Goal: Communication & Community: Answer question/provide support

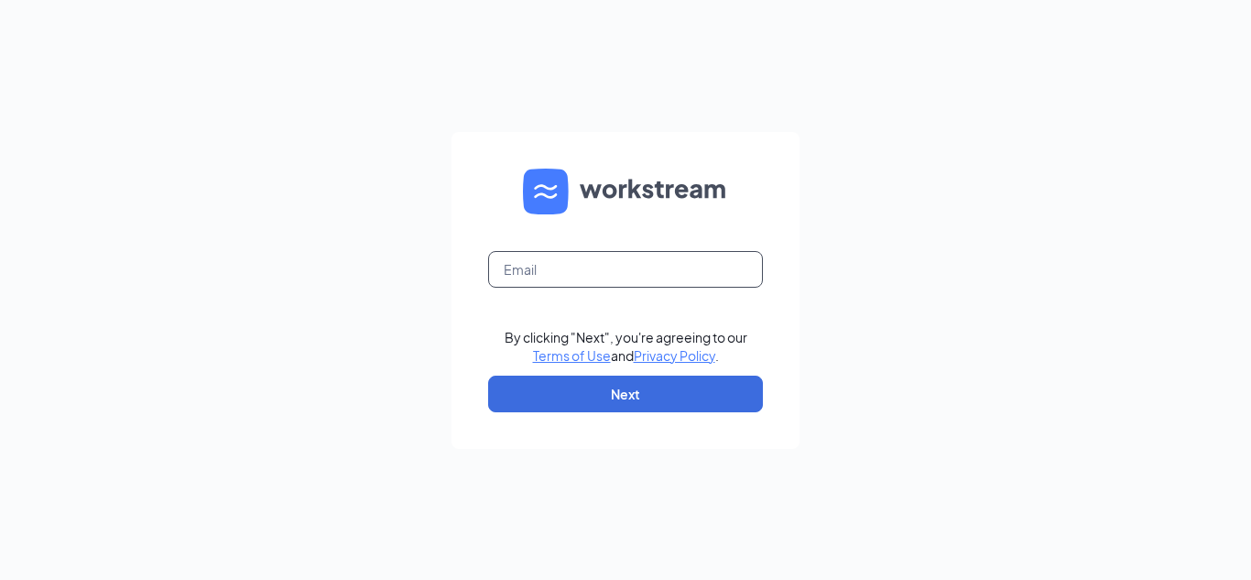
click at [538, 272] on input "text" at bounding box center [625, 269] width 275 height 37
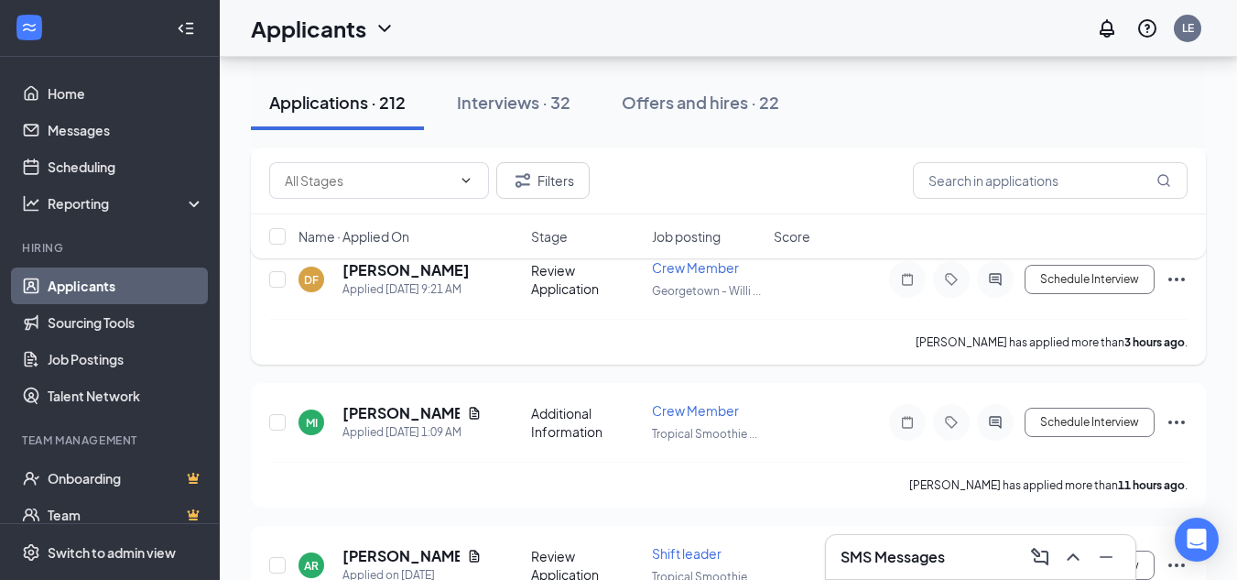
scroll to position [446, 0]
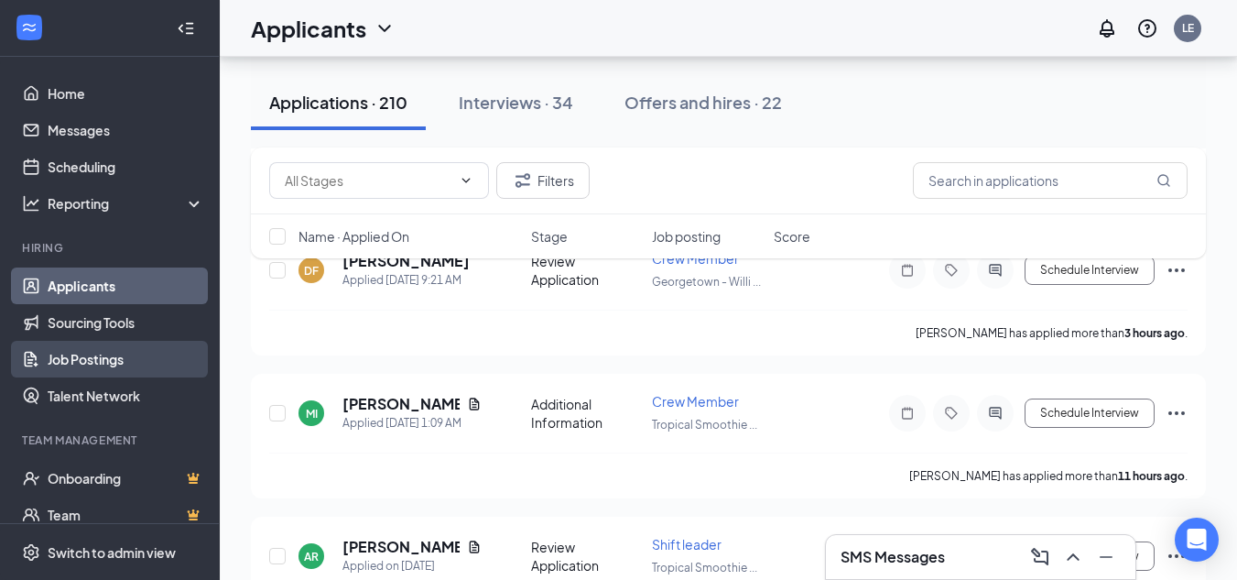
click at [56, 353] on link "Job Postings" at bounding box center [126, 359] width 157 height 37
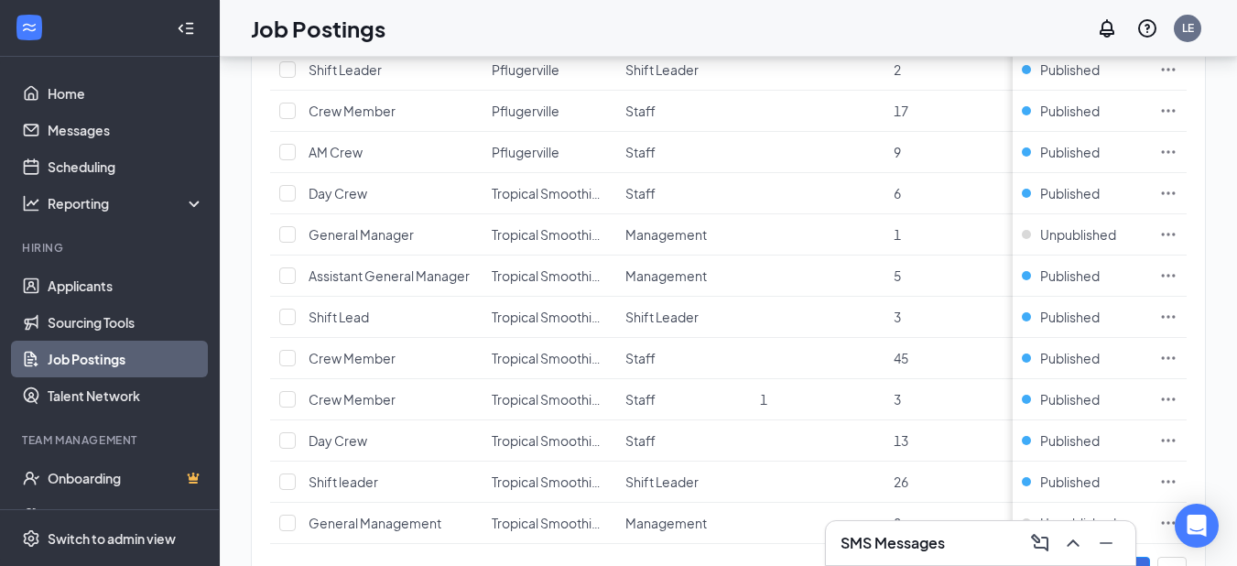
scroll to position [707, 0]
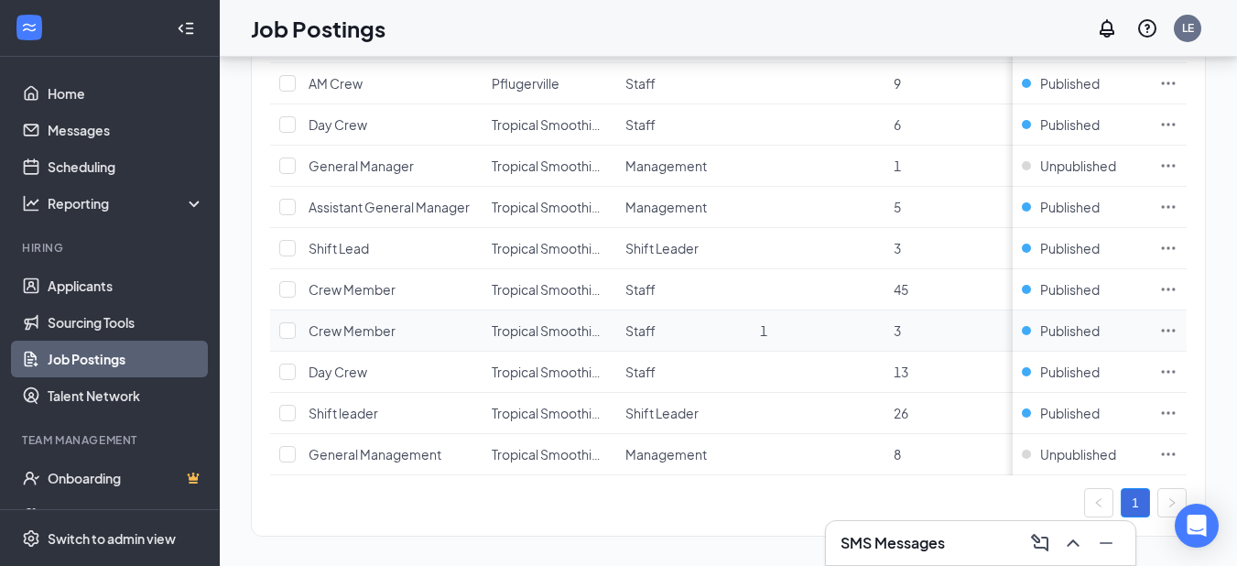
click at [1176, 326] on icon "Ellipses" at bounding box center [1168, 330] width 18 height 18
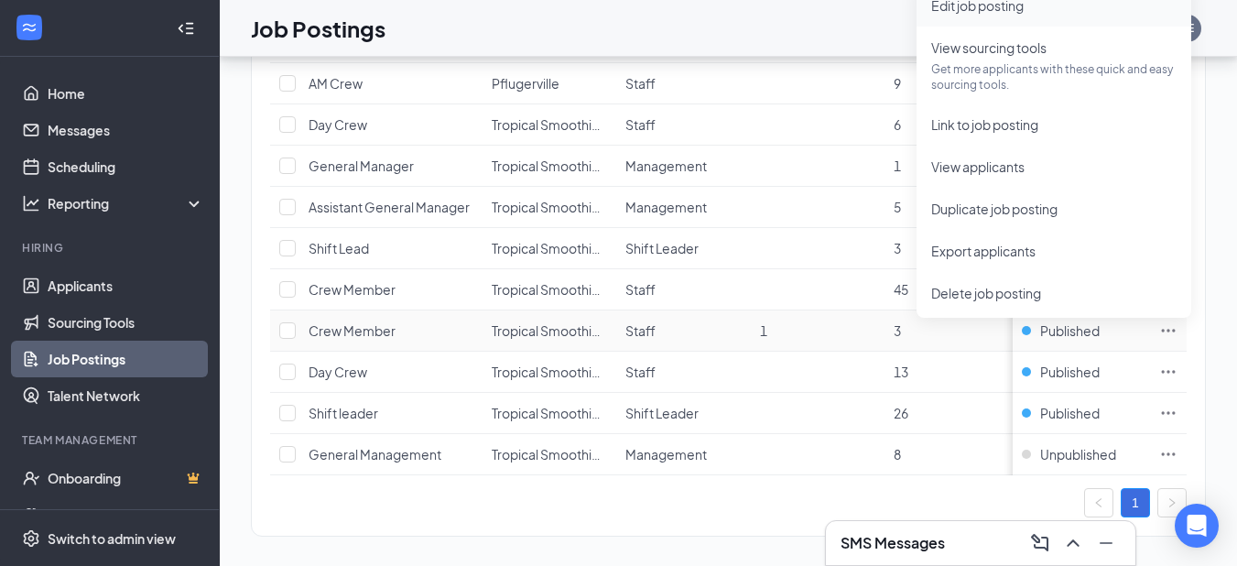
click at [996, 1] on span "Edit job posting" at bounding box center [977, 5] width 92 height 16
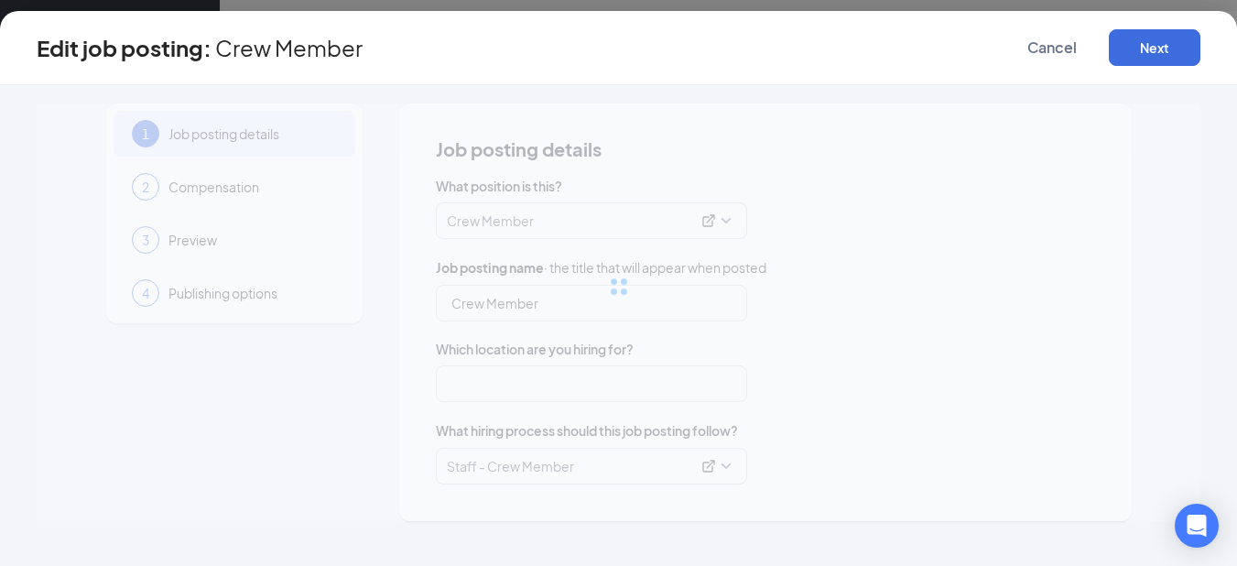
type input "Crew Member"
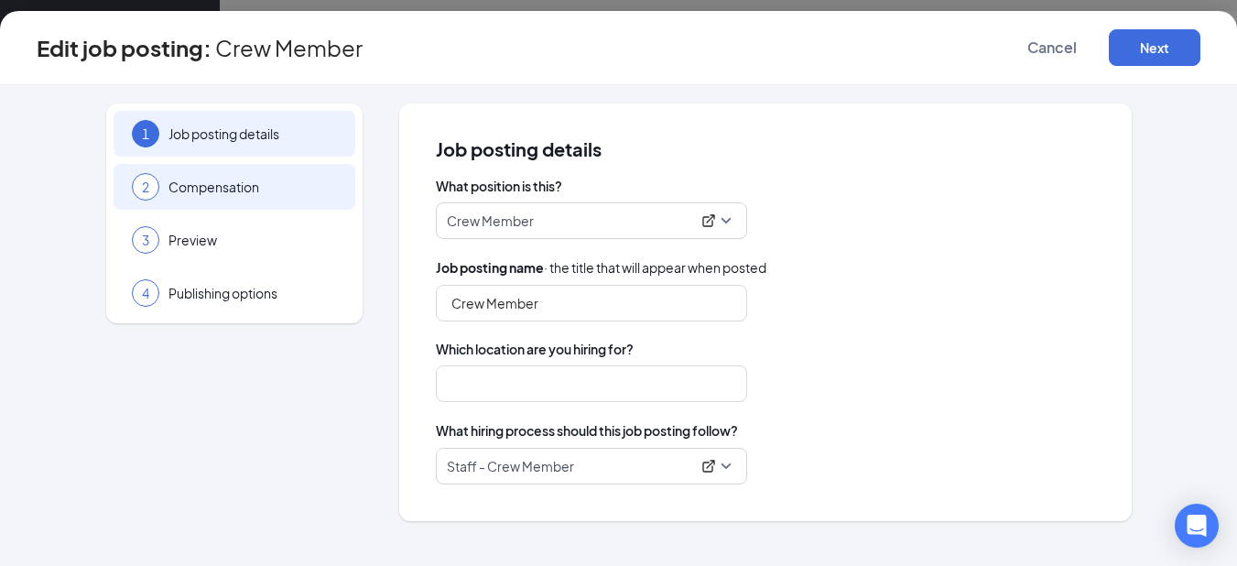
type input "Tropical Smoothie Cafe -Round Rock - [STREET_ADDRESS][PERSON_NAME]"
click at [268, 177] on div "2 Compensation" at bounding box center [235, 187] width 242 height 46
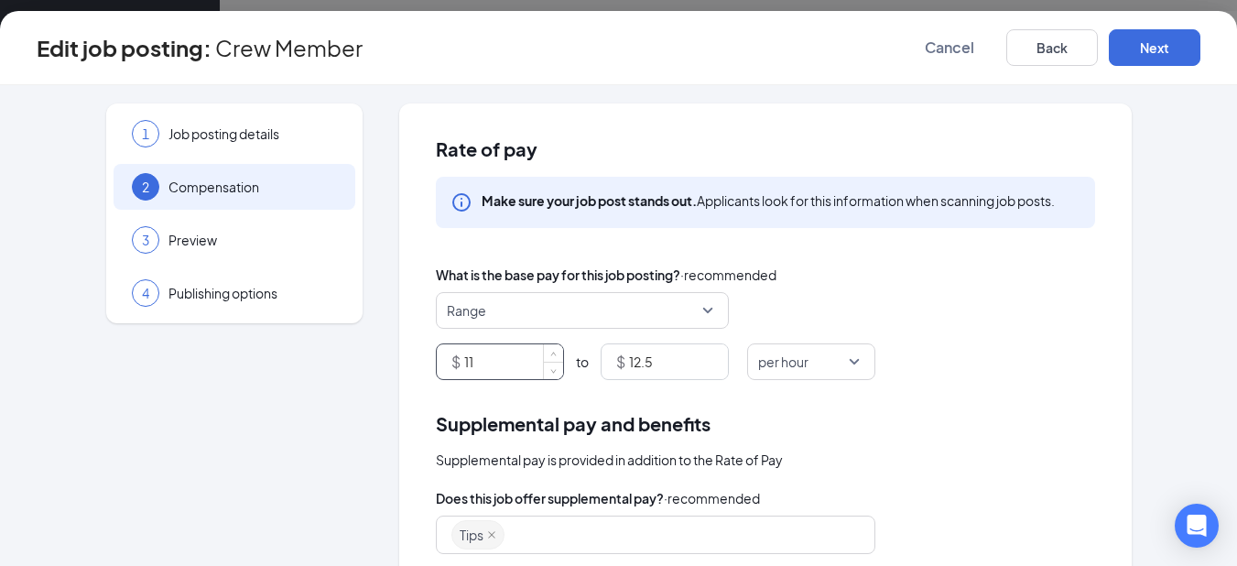
click at [499, 357] on input "11" at bounding box center [513, 361] width 99 height 35
type input "10"
click at [665, 370] on input "12.5" at bounding box center [678, 361] width 99 height 35
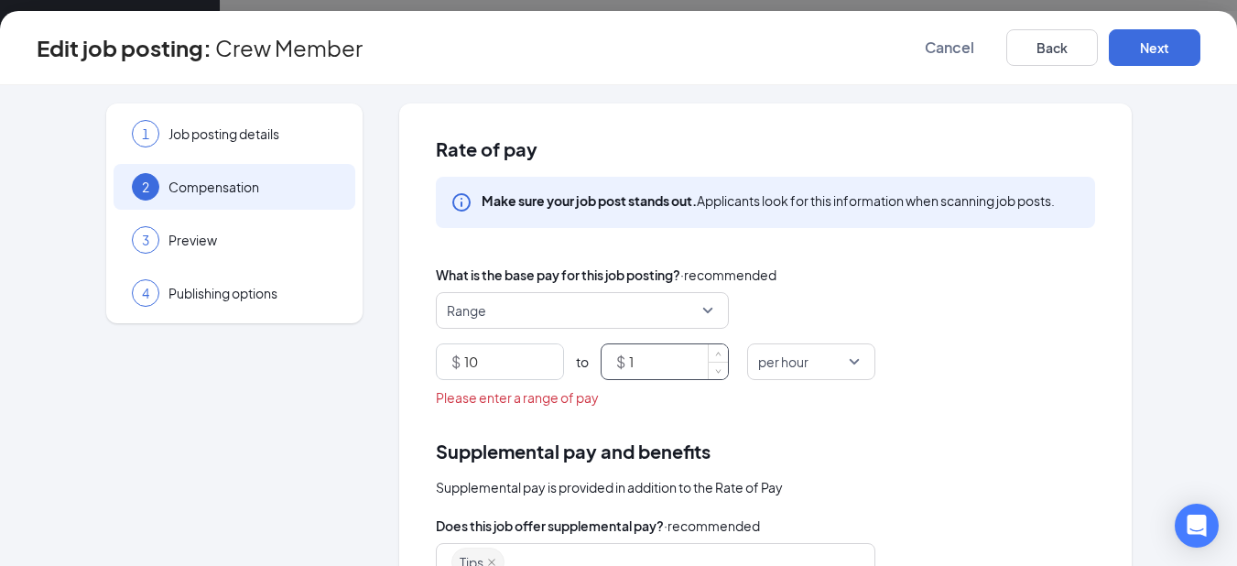
type input "13"
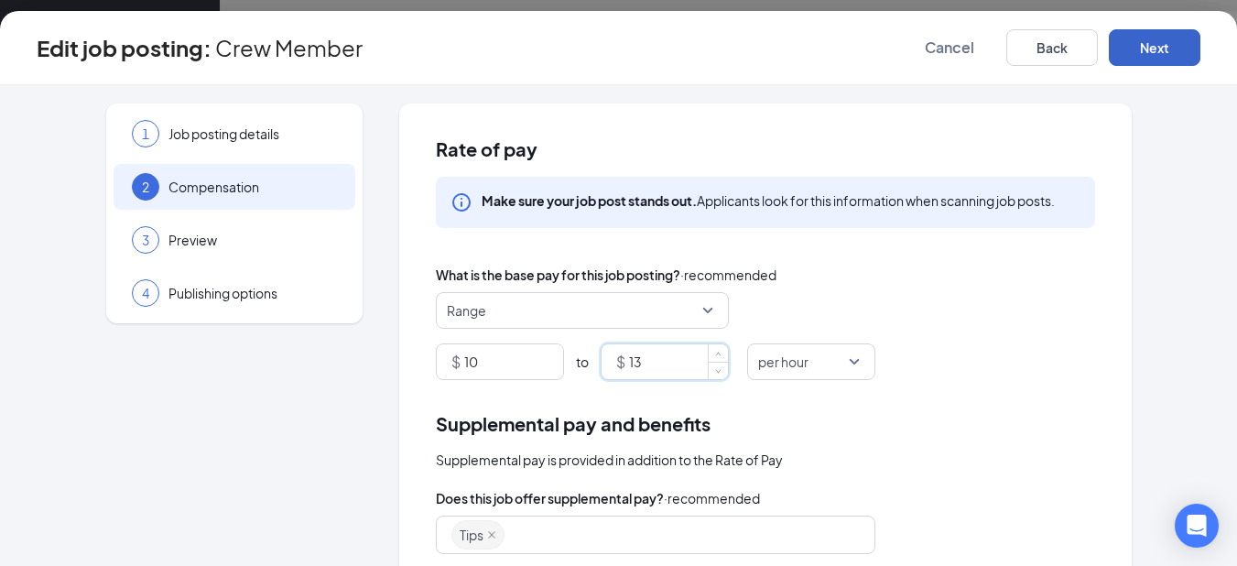
click at [1142, 57] on button "Next" at bounding box center [1155, 47] width 92 height 37
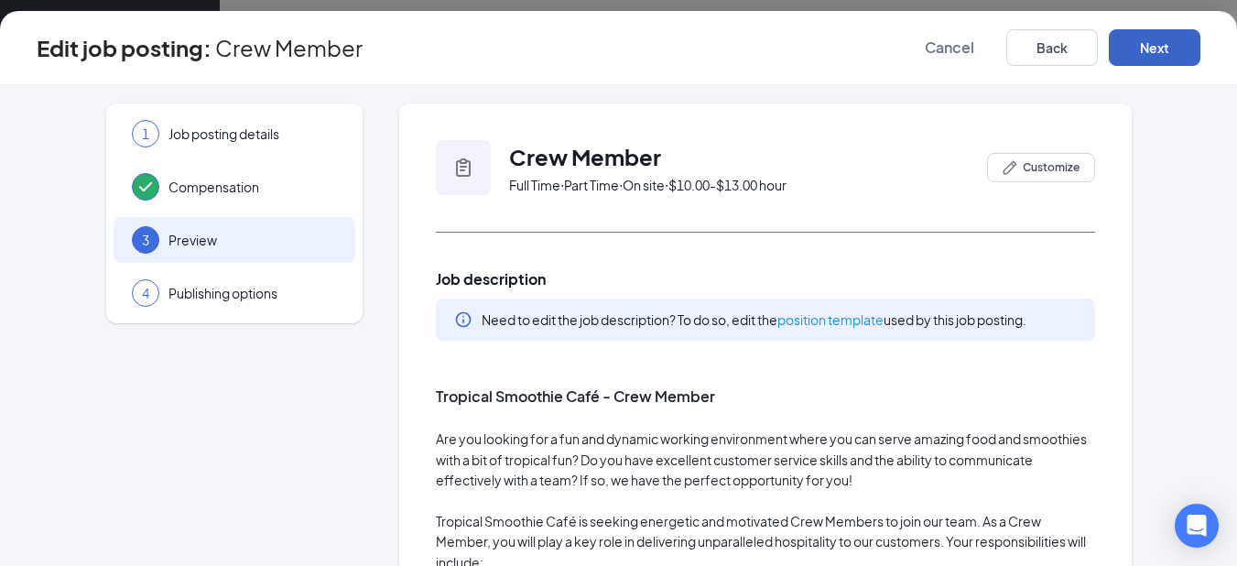
click at [1142, 57] on button "Next" at bounding box center [1155, 47] width 92 height 37
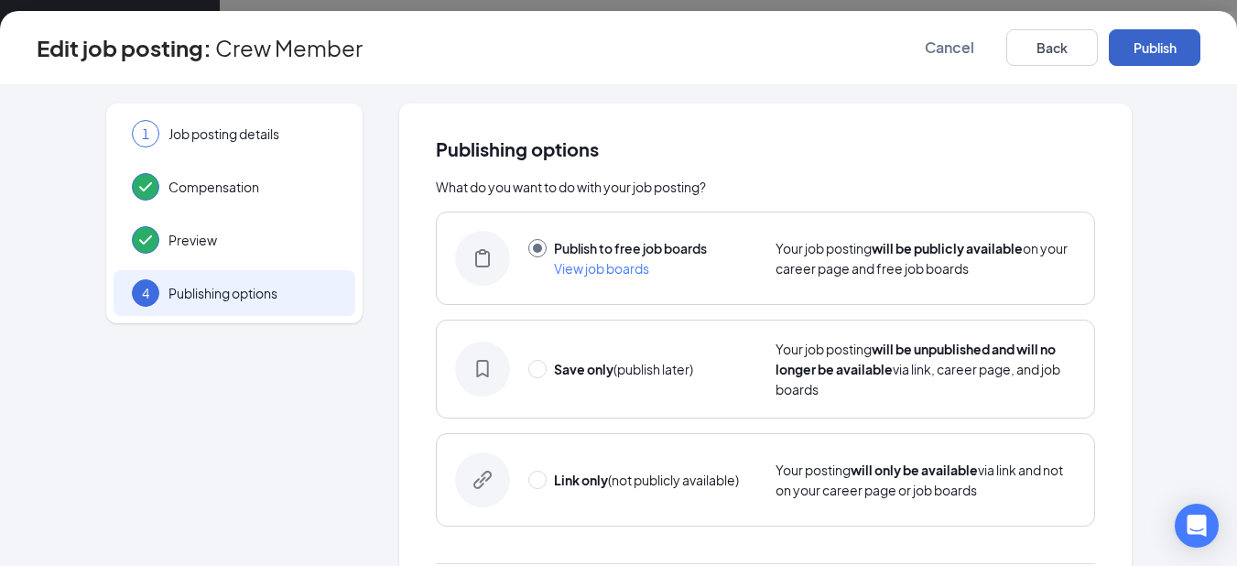
click at [1142, 57] on button "Publish" at bounding box center [1155, 47] width 92 height 37
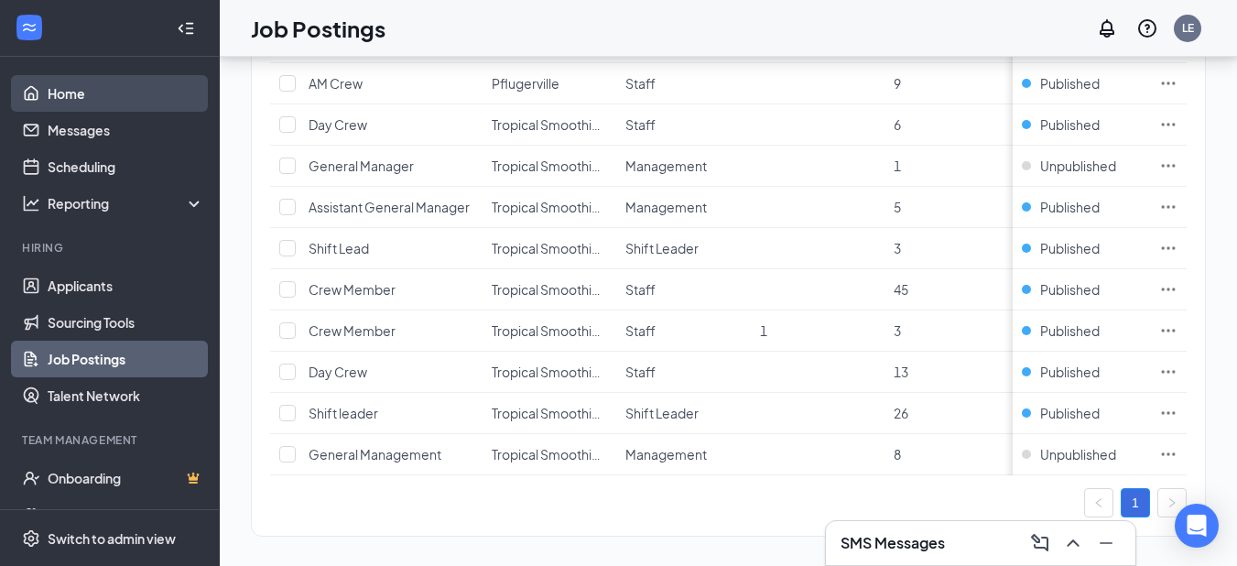
click at [91, 93] on link "Home" at bounding box center [126, 93] width 157 height 37
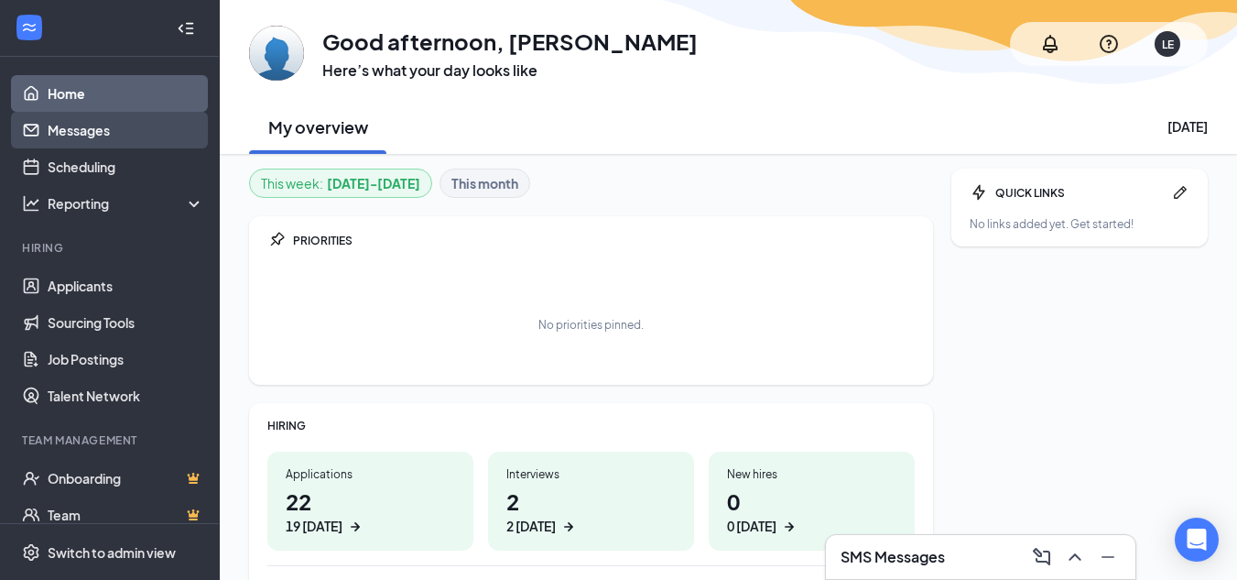
click at [109, 124] on link "Messages" at bounding box center [126, 130] width 157 height 37
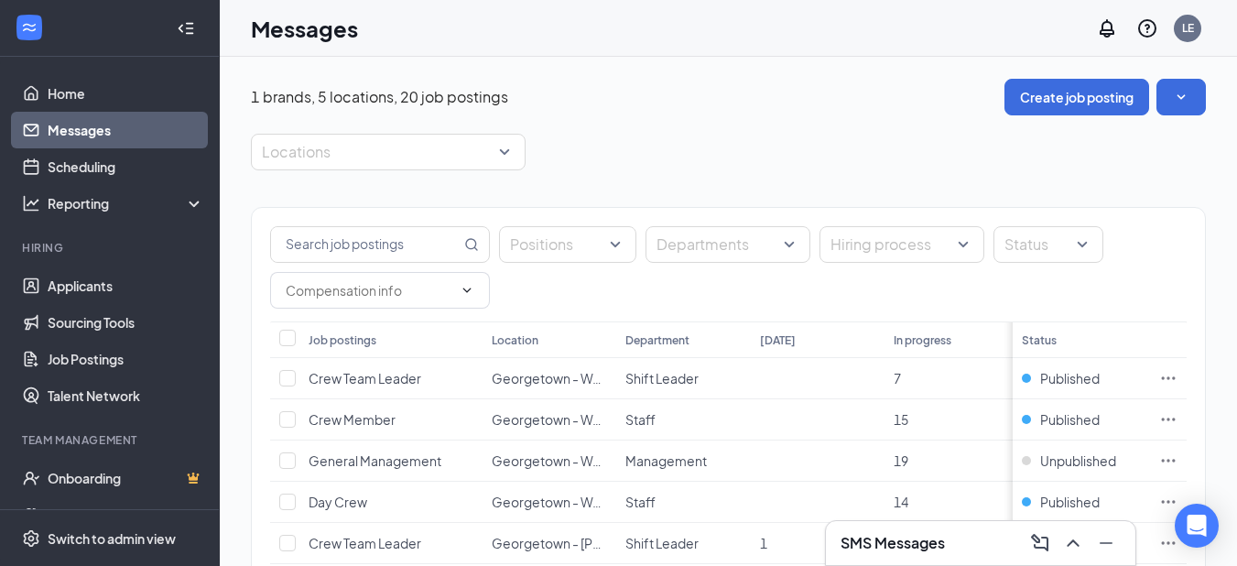
click at [114, 133] on link "Messages" at bounding box center [126, 130] width 157 height 37
click at [58, 97] on link "Home" at bounding box center [126, 93] width 157 height 37
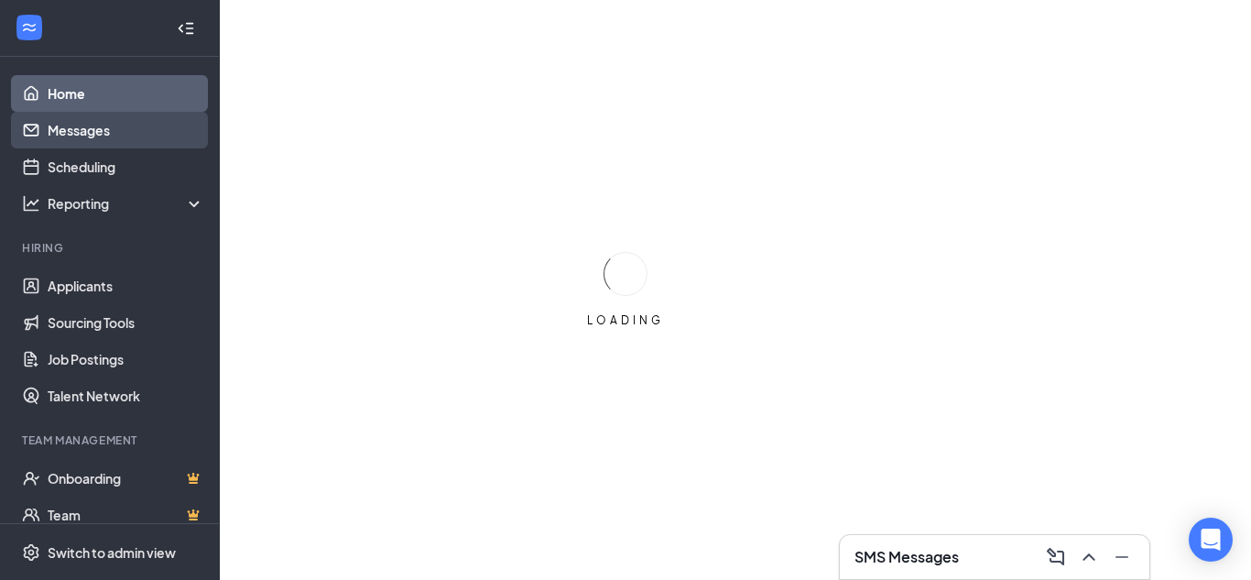
click at [74, 112] on link "Messages" at bounding box center [126, 130] width 157 height 37
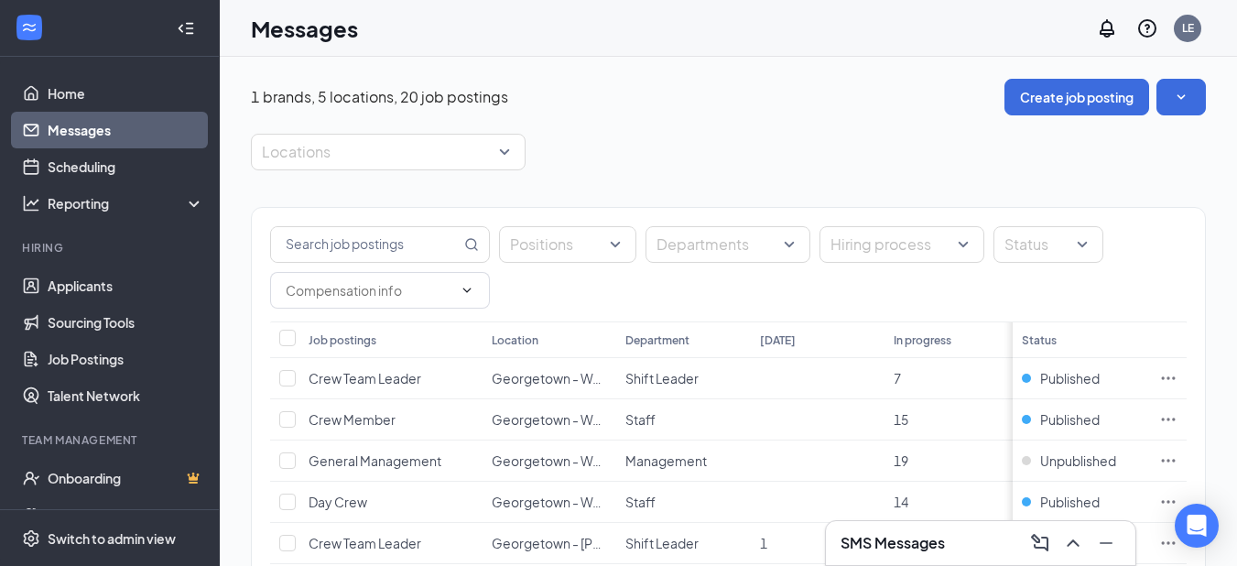
click at [76, 131] on link "Messages" at bounding box center [126, 130] width 157 height 37
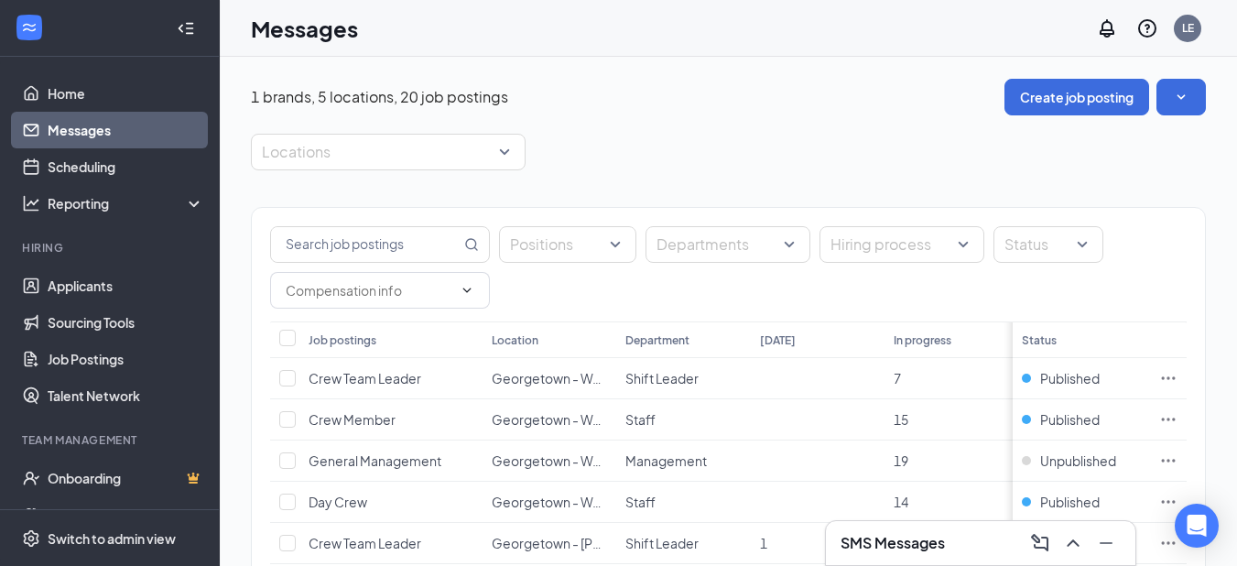
click at [76, 131] on link "Messages" at bounding box center [126, 130] width 157 height 37
click at [67, 134] on link "Messages" at bounding box center [126, 130] width 157 height 37
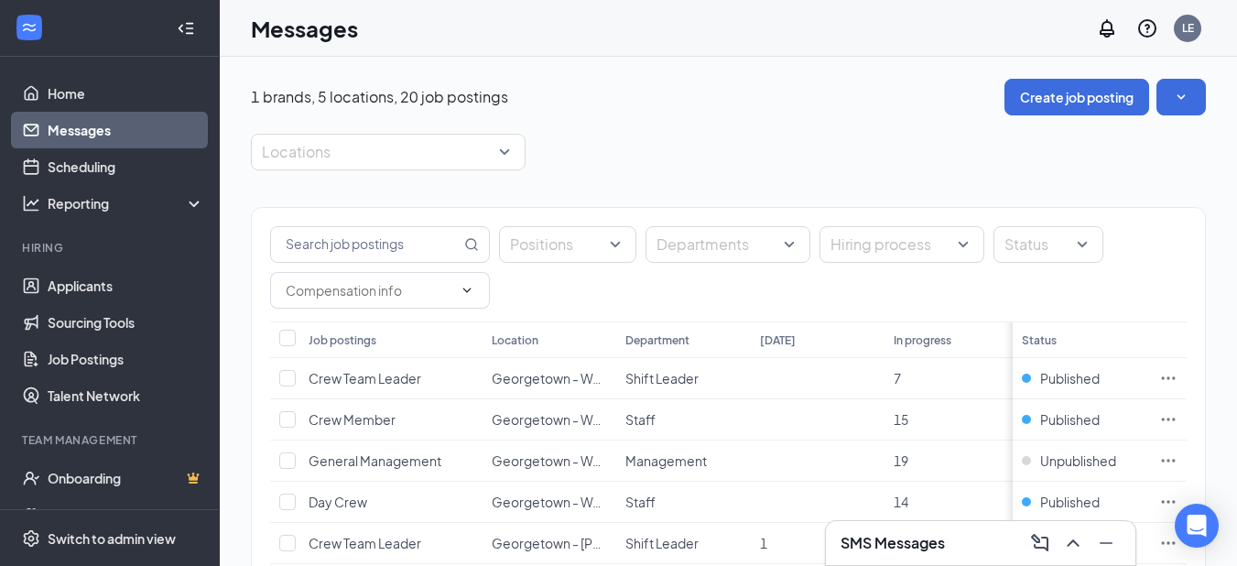
drag, startPoint x: 67, startPoint y: 134, endPoint x: 819, endPoint y: -80, distance: 781.5
click at [819, 0] on html "Home Messages Scheduling Reporting Hiring Applicants Sourcing Tools Job Posting…" at bounding box center [618, 283] width 1237 height 566
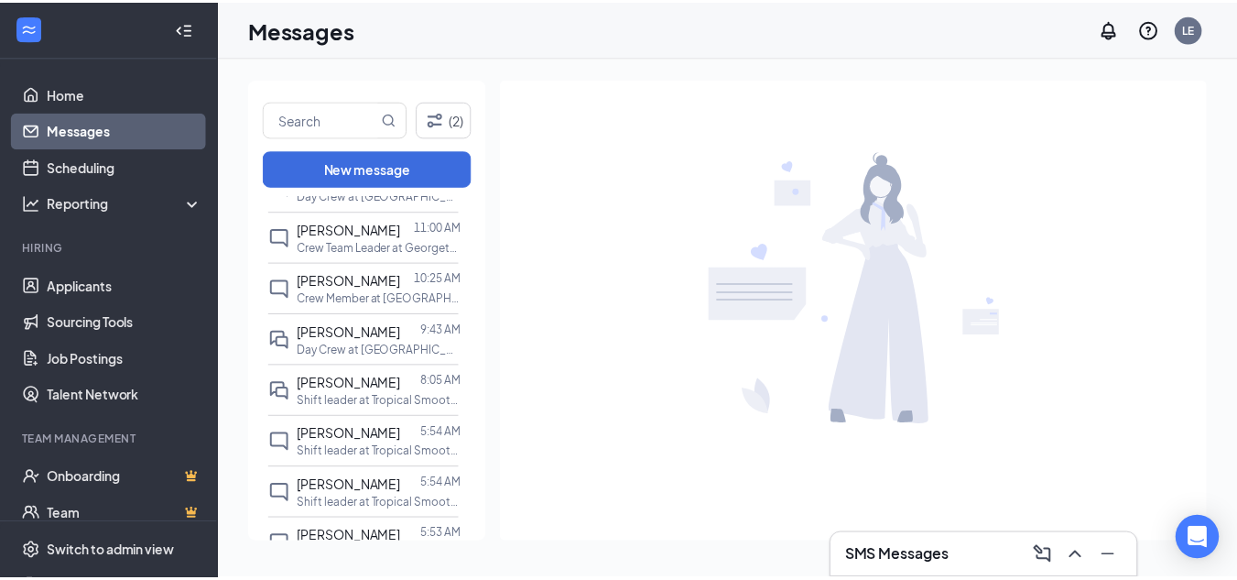
scroll to position [473, 0]
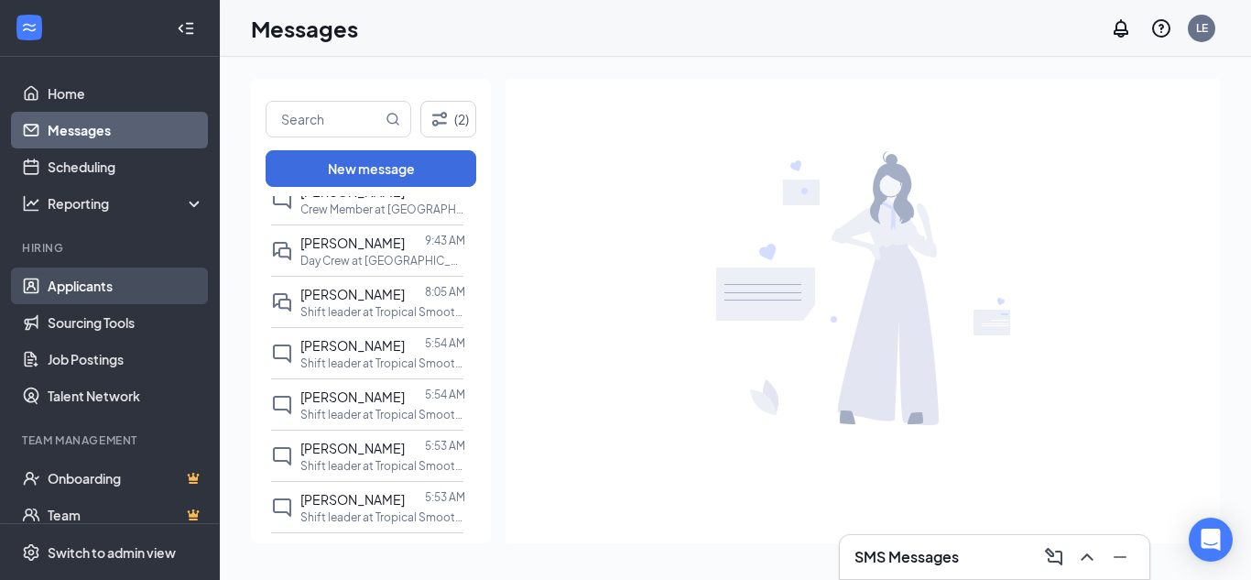
click at [82, 275] on link "Applicants" at bounding box center [126, 285] width 157 height 37
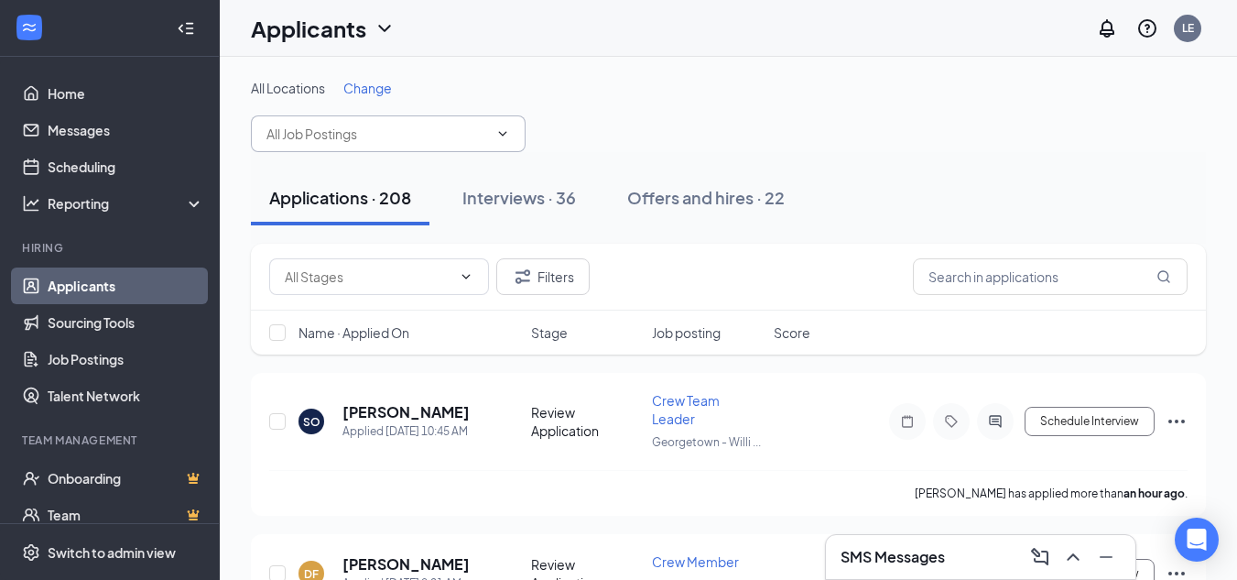
click at [408, 135] on input "text" at bounding box center [377, 134] width 222 height 20
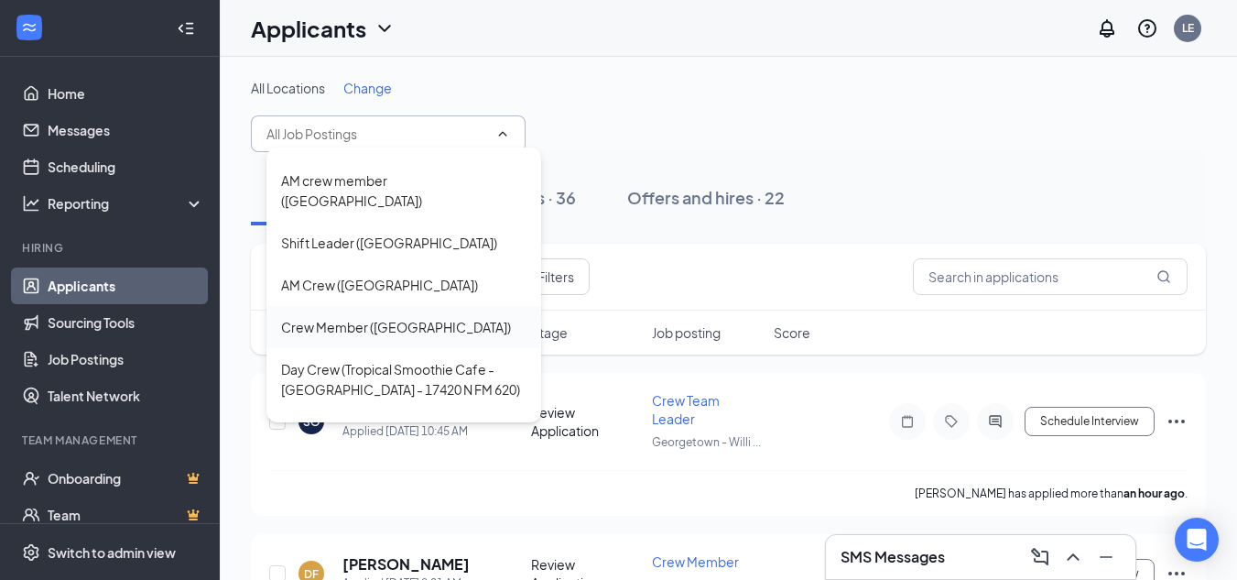
scroll to position [419, 0]
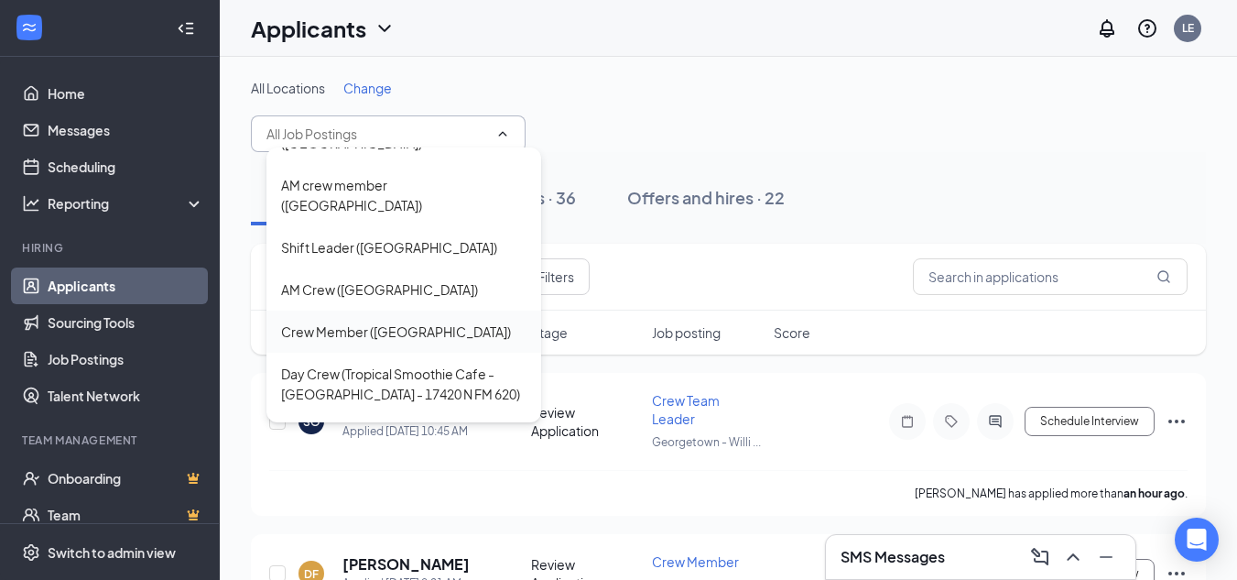
click at [377, 321] on div "Crew Member ([GEOGRAPHIC_DATA])" at bounding box center [396, 331] width 230 height 20
type input "Crew Member ([GEOGRAPHIC_DATA])"
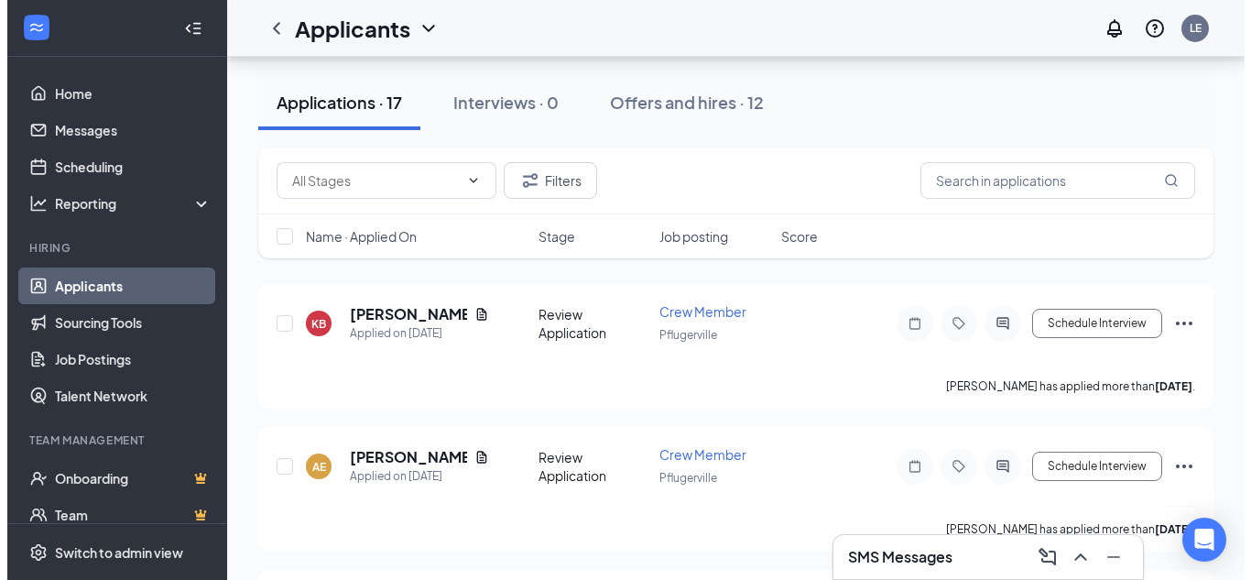
scroll to position [98, 0]
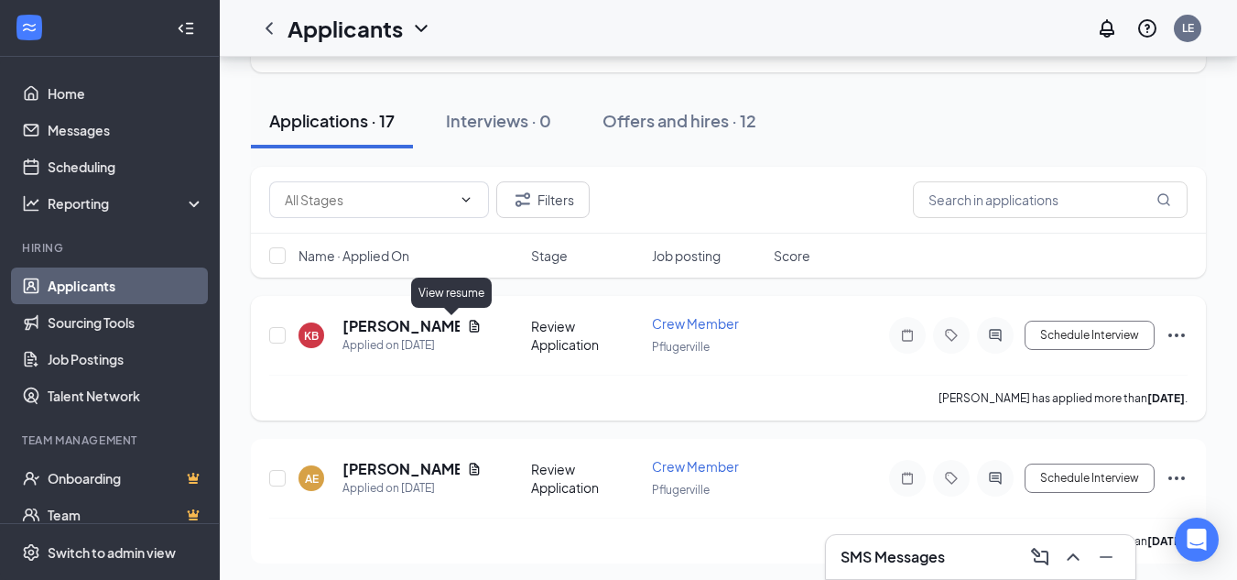
click at [469, 321] on icon "Document" at bounding box center [474, 326] width 10 height 12
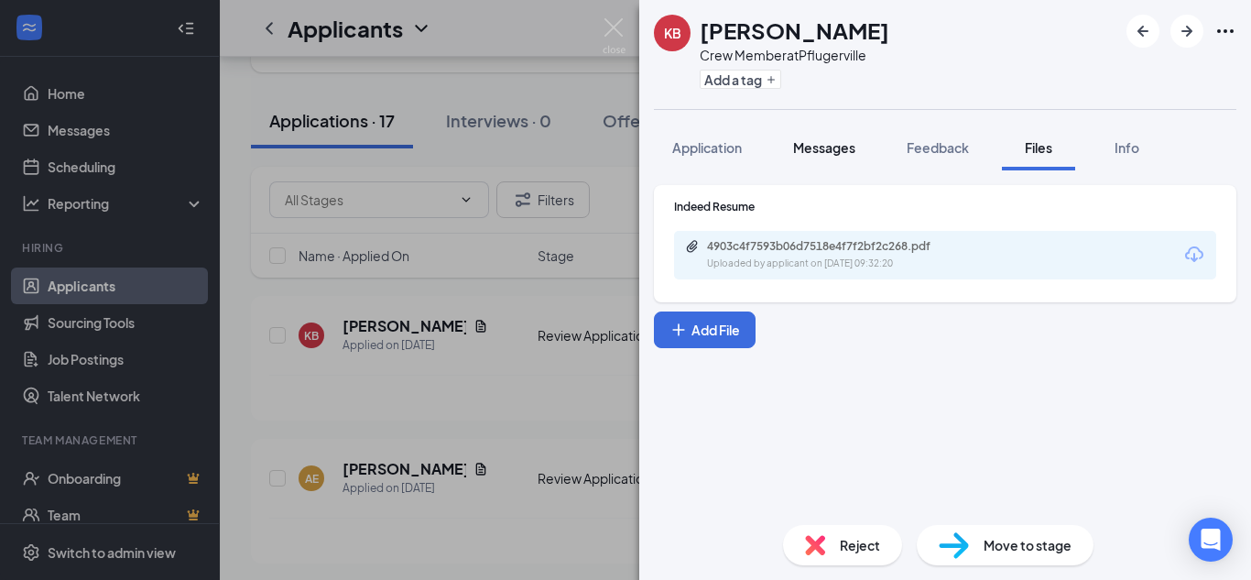
click at [842, 153] on span "Messages" at bounding box center [824, 147] width 62 height 16
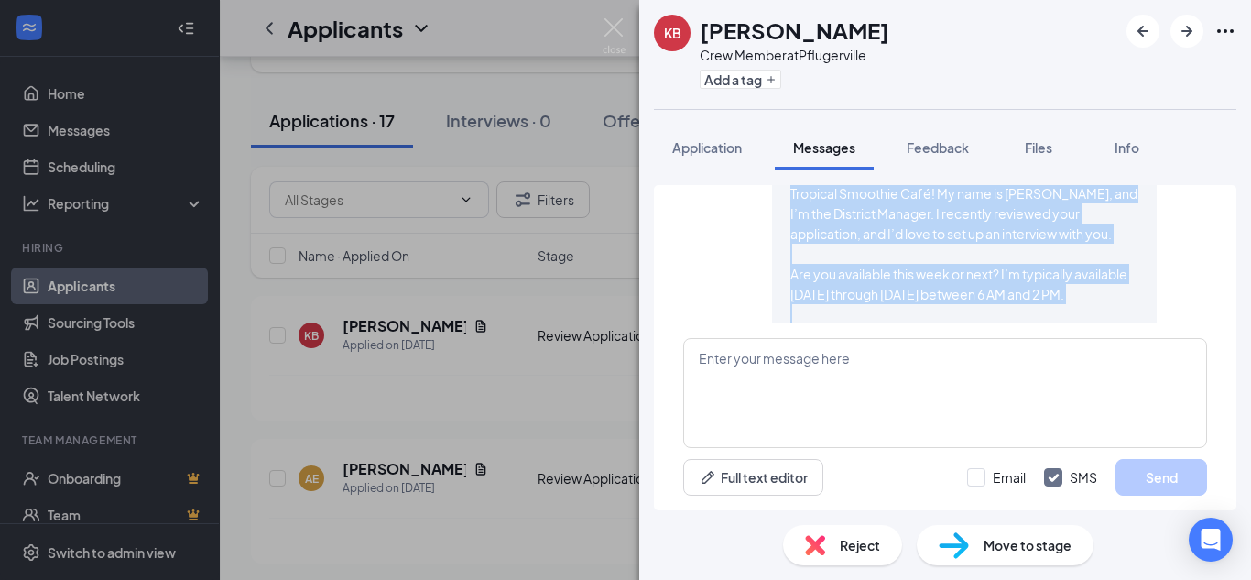
scroll to position [588, 0]
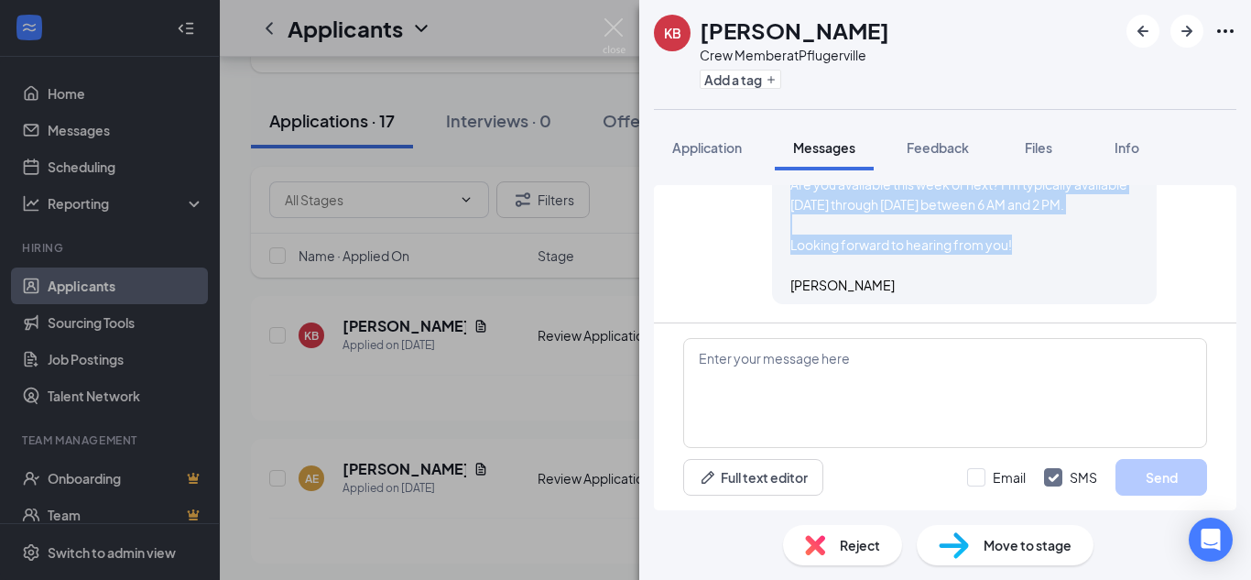
drag, startPoint x: 775, startPoint y: 207, endPoint x: 1019, endPoint y: 270, distance: 252.5
click at [1020, 272] on div "[PERSON_NAME] sent email to [PERSON_NAME]. [DATE] 12:12 PM Good morning, Thank …" at bounding box center [964, 139] width 385 height 332
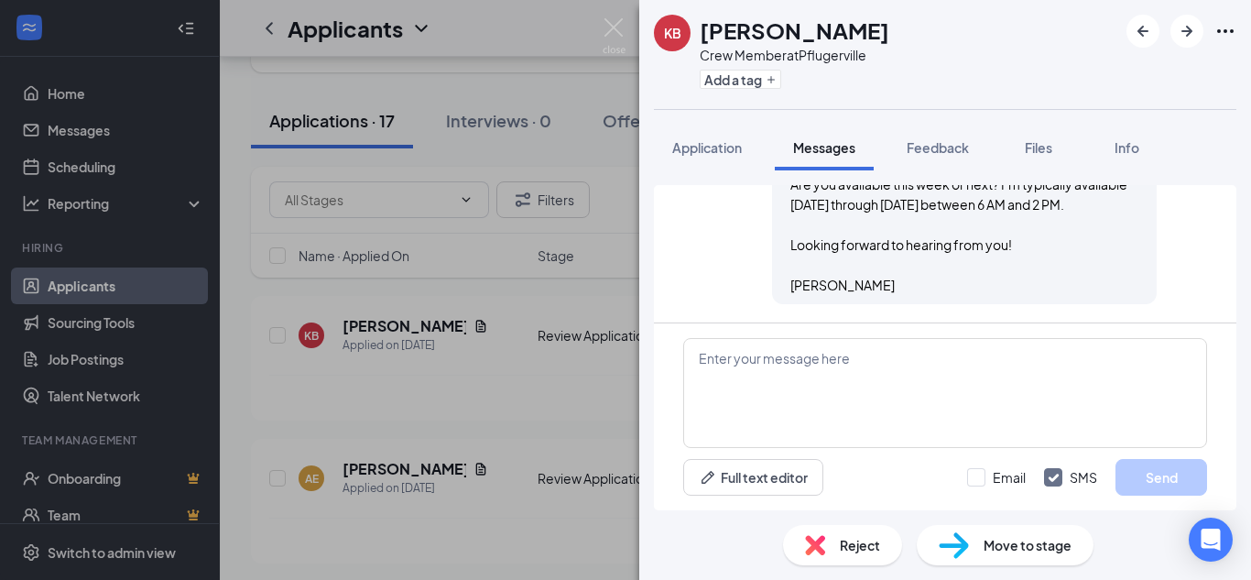
click at [842, 286] on div "Good morning, Thank you for applying for our crew member position at Tropical S…" at bounding box center [964, 164] width 348 height 262
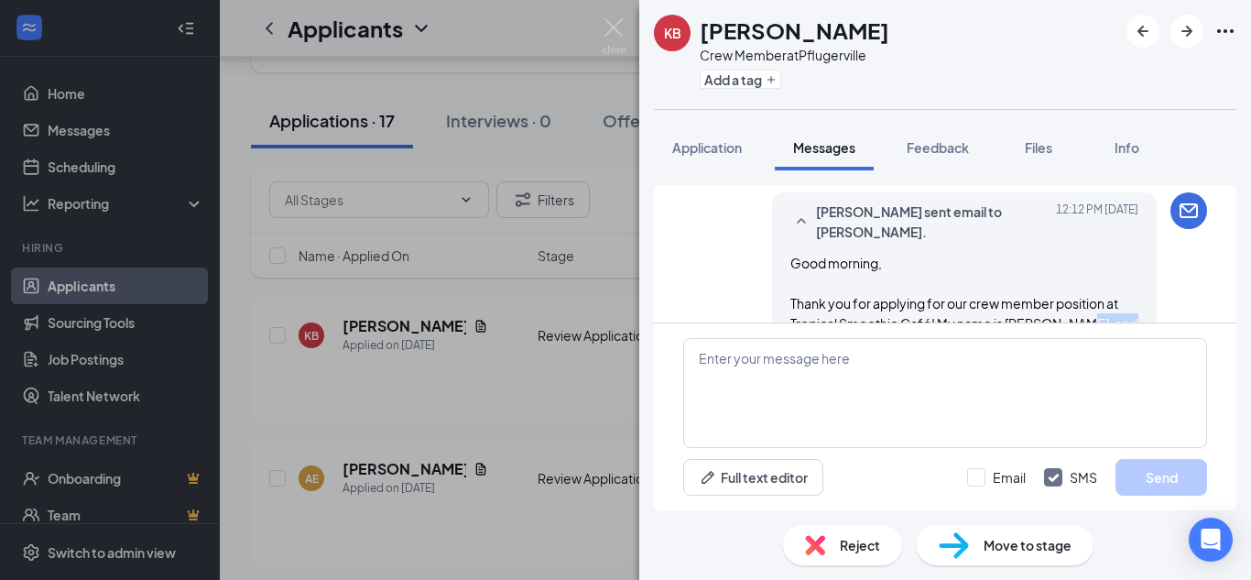
scroll to position [431, 0]
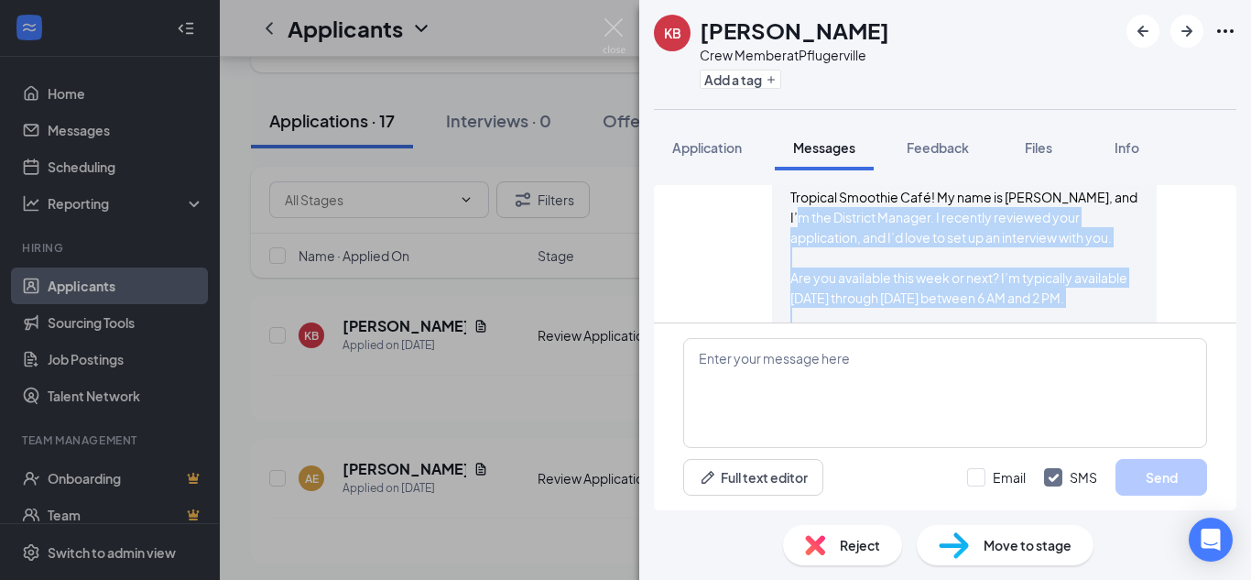
drag, startPoint x: 836, startPoint y: 288, endPoint x: 784, endPoint y: 186, distance: 114.3
click at [790, 186] on div "Good morning, Thank you for applying for our crew member position at Tropical S…" at bounding box center [964, 257] width 348 height 262
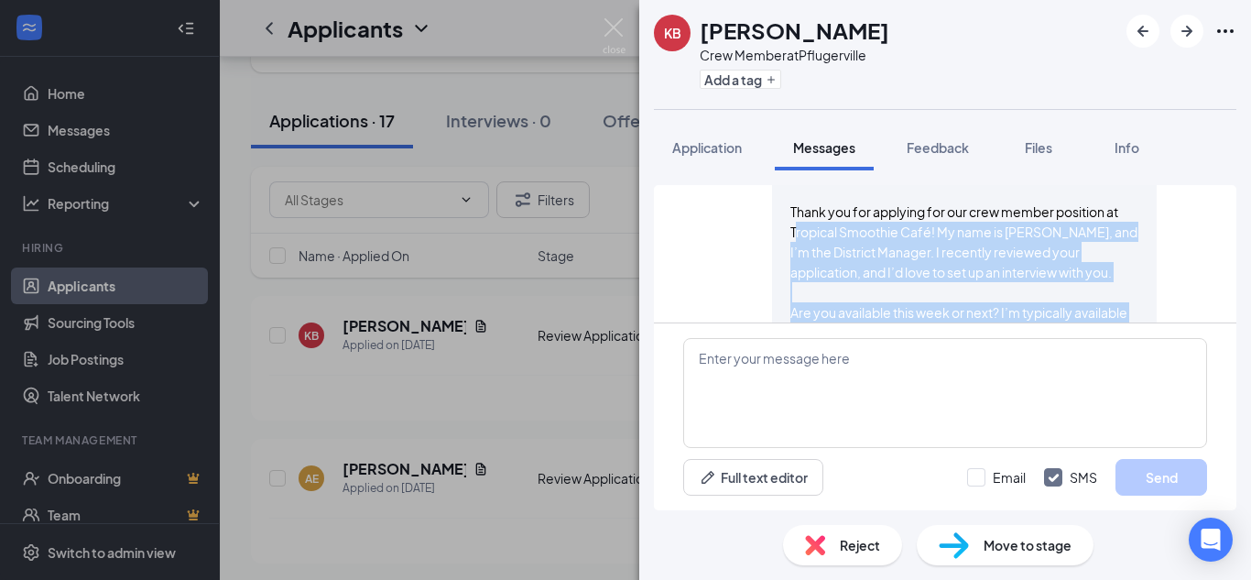
click at [709, 277] on div "[PERSON_NAME] sent email to [PERSON_NAME]. [DATE] 12:12 PM Good morning, Thank …" at bounding box center [945, 271] width 524 height 341
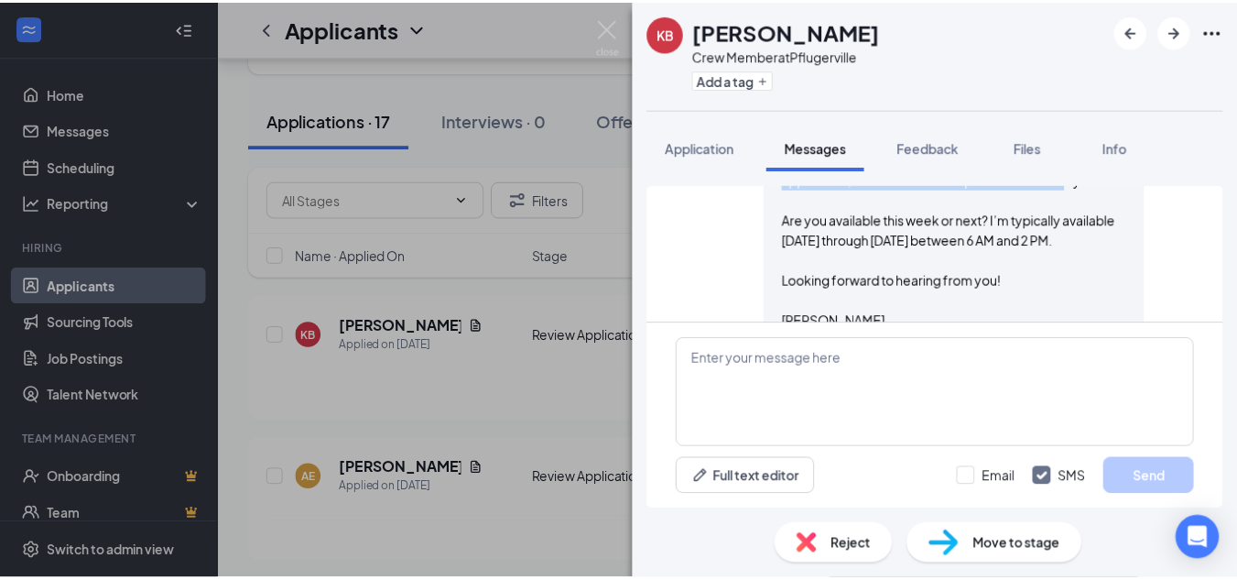
scroll to position [588, 0]
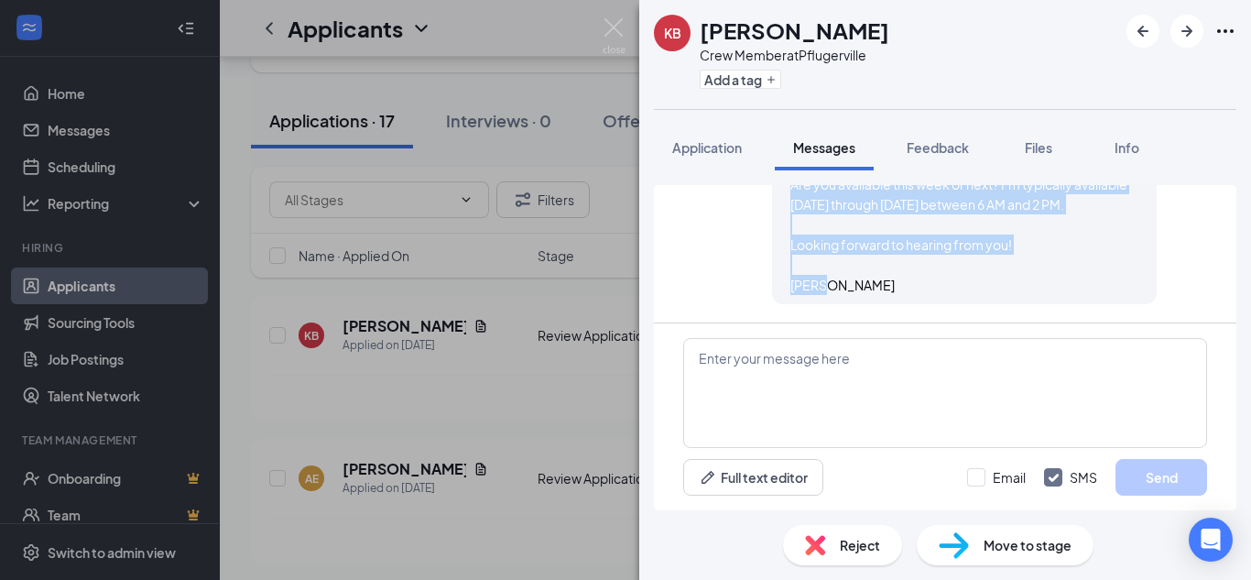
drag, startPoint x: 777, startPoint y: 252, endPoint x: 991, endPoint y: 289, distance: 217.5
click at [991, 289] on div "Good morning, Thank you for applying for our crew member position at Tropical S…" at bounding box center [964, 164] width 348 height 262
copy span "Good morning, Thank you for applying for our crew member position at Tropical S…"
drag, startPoint x: 623, startPoint y: 24, endPoint x: 871, endPoint y: 385, distance: 437.9
click at [622, 24] on img at bounding box center [614, 36] width 23 height 36
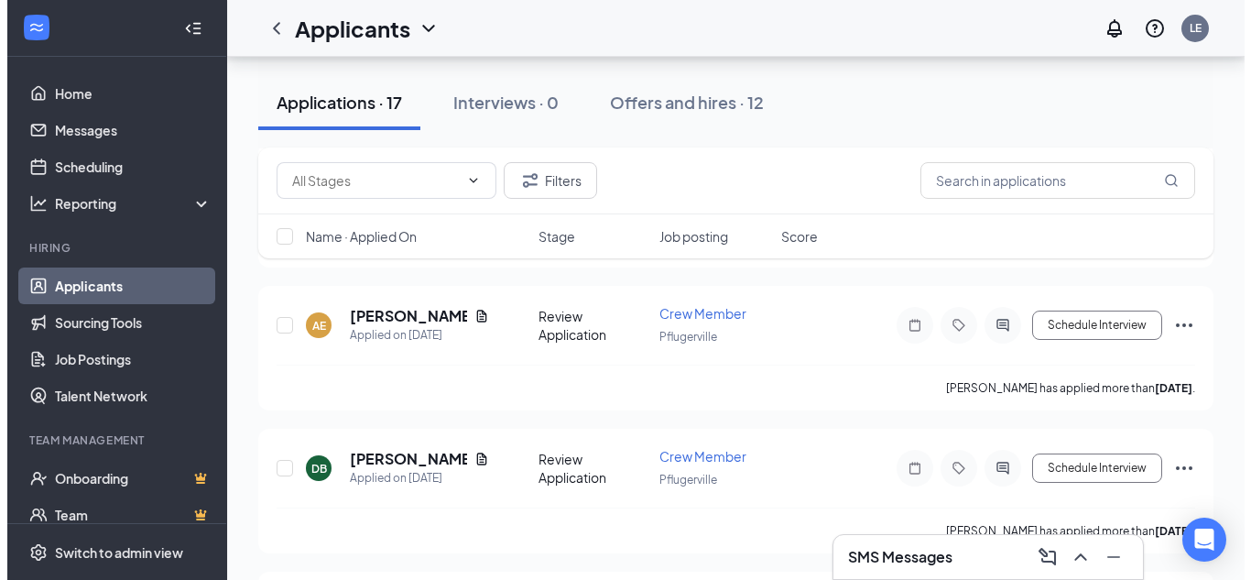
scroll to position [242, 0]
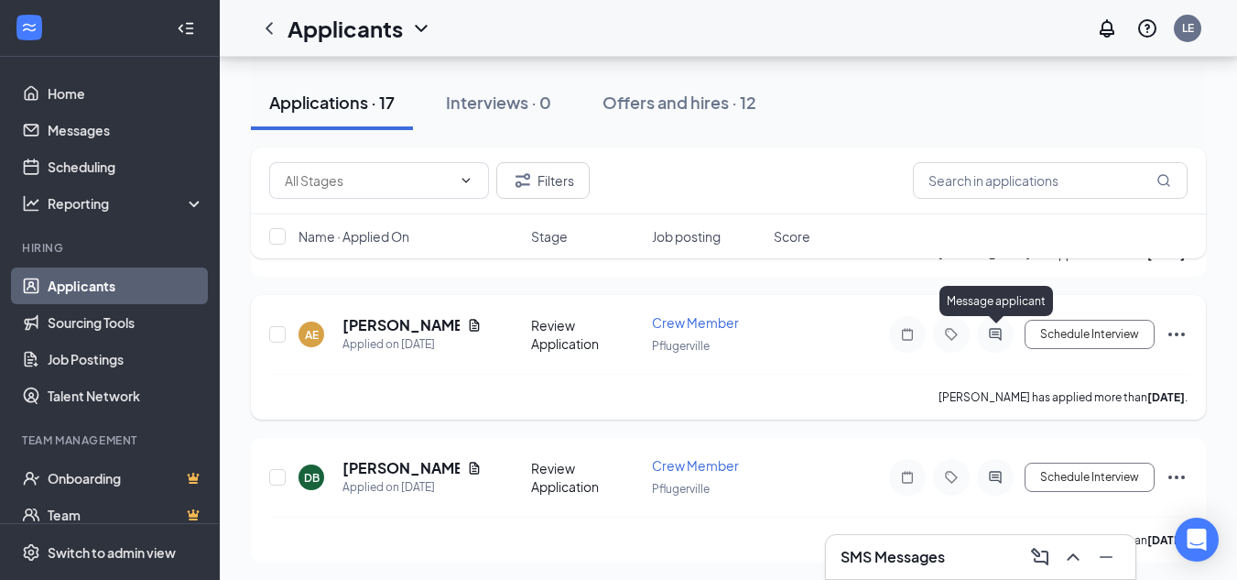
click at [988, 336] on icon "ActiveChat" at bounding box center [995, 334] width 22 height 15
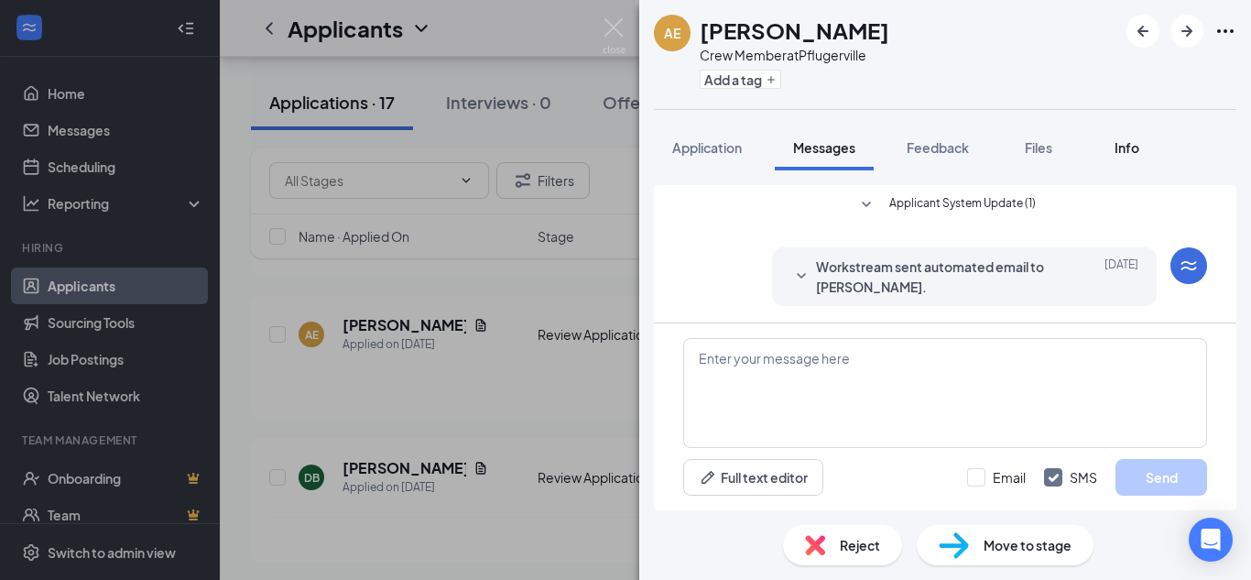
scroll to position [280, 0]
click at [1153, 147] on button "Info" at bounding box center [1126, 148] width 73 height 46
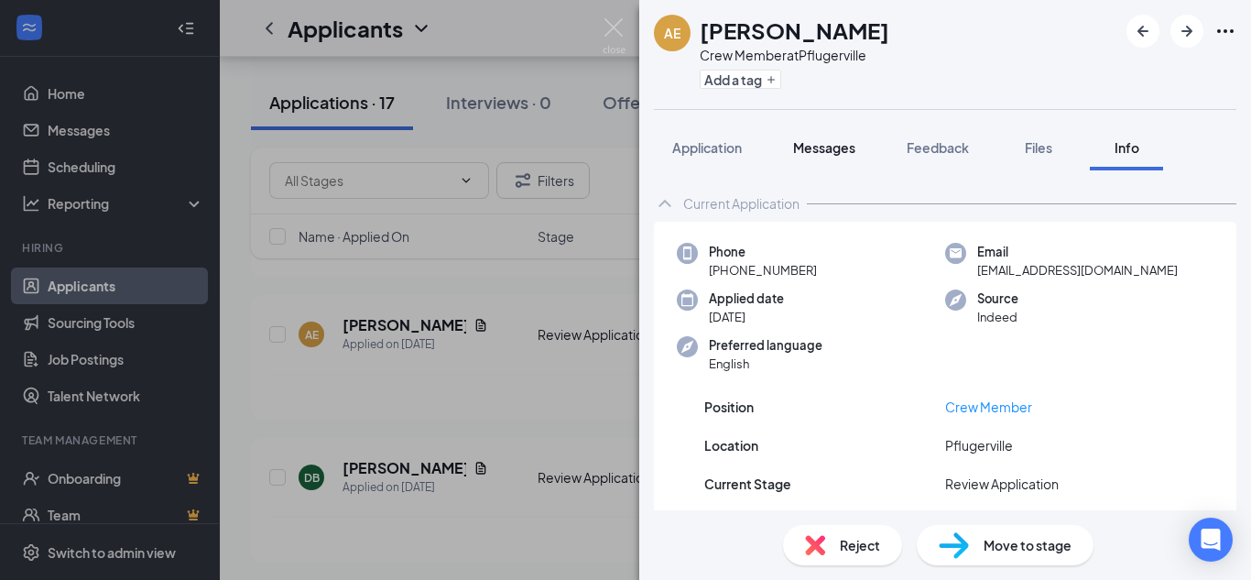
click at [802, 143] on span "Messages" at bounding box center [824, 147] width 62 height 16
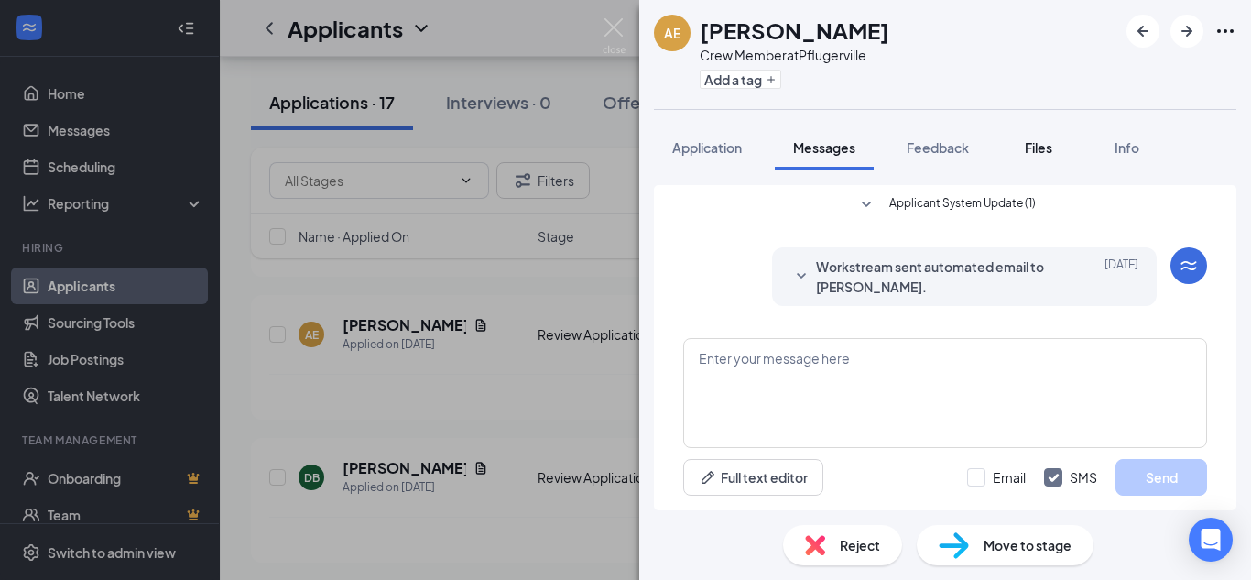
scroll to position [280, 0]
click at [1045, 141] on span "Files" at bounding box center [1038, 147] width 27 height 16
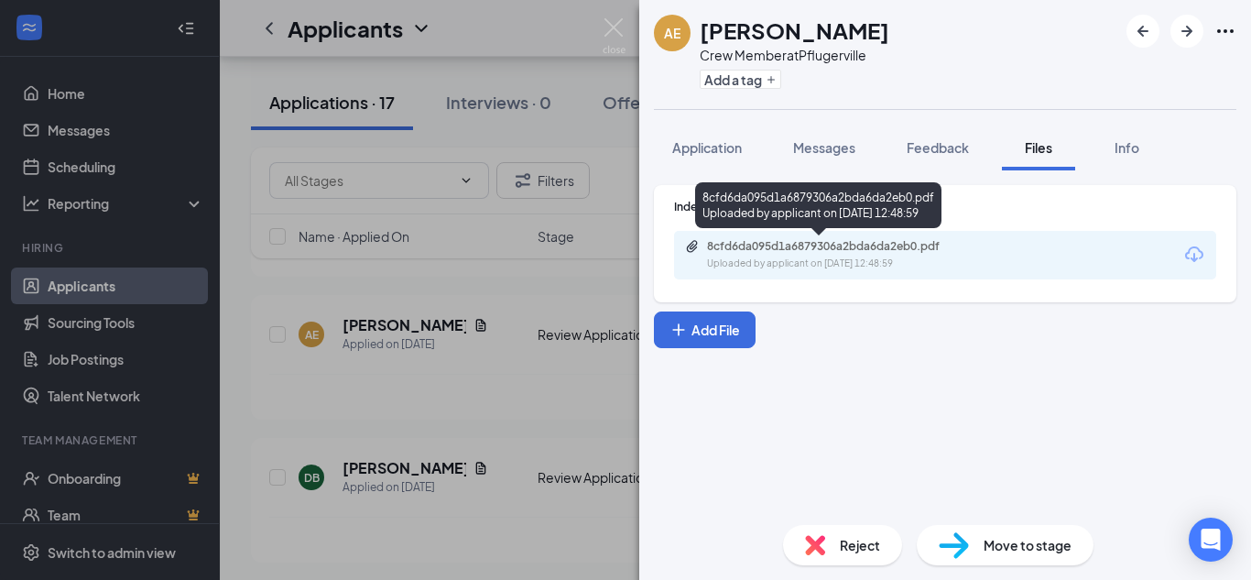
click at [850, 234] on div "8cfd6da095d1a6879306a2bda6da2eb0.pdf Uploaded by applicant on [DATE] 12:48:59" at bounding box center [945, 255] width 542 height 49
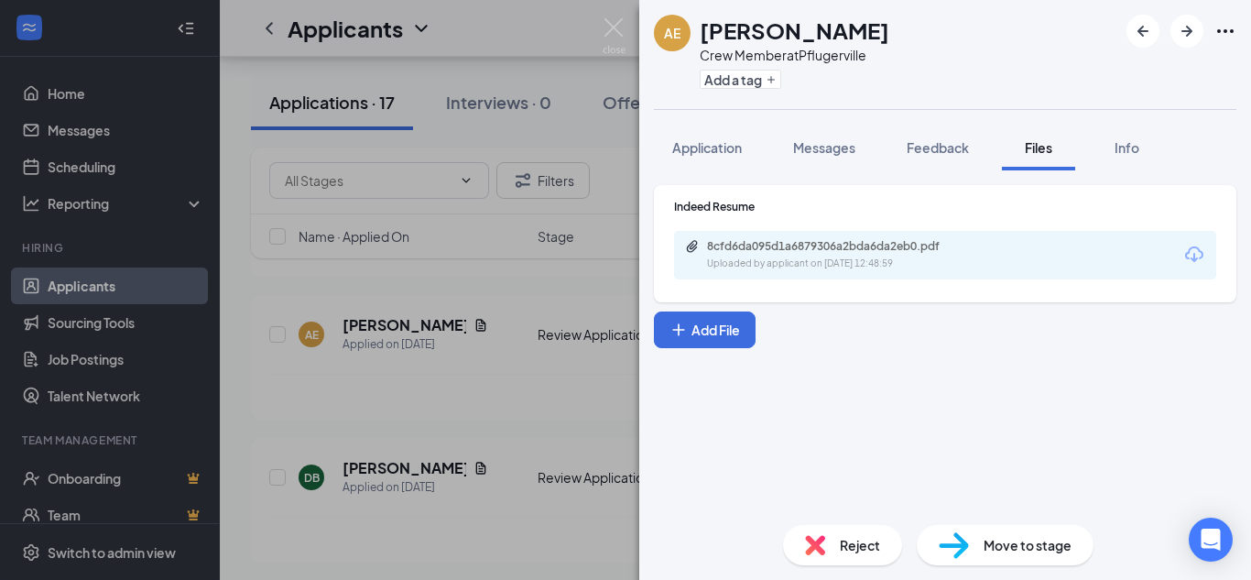
click at [846, 234] on div "8cfd6da095d1a6879306a2bda6da2eb0.pdf Uploaded by applicant on [DATE] 12:48:59" at bounding box center [945, 255] width 542 height 49
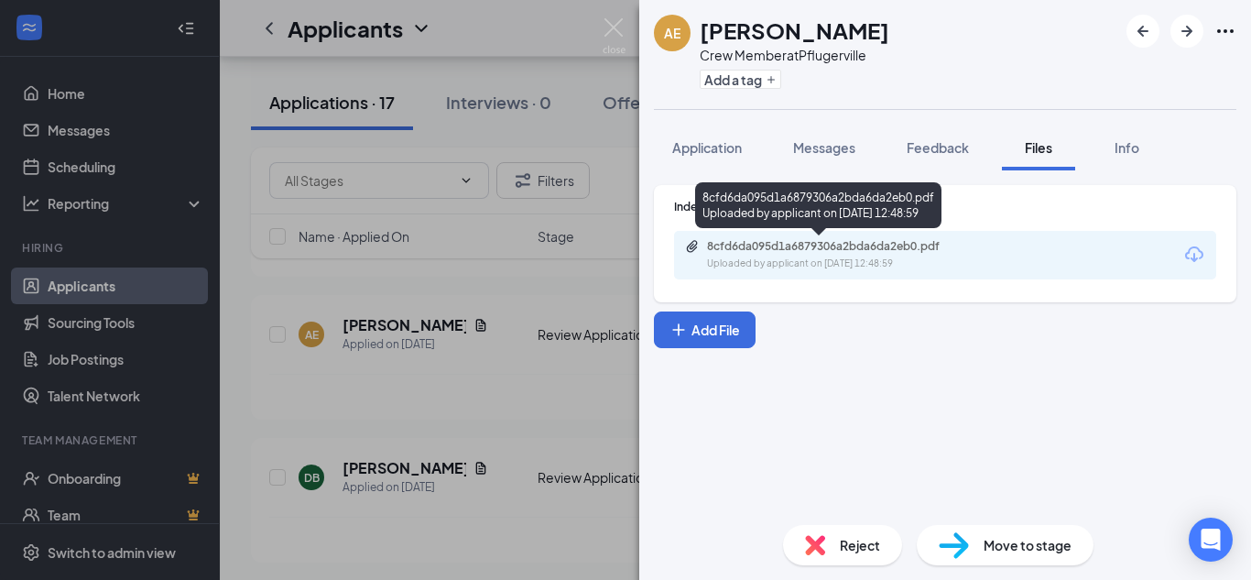
click at [830, 251] on div "8cfd6da095d1a6879306a2bda6da2eb0.pdf" at bounding box center [835, 246] width 256 height 15
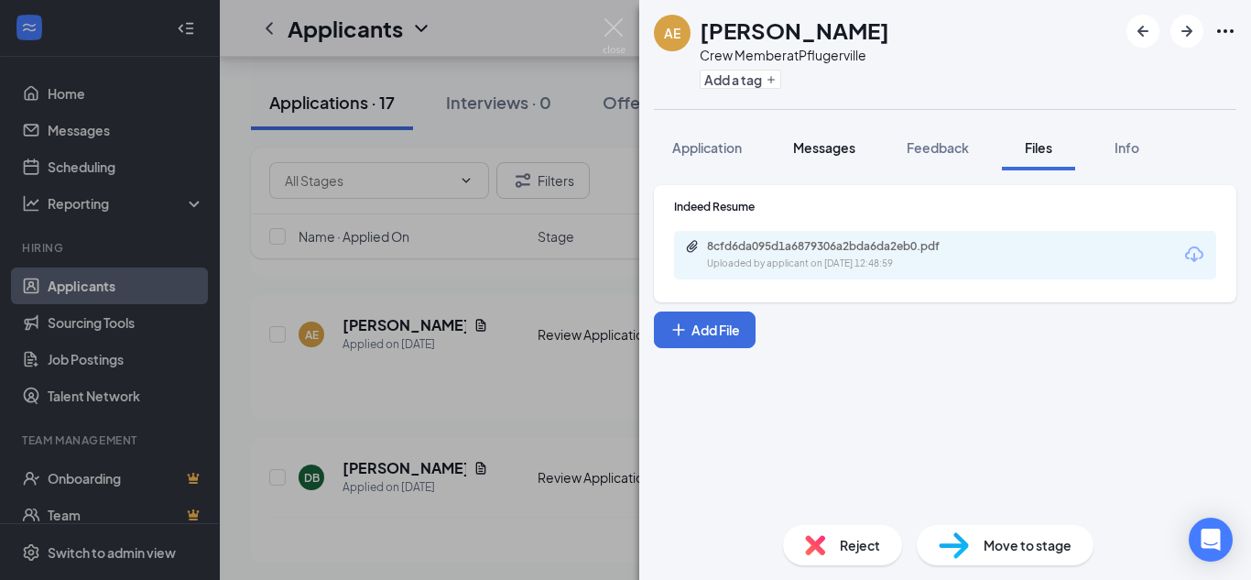
click at [808, 130] on button "Messages" at bounding box center [824, 148] width 99 height 46
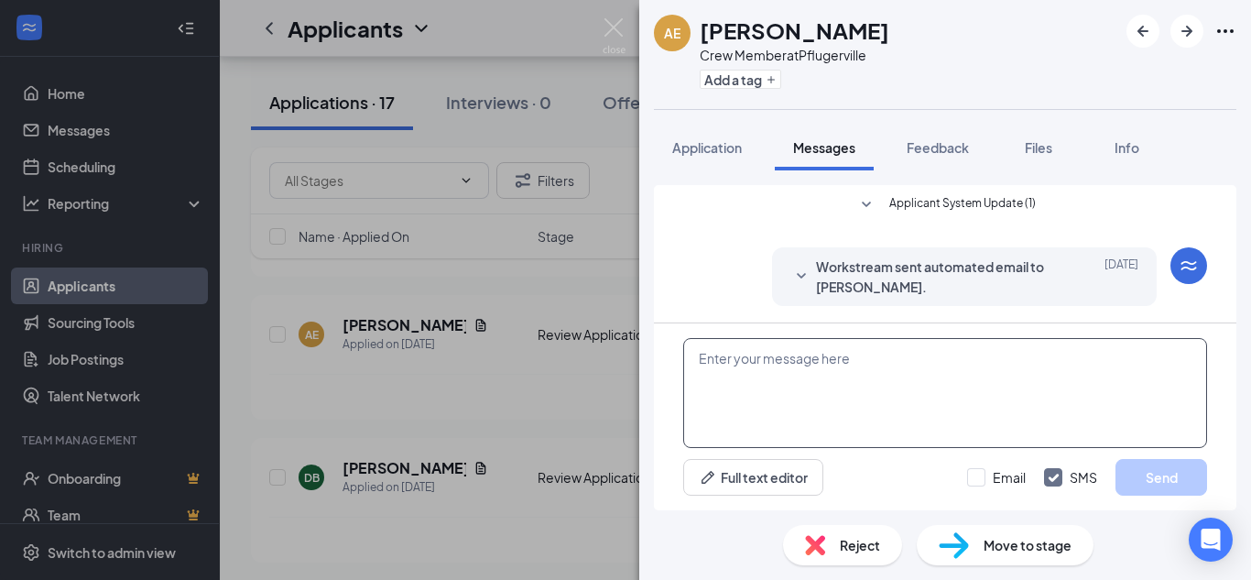
click at [769, 380] on textarea at bounding box center [945, 393] width 524 height 110
paste textarea "Good morning, Thank you for applying for our crew member position at Tropical S…"
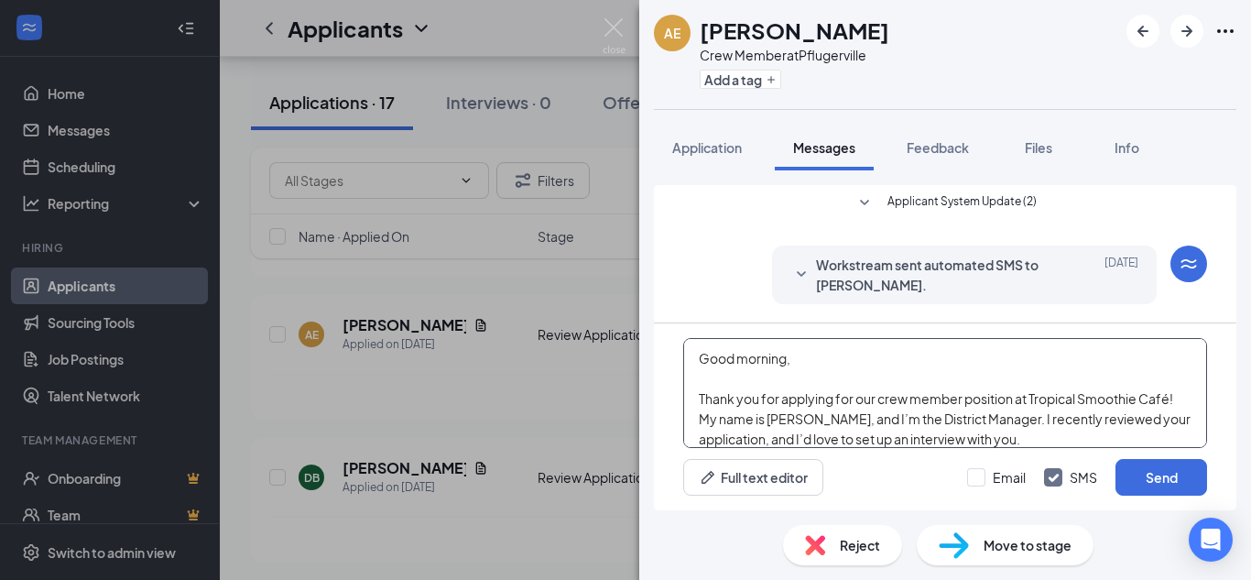
scroll to position [161, 0]
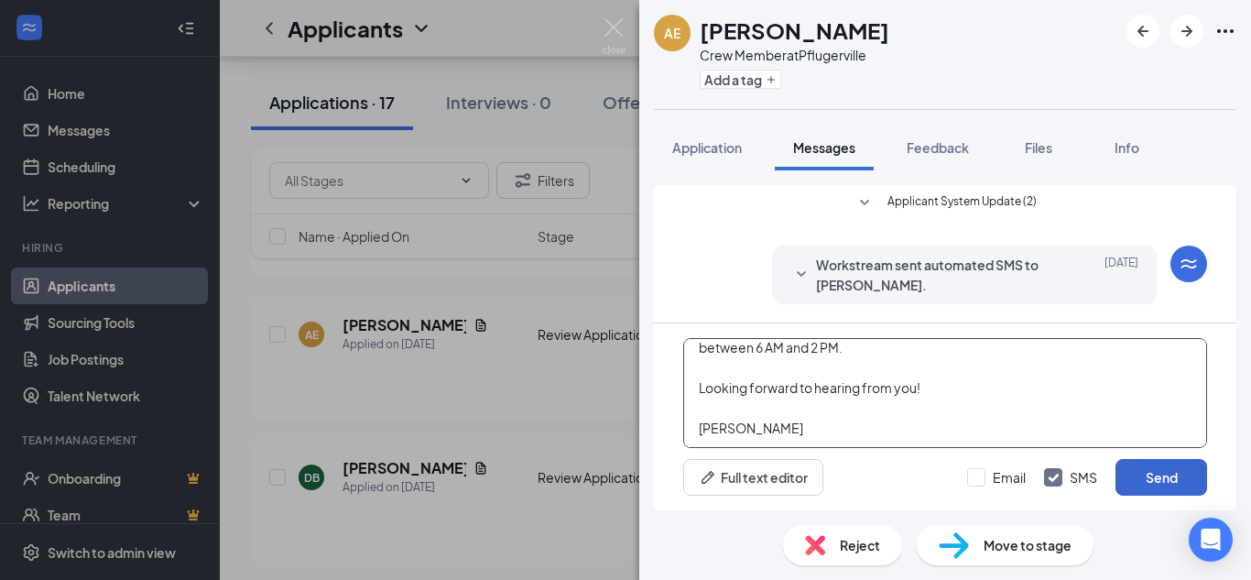
type textarea "Good morning, Thank you for applying for our crew member position at Tropical S…"
click at [1128, 473] on button "Send" at bounding box center [1161, 477] width 92 height 37
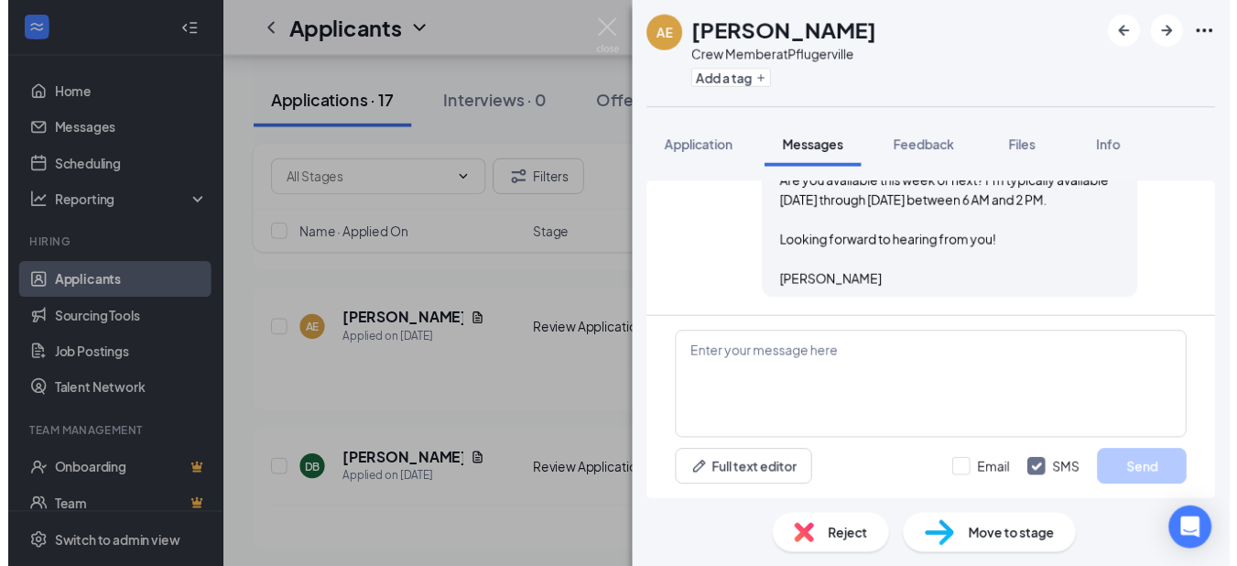
scroll to position [659, 0]
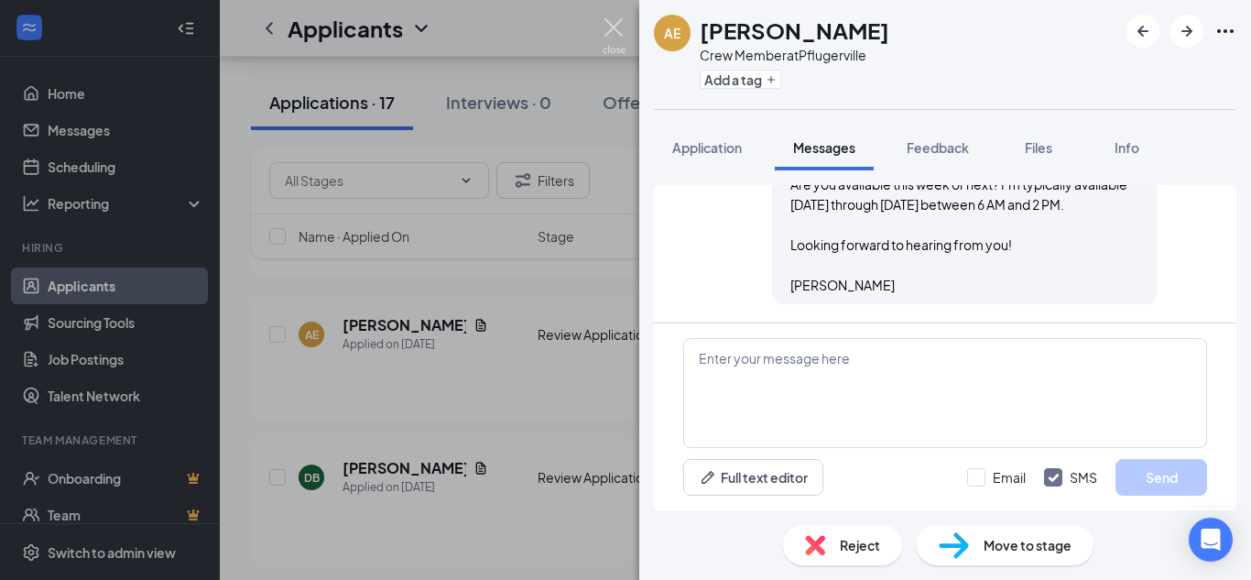
click at [611, 29] on img at bounding box center [614, 36] width 23 height 36
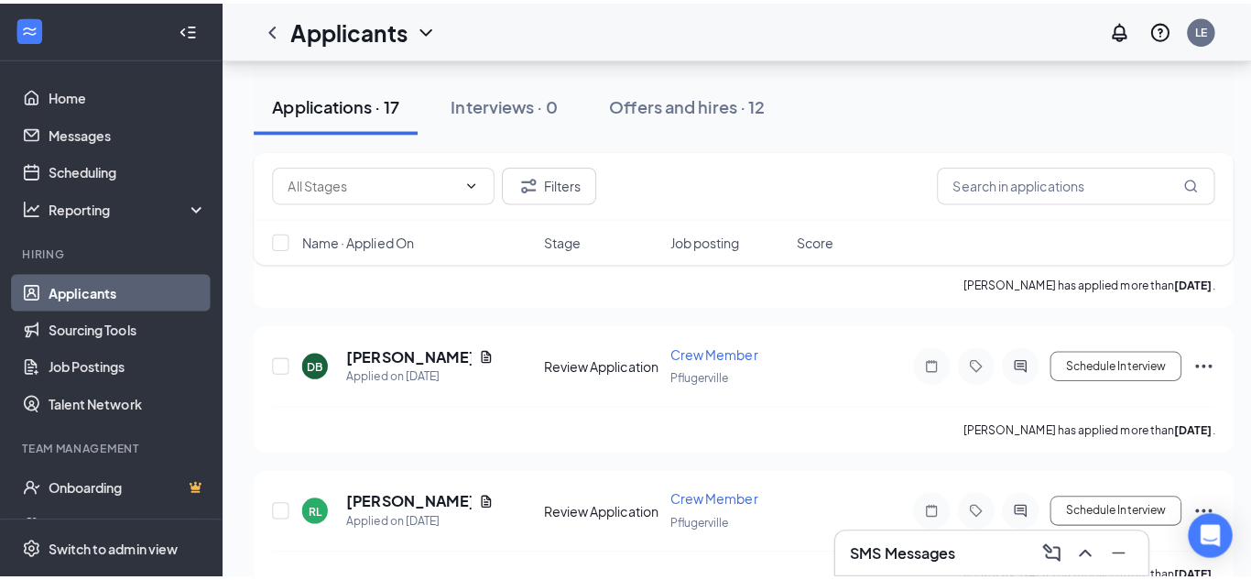
scroll to position [389, 0]
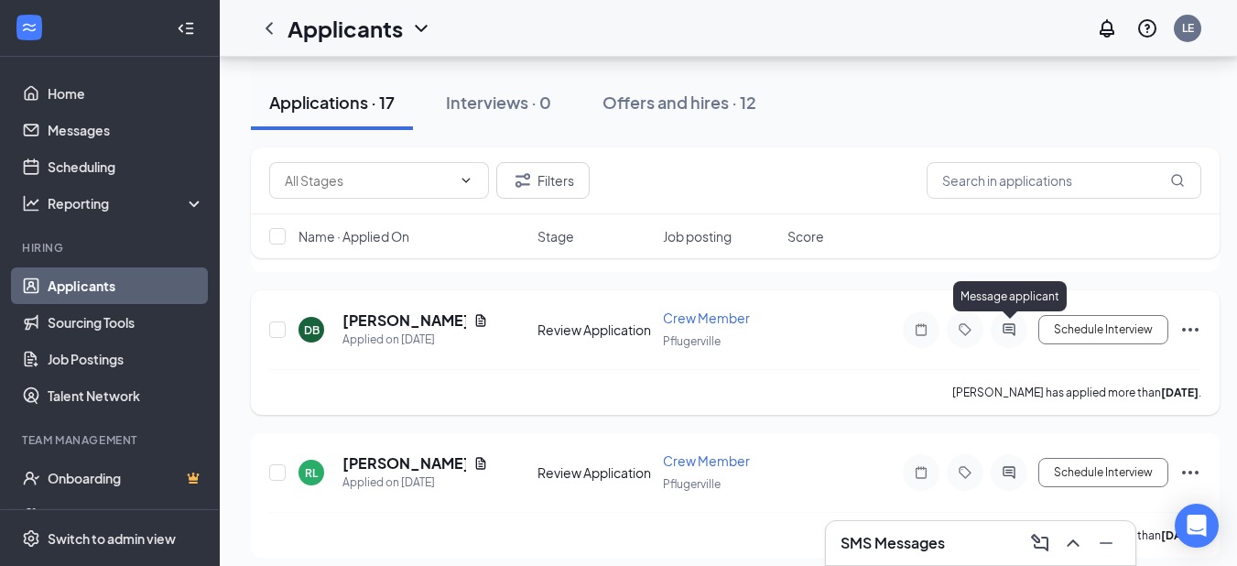
click at [1010, 329] on icon "ActiveChat" at bounding box center [1009, 329] width 22 height 15
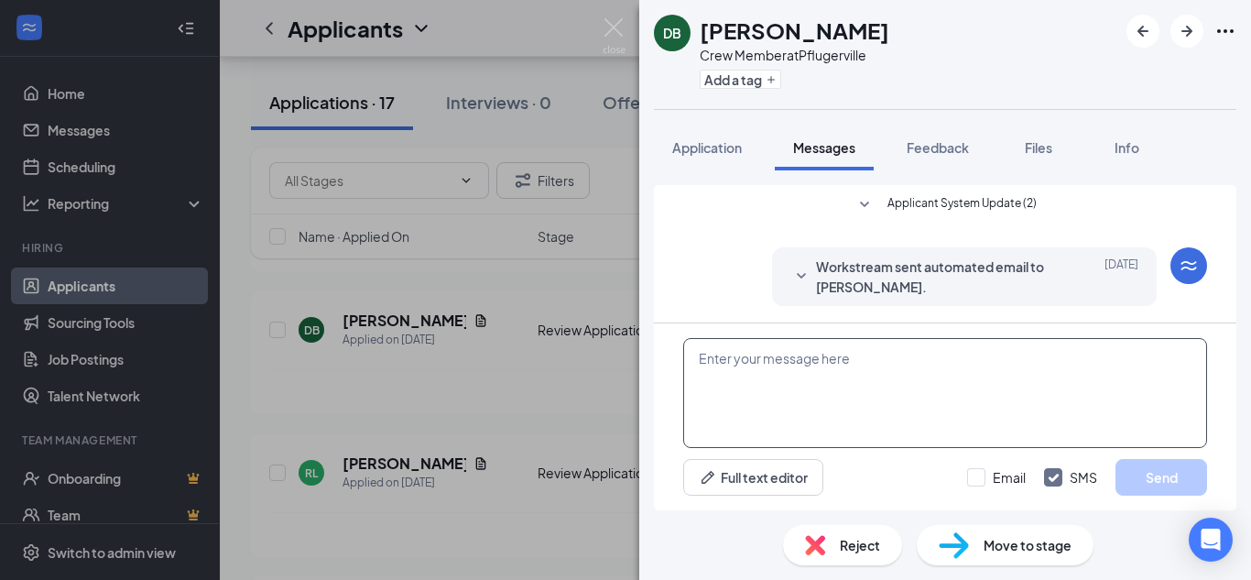
click at [810, 396] on textarea at bounding box center [945, 393] width 524 height 110
paste textarea "Good morning, Thank you for applying for our crew member position at Tropical S…"
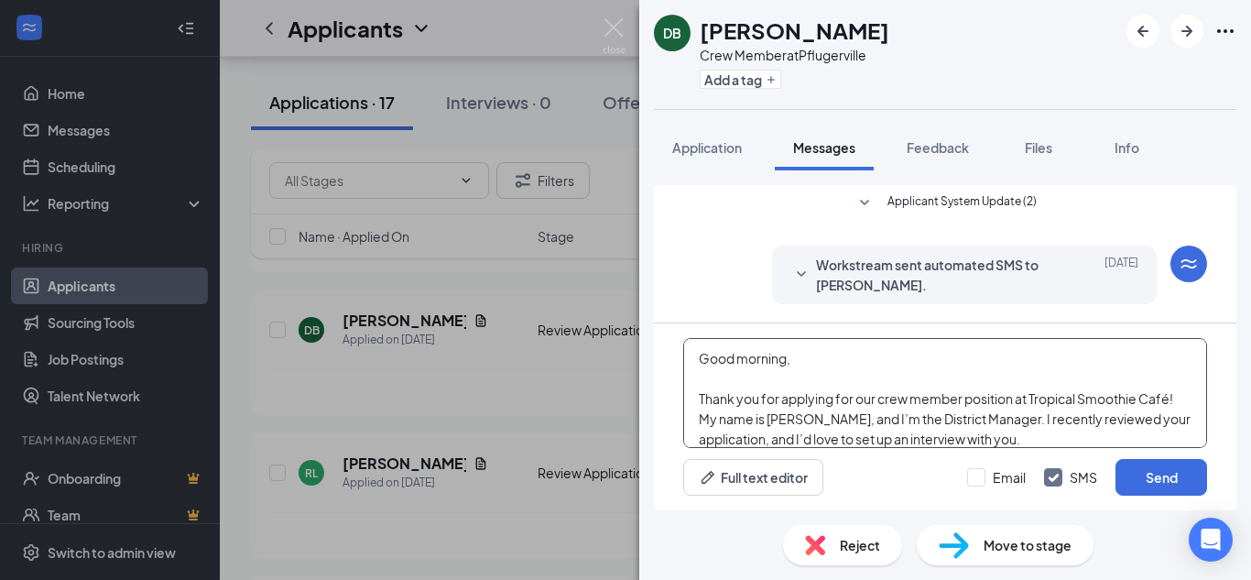
scroll to position [161, 0]
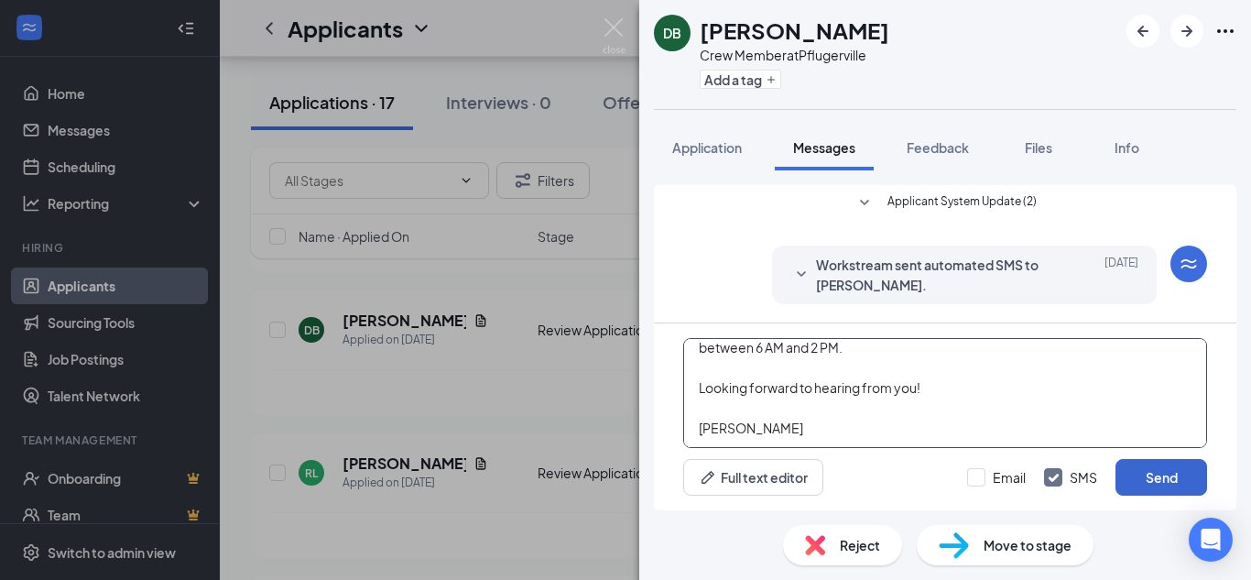
type textarea "Good morning, Thank you for applying for our crew member position at Tropical S…"
click at [1145, 480] on button "Send" at bounding box center [1161, 477] width 92 height 37
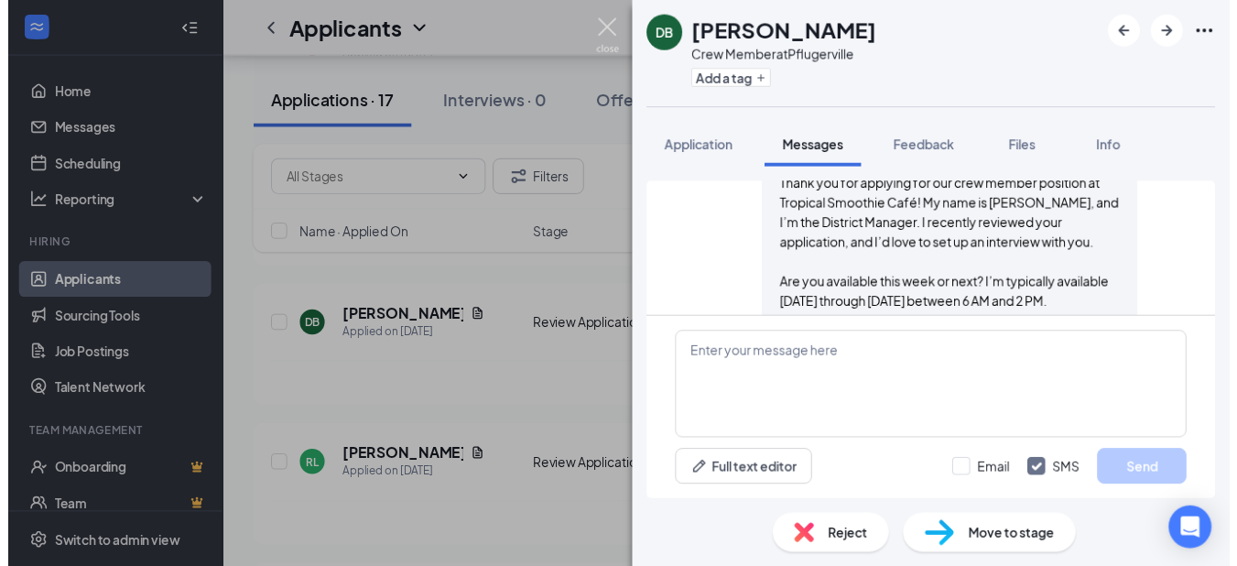
scroll to position [497, 0]
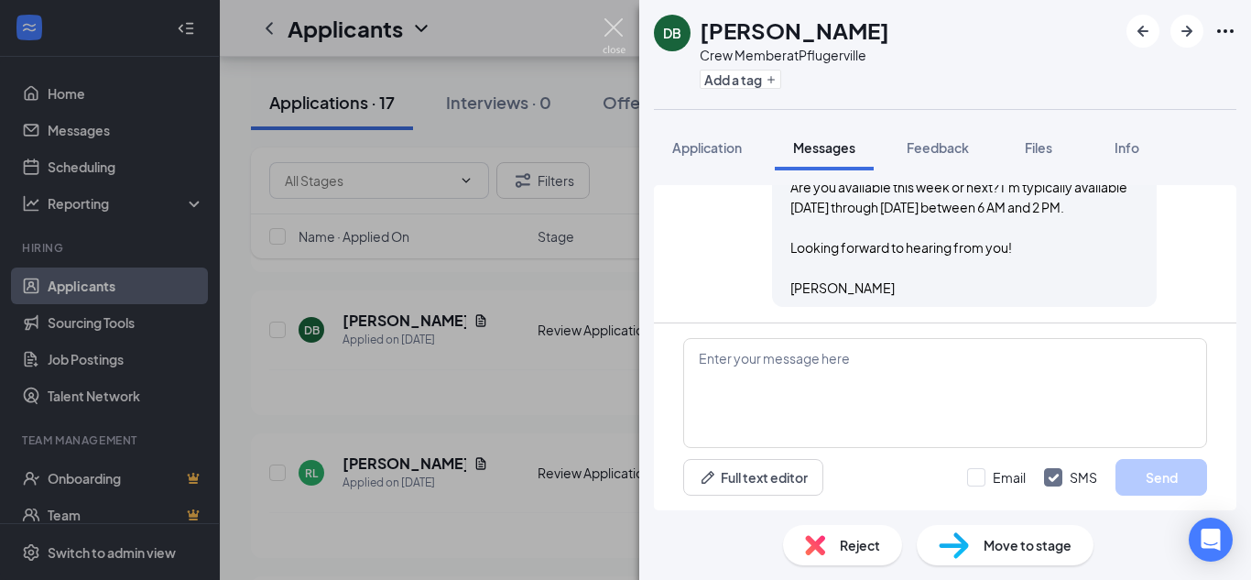
click at [616, 27] on img at bounding box center [614, 36] width 23 height 36
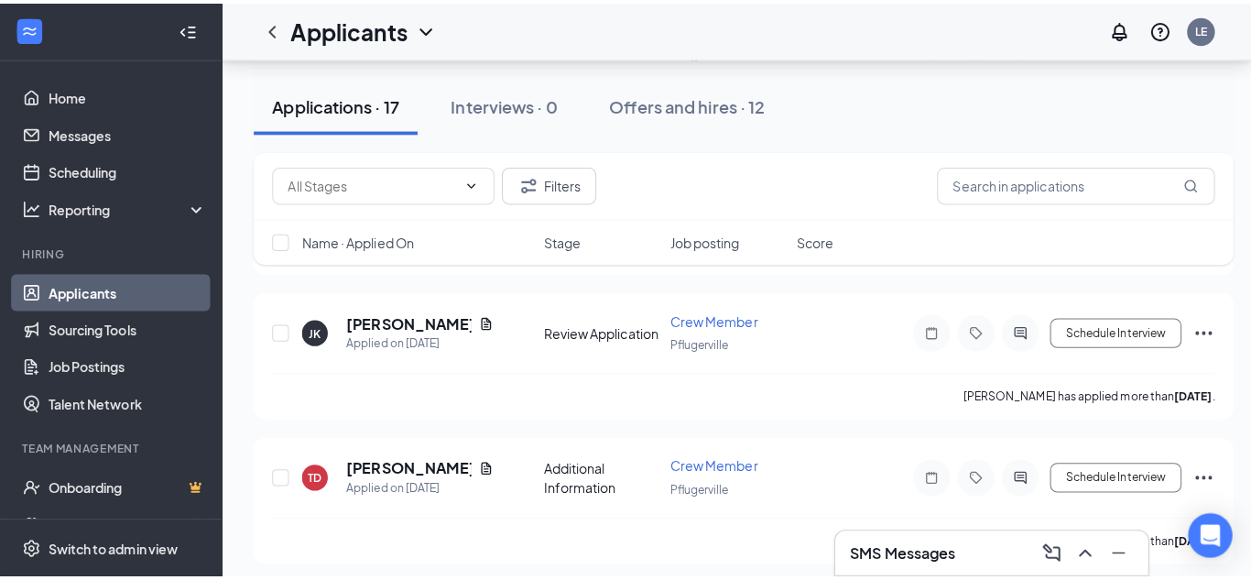
scroll to position [945, 0]
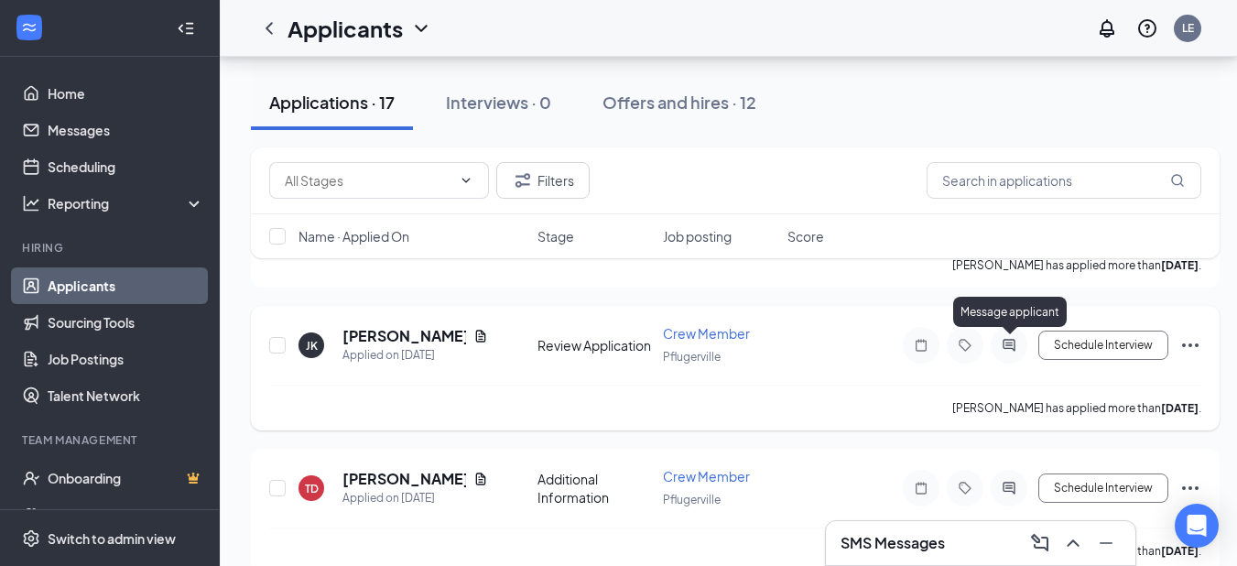
click at [1003, 342] on icon "ActiveChat" at bounding box center [1009, 345] width 22 height 15
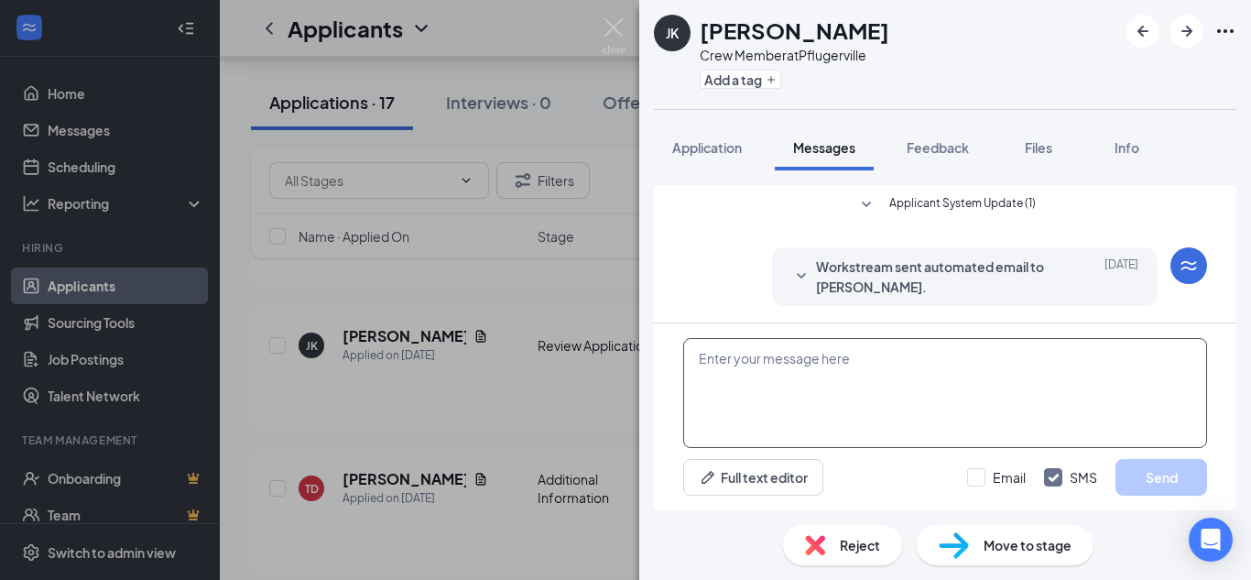
click at [836, 393] on textarea at bounding box center [945, 393] width 524 height 110
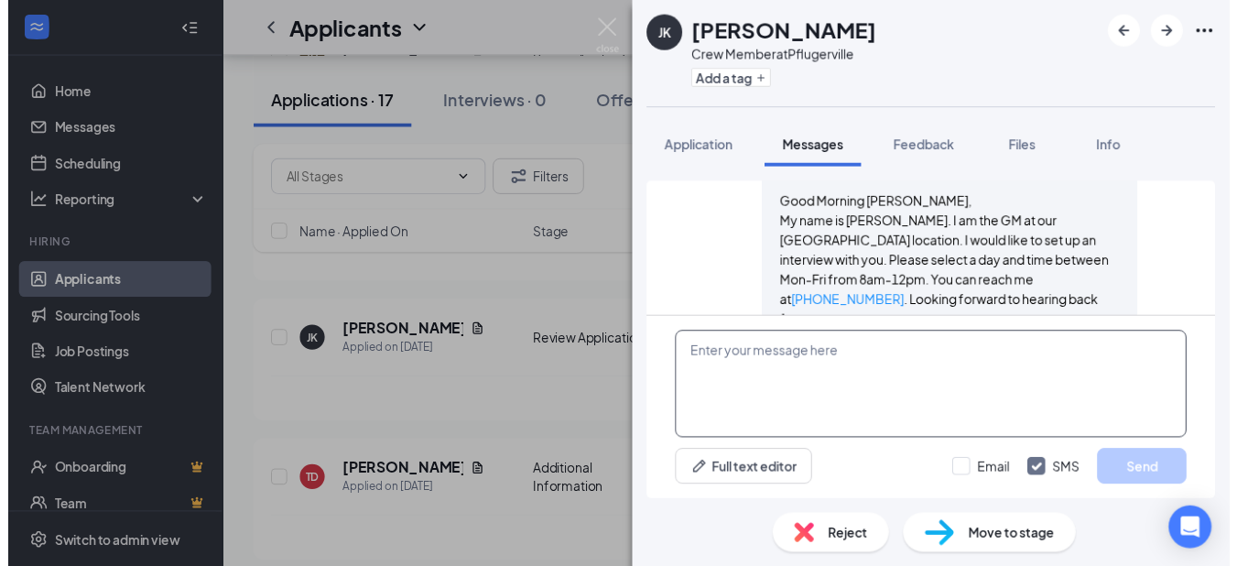
scroll to position [480, 0]
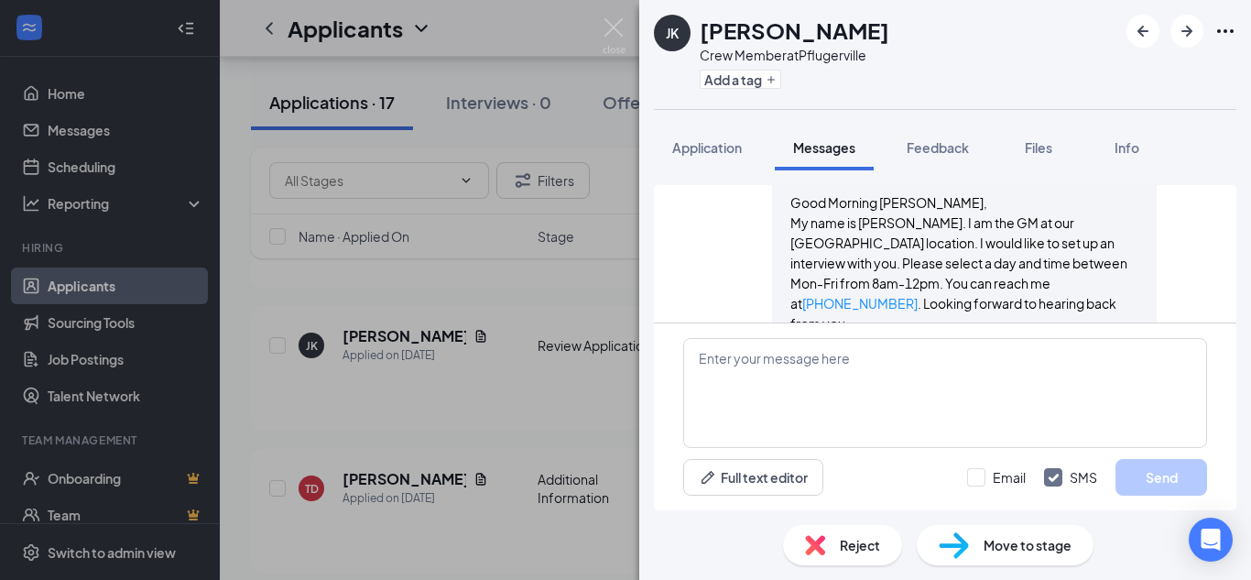
drag, startPoint x: 836, startPoint y: 393, endPoint x: 709, endPoint y: 205, distance: 226.8
click at [709, 205] on div "[PERSON_NAME] sent SMS to [PERSON_NAME]. [DATE] Good Morning [PERSON_NAME], My …" at bounding box center [945, 242] width 524 height 220
click at [618, 39] on img at bounding box center [614, 36] width 23 height 36
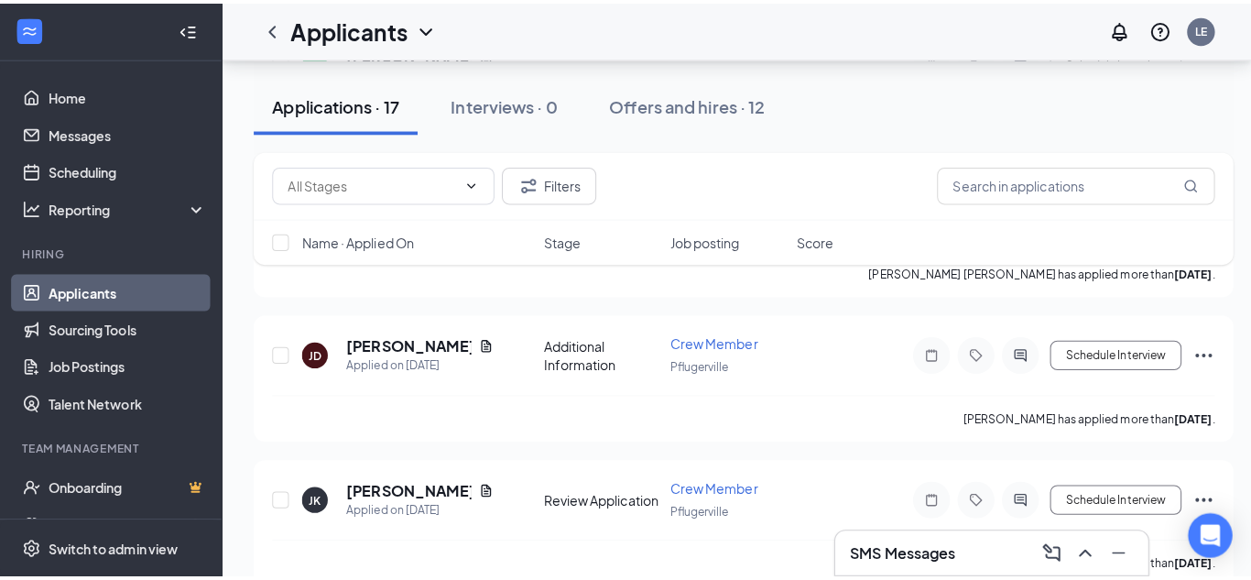
scroll to position [795, 0]
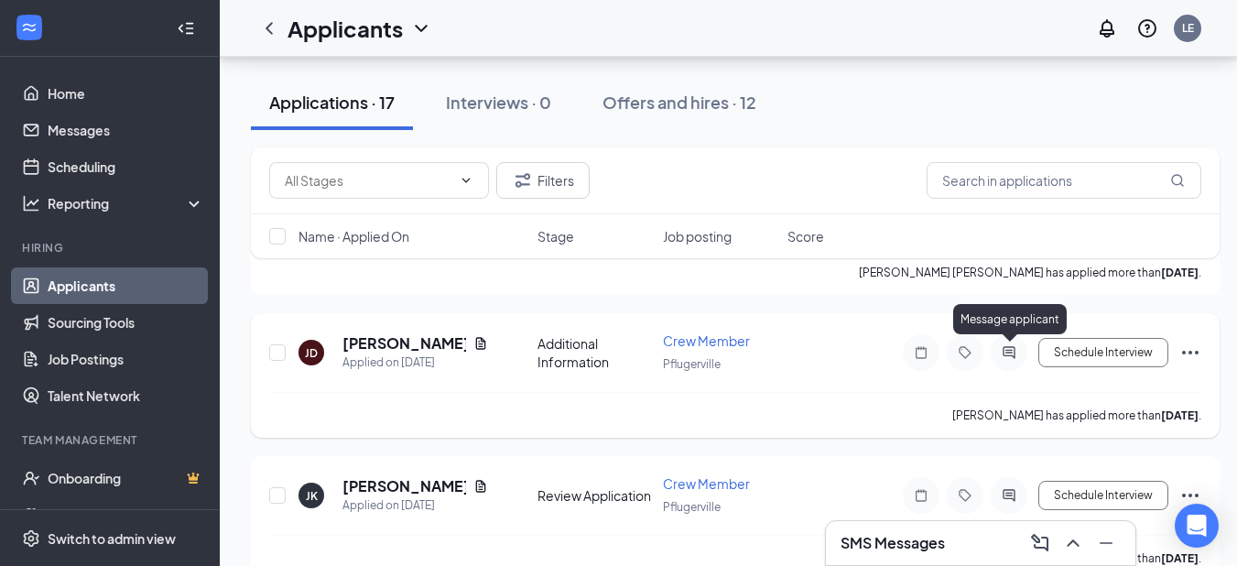
click at [1008, 353] on icon "ActiveChat" at bounding box center [1009, 352] width 22 height 15
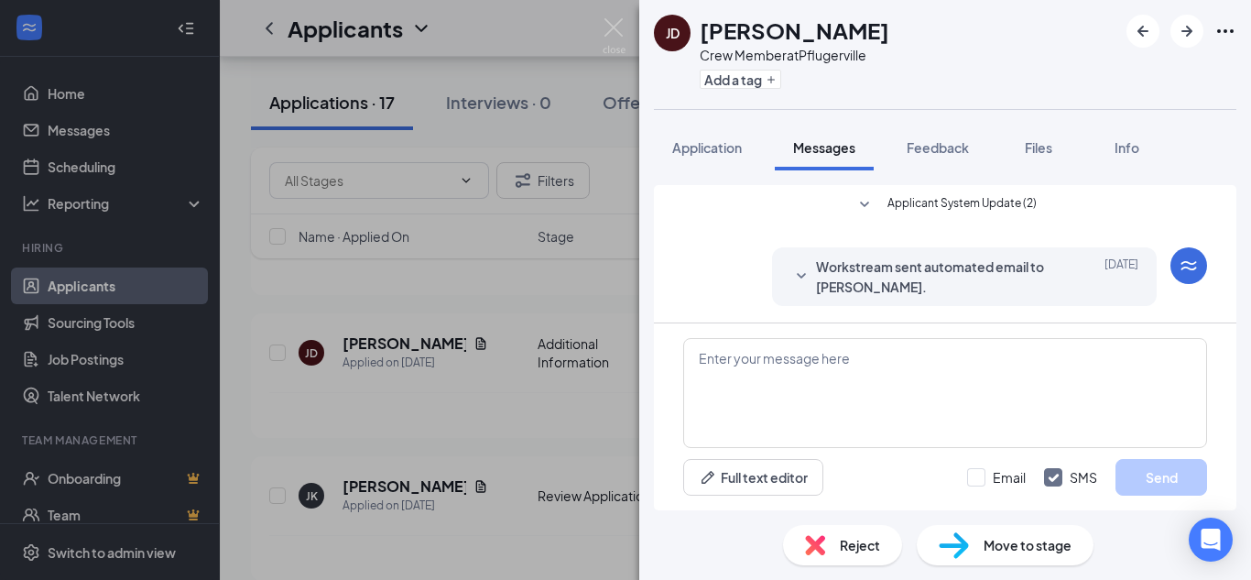
scroll to position [432, 0]
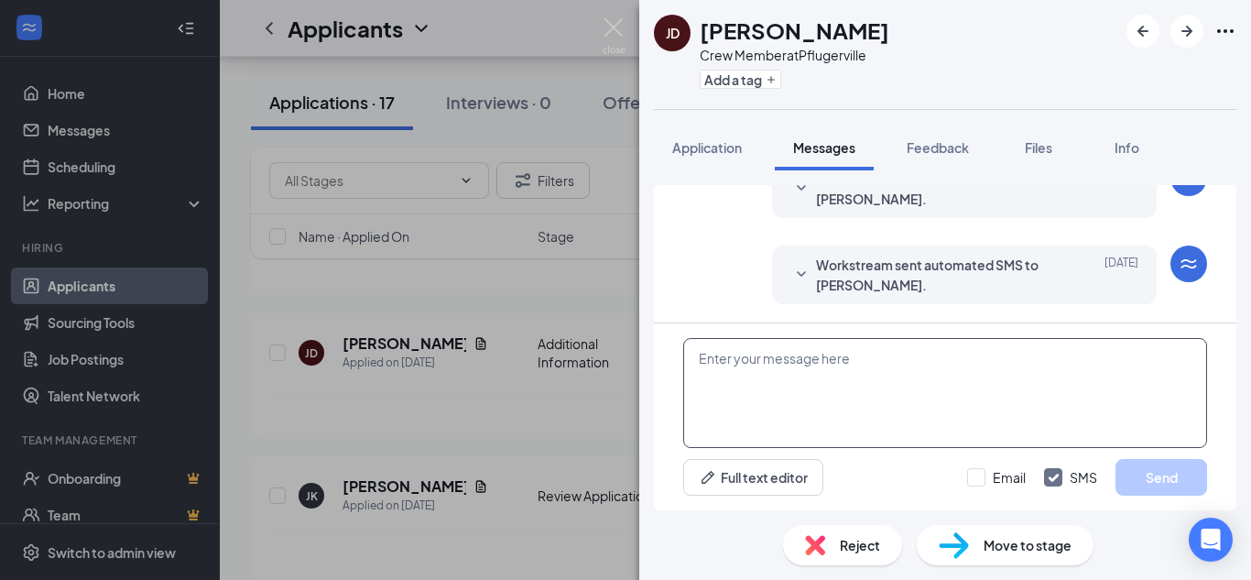
click at [917, 364] on textarea at bounding box center [945, 393] width 524 height 110
paste textarea "Good morning, Thank you for applying for our crew member position at Tropical S…"
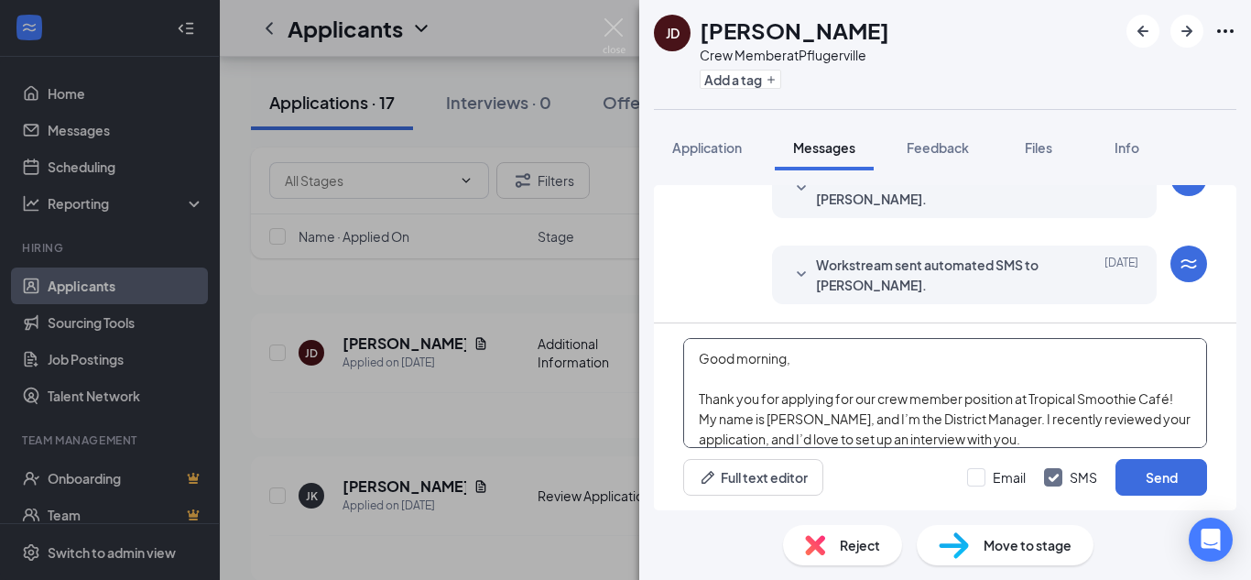
scroll to position [161, 0]
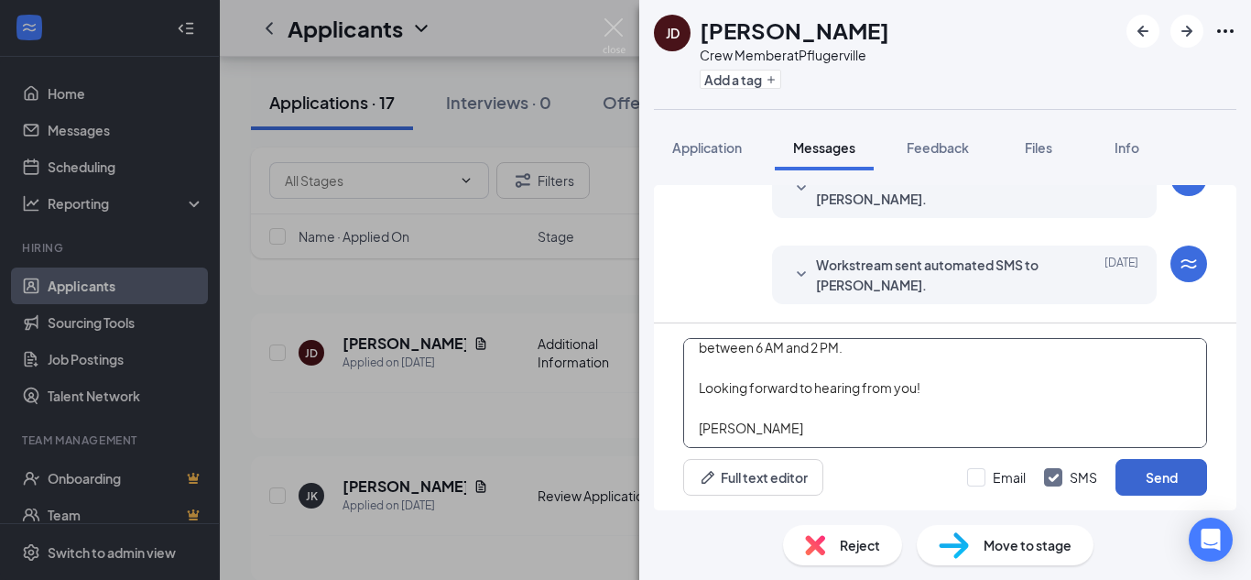
type textarea "Good morning, Thank you for applying for our crew member position at Tropical S…"
click at [1136, 485] on button "Send" at bounding box center [1161, 477] width 92 height 37
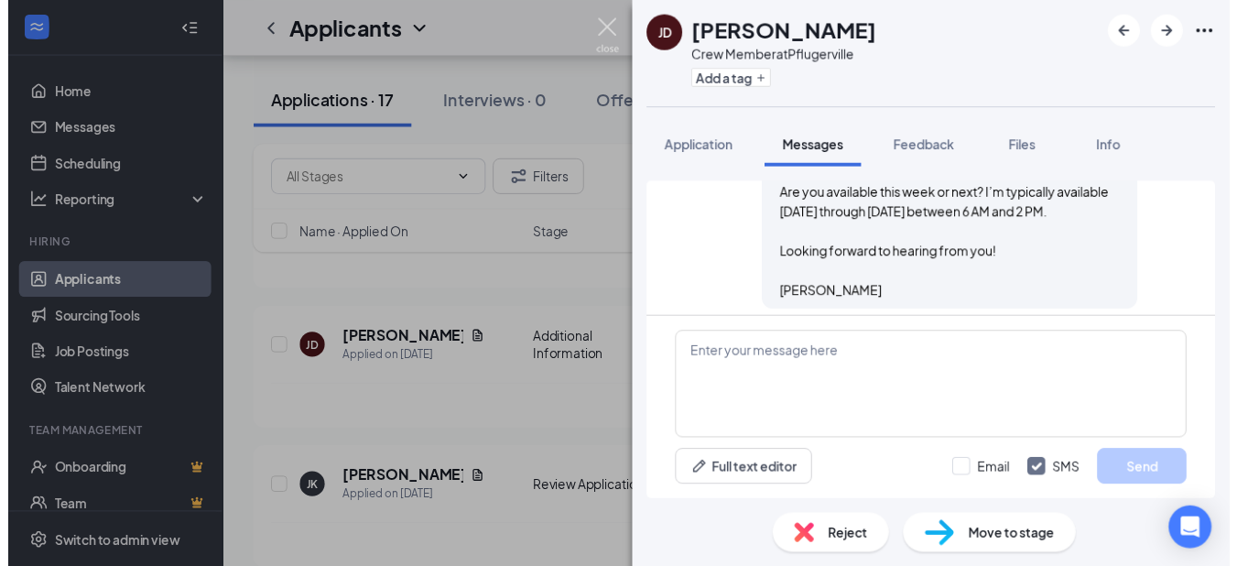
scroll to position [793, 0]
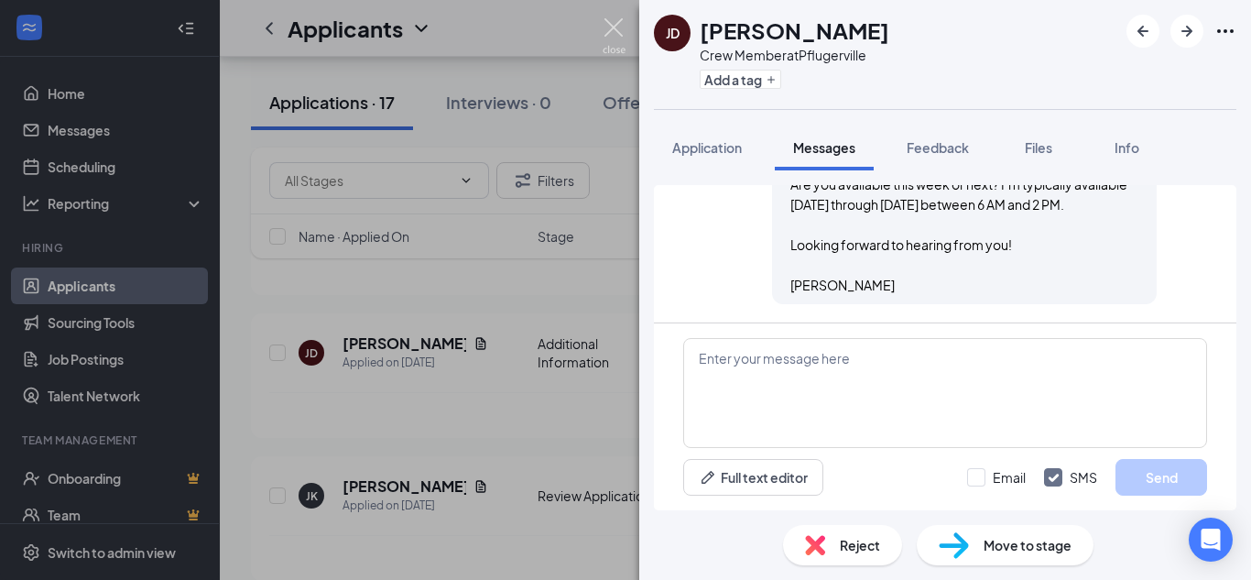
click at [606, 39] on img at bounding box center [614, 36] width 23 height 36
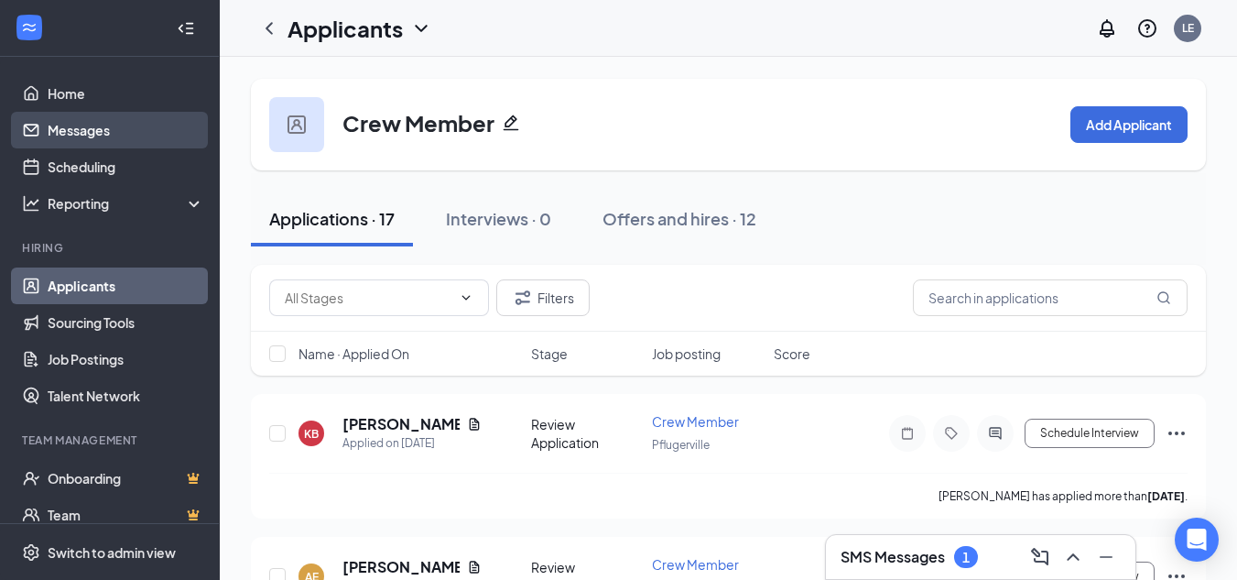
click at [141, 116] on link "Messages" at bounding box center [126, 130] width 157 height 37
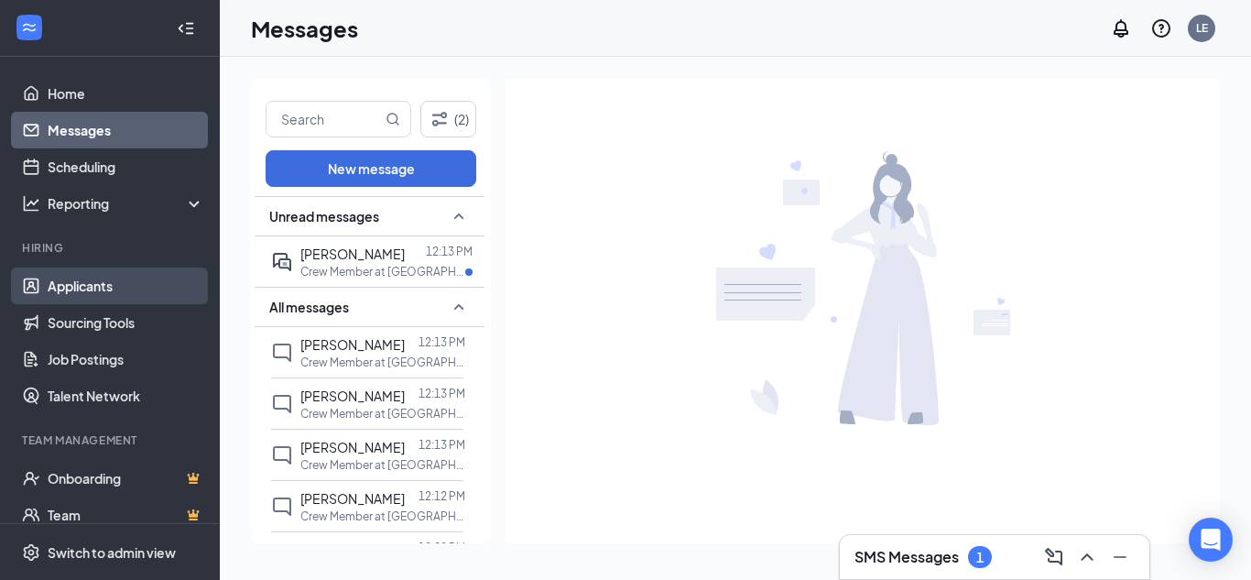
click at [82, 280] on link "Applicants" at bounding box center [126, 285] width 157 height 37
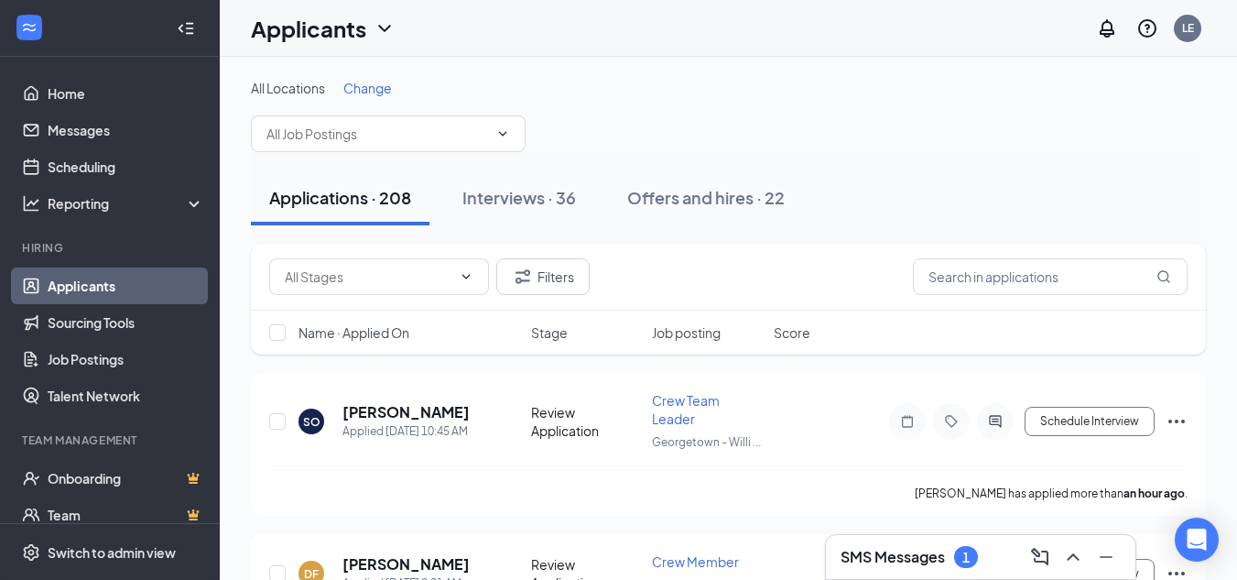
click at [409, 114] on div "All Locations Change" at bounding box center [728, 115] width 955 height 73
click at [400, 125] on input "text" at bounding box center [377, 134] width 222 height 20
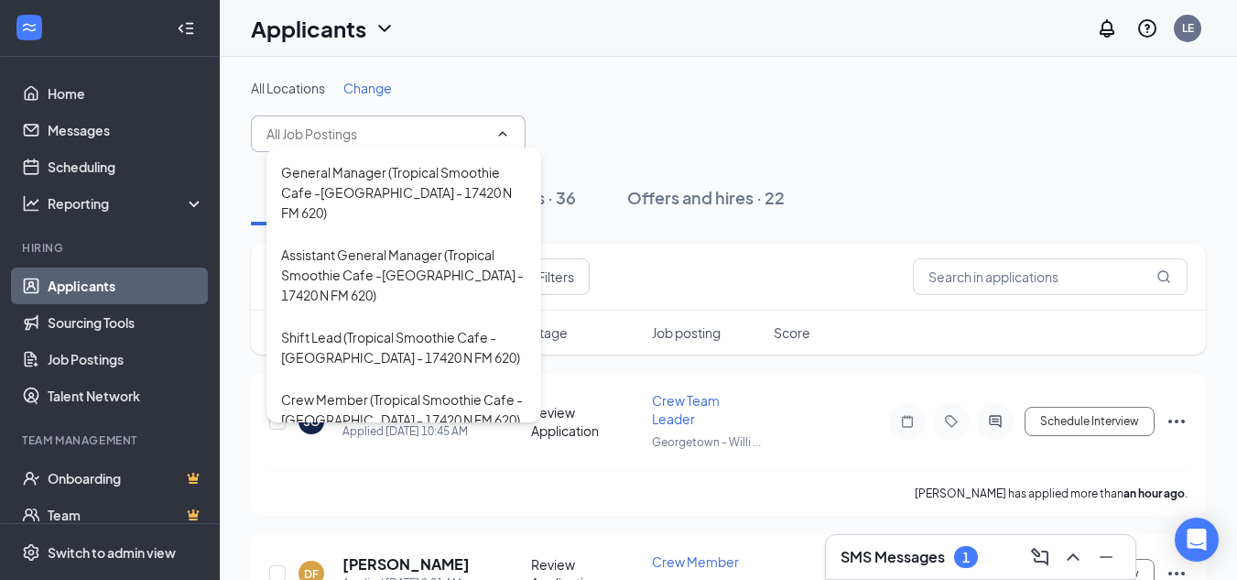
scroll to position [692, 0]
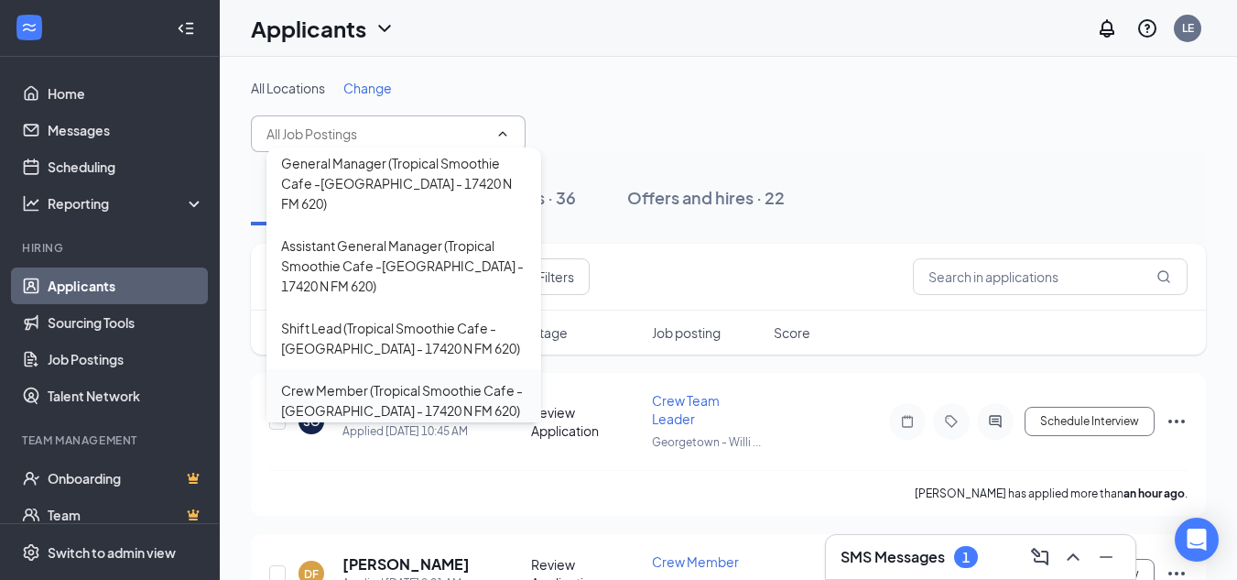
click at [459, 380] on div "Crew Member (Tropical Smoothie Cafe -[GEOGRAPHIC_DATA] - 17420 N FM 620)" at bounding box center [403, 400] width 245 height 40
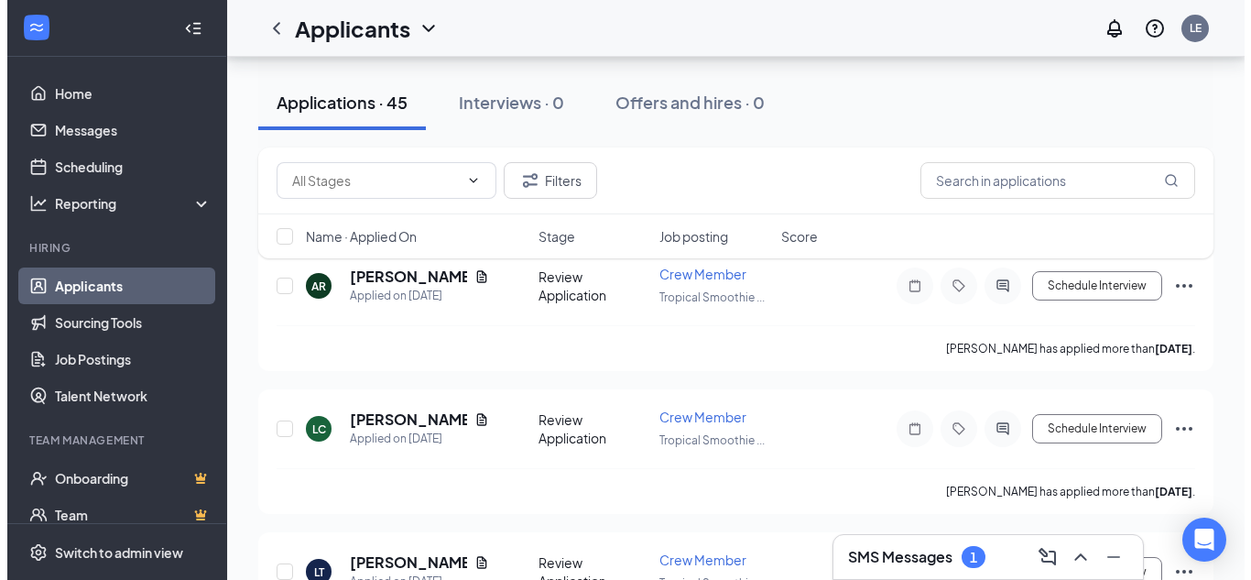
scroll to position [141, 0]
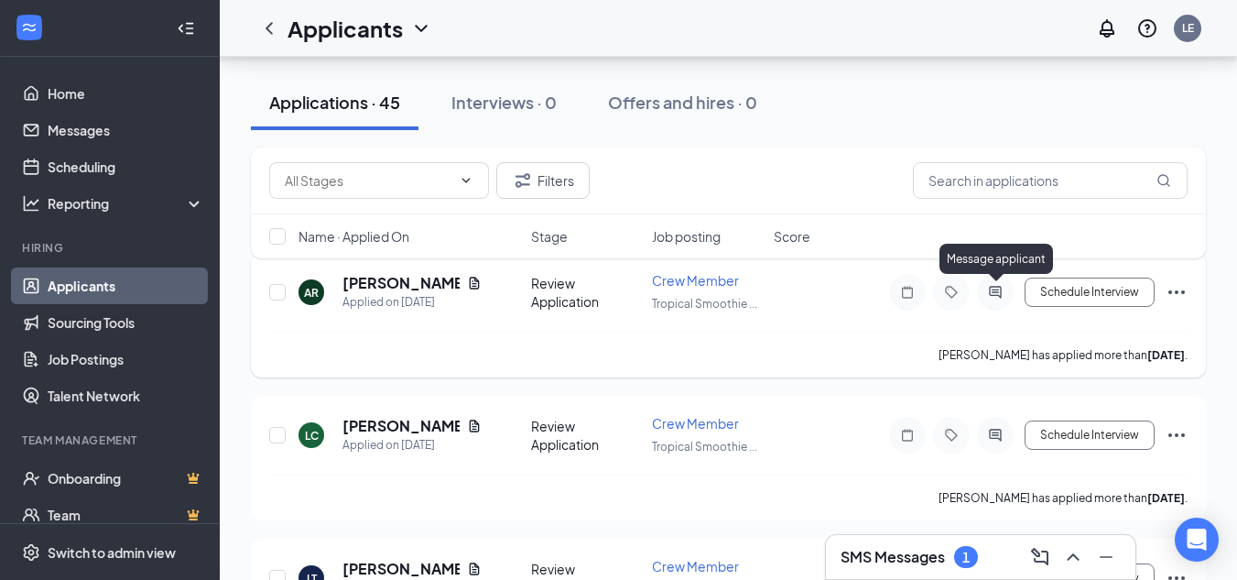
click at [993, 293] on icon "ActiveChat" at bounding box center [995, 292] width 22 height 15
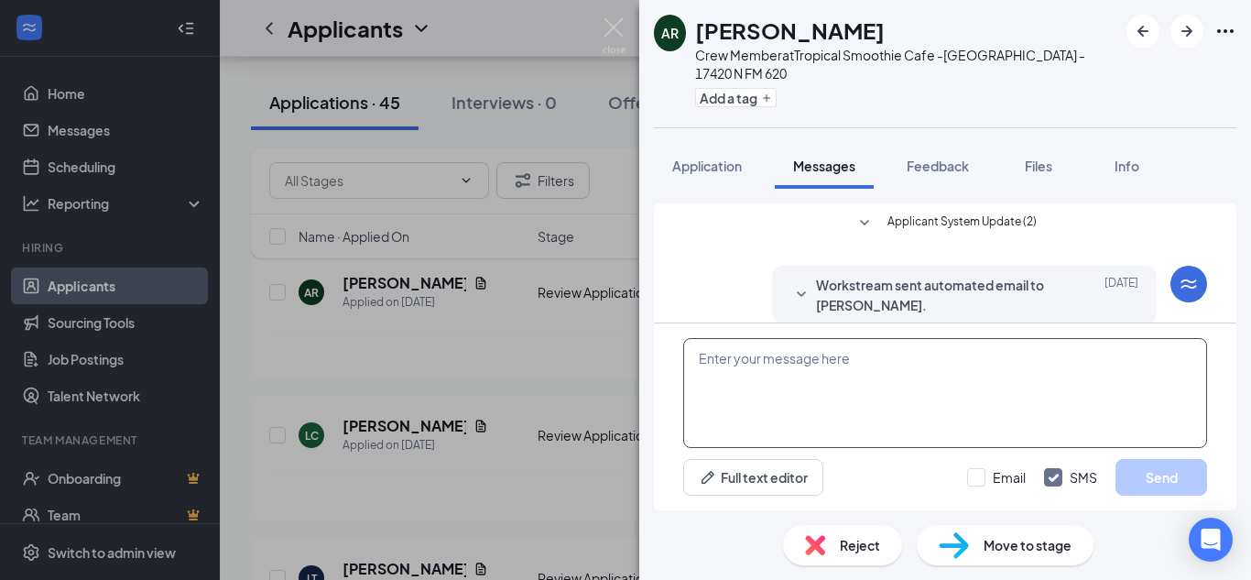
scroll to position [245, 0]
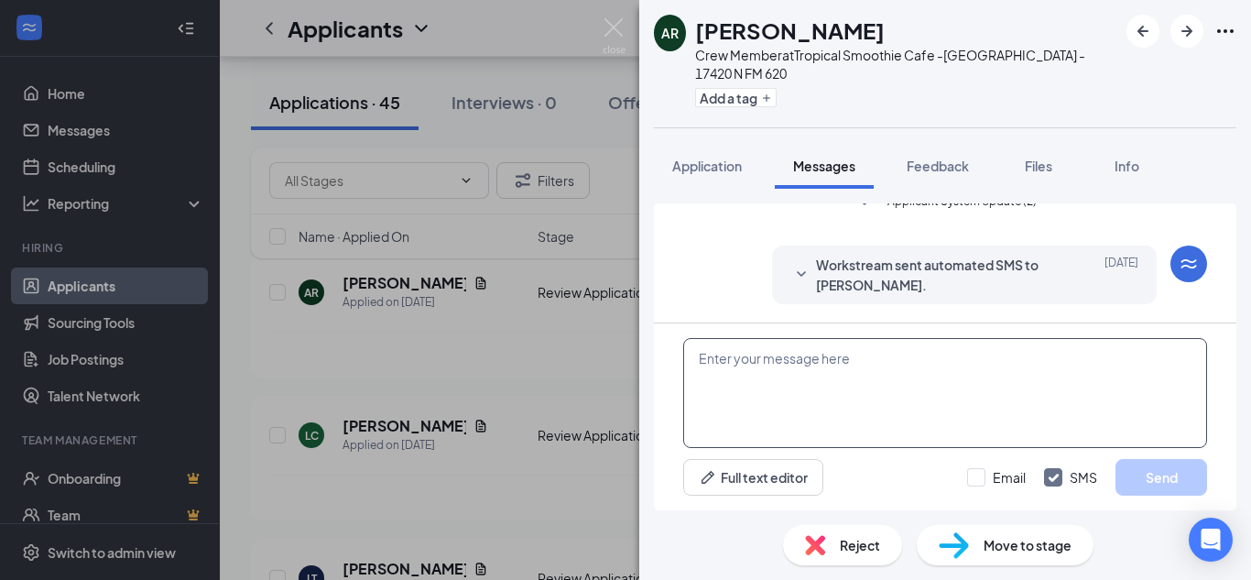
click at [755, 393] on textarea at bounding box center [945, 393] width 524 height 110
paste textarea "Good morning, Thank you for applying for our crew member position at Tropical S…"
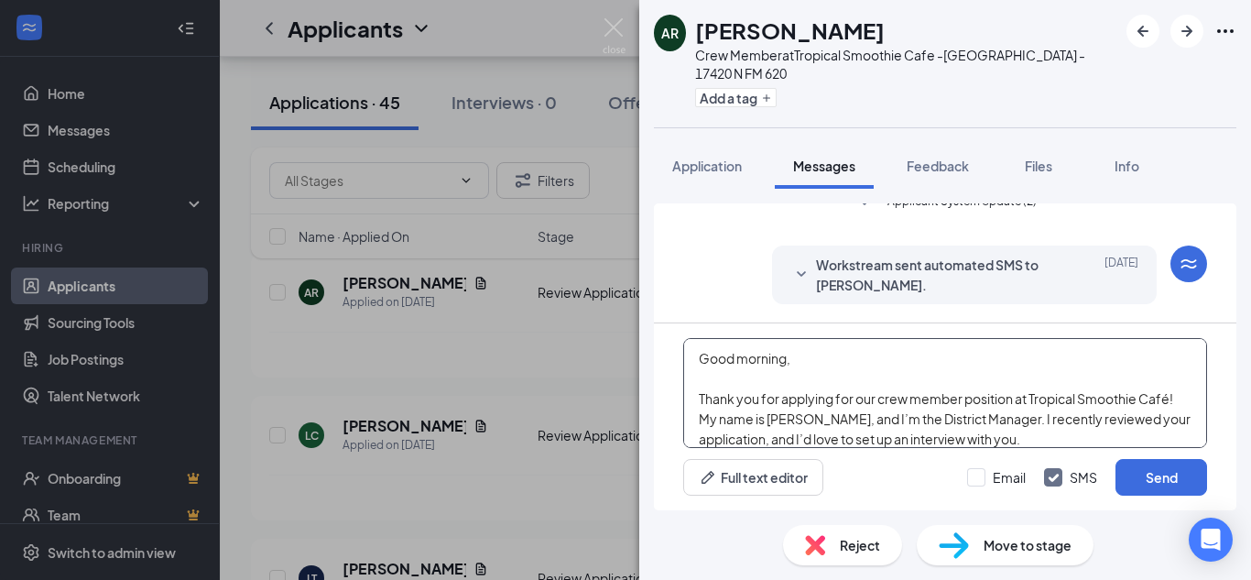
scroll to position [161, 0]
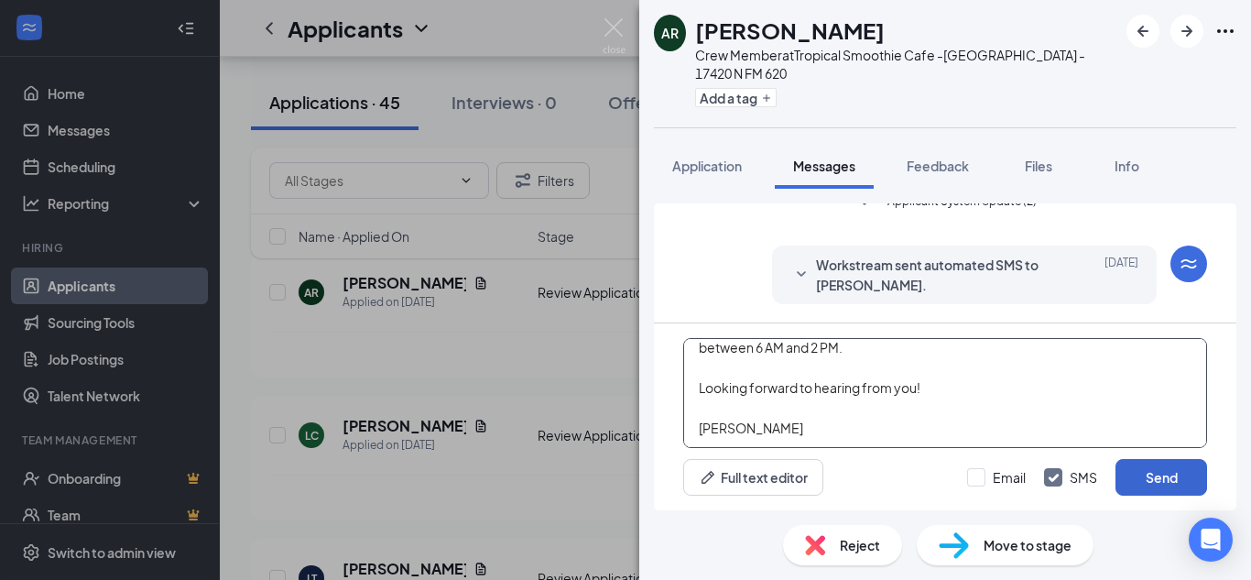
type textarea "Good morning, Thank you for applying for our crew member position at Tropical S…"
click at [1151, 490] on button "Send" at bounding box center [1161, 477] width 92 height 37
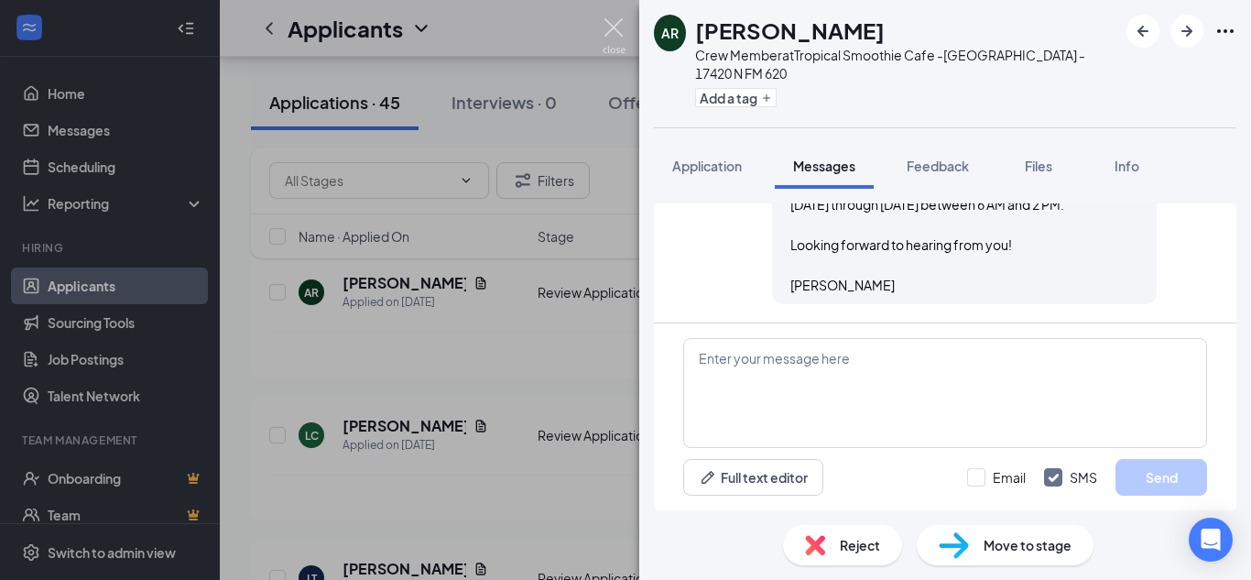
scroll to position [625, 0]
click at [611, 22] on img at bounding box center [614, 36] width 23 height 36
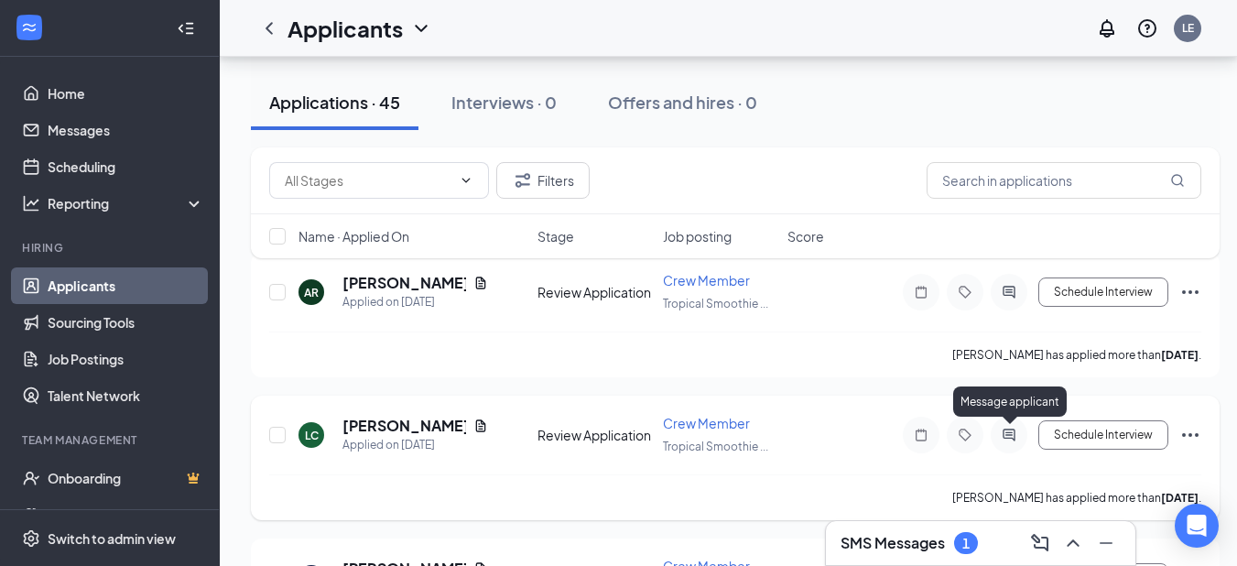
click at [1005, 431] on icon "ActiveChat" at bounding box center [1009, 435] width 22 height 15
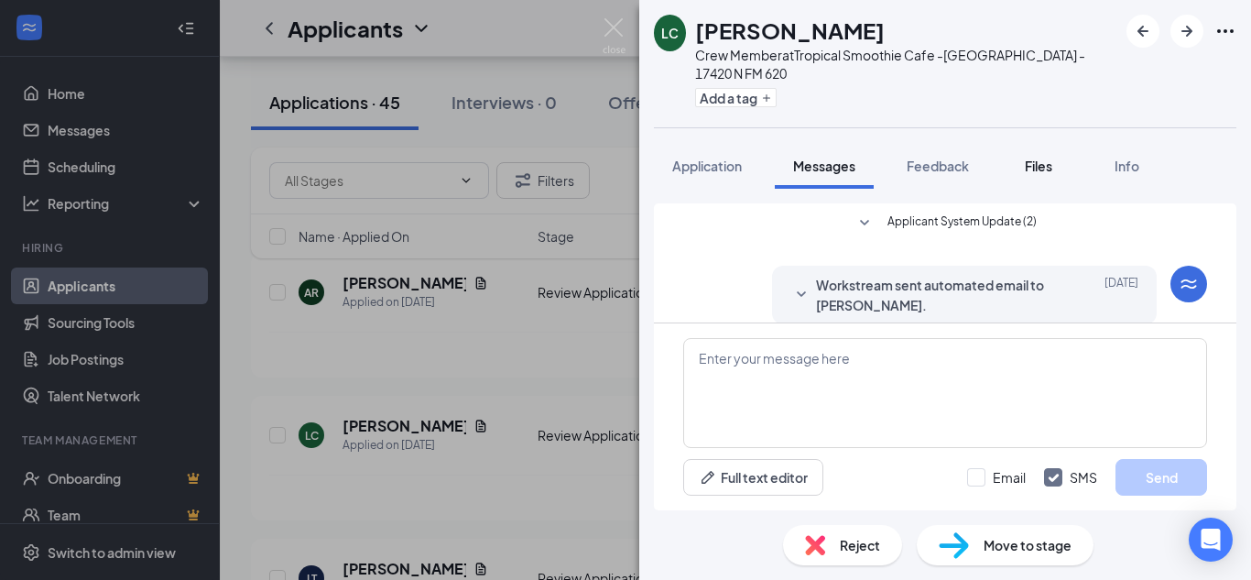
scroll to position [245, 0]
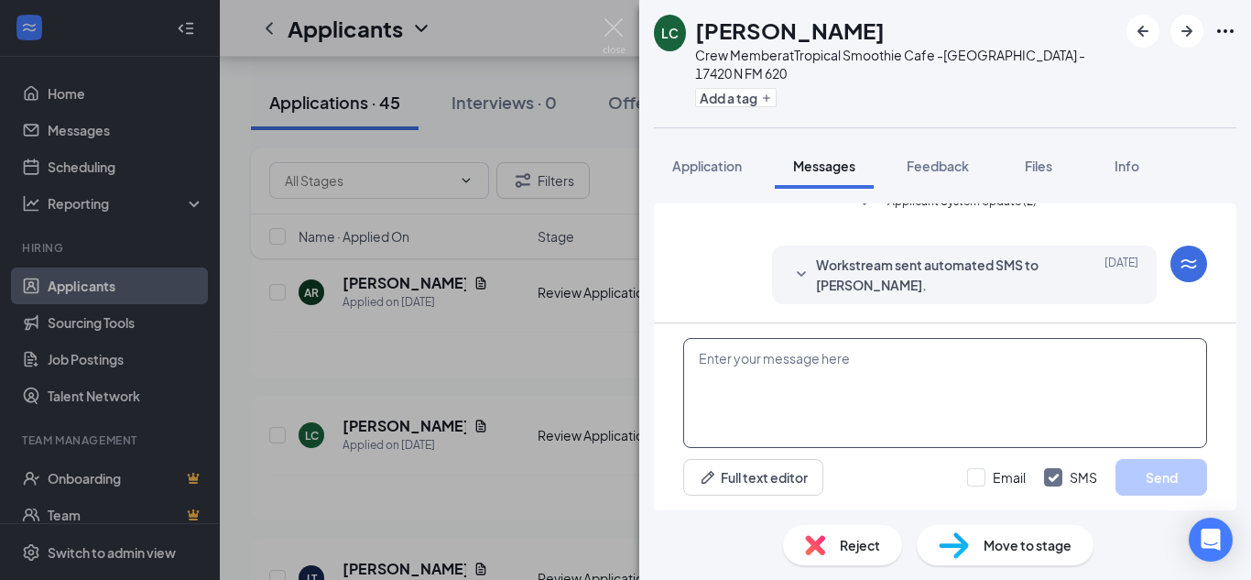
click at [877, 358] on textarea at bounding box center [945, 393] width 524 height 110
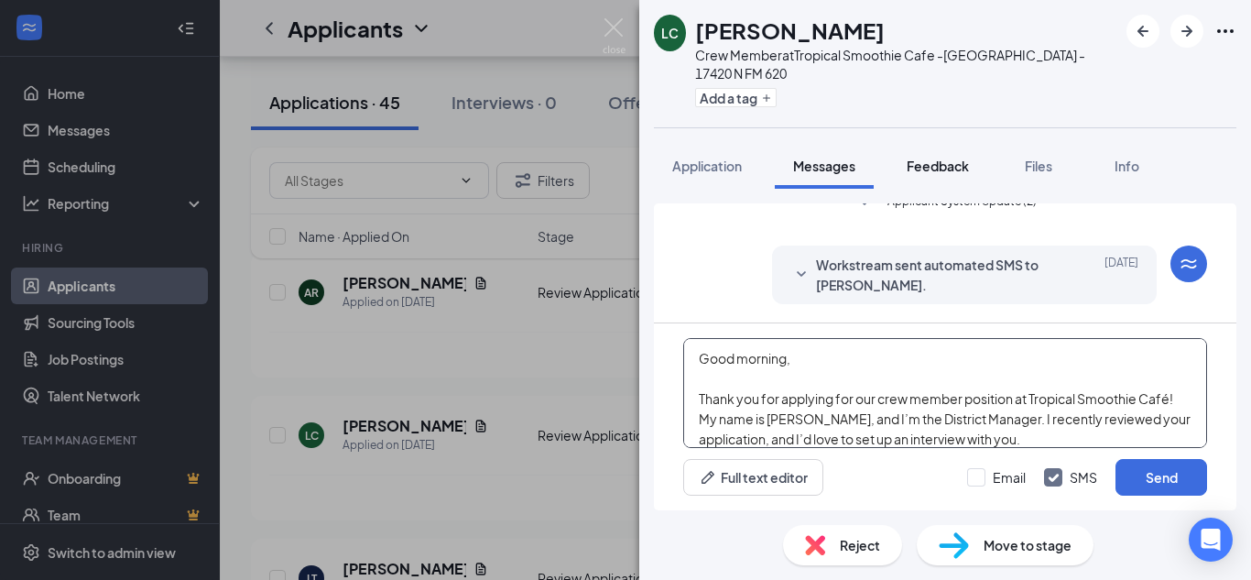
scroll to position [161, 0]
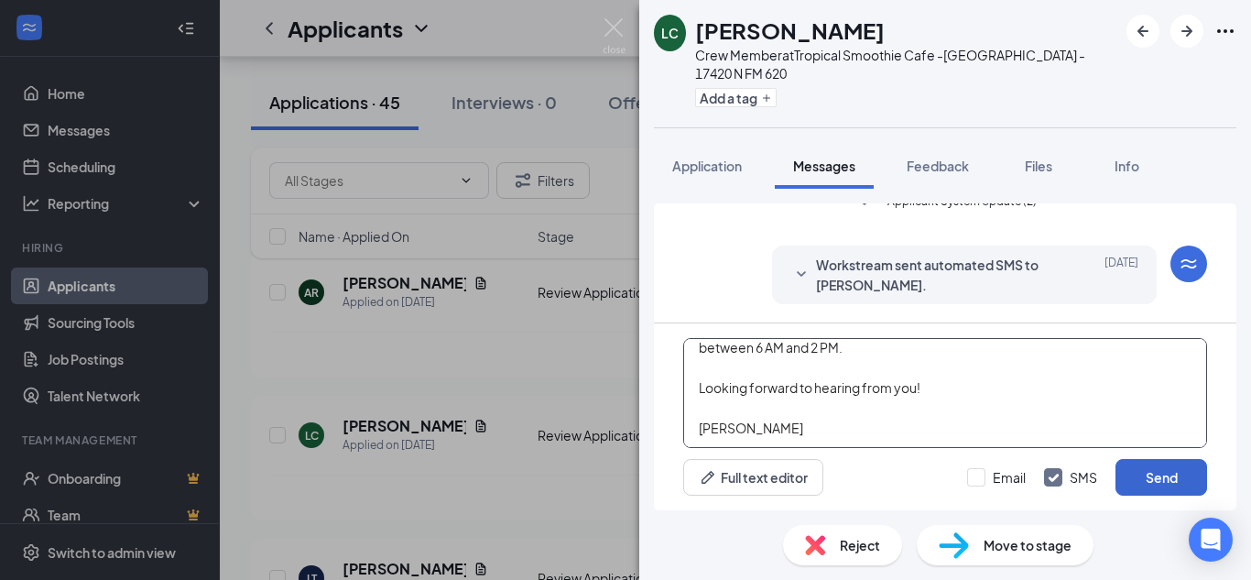
type textarea "Good morning, Thank you for applying for our crew member position at Tropical S…"
click at [1141, 471] on button "Send" at bounding box center [1161, 477] width 92 height 37
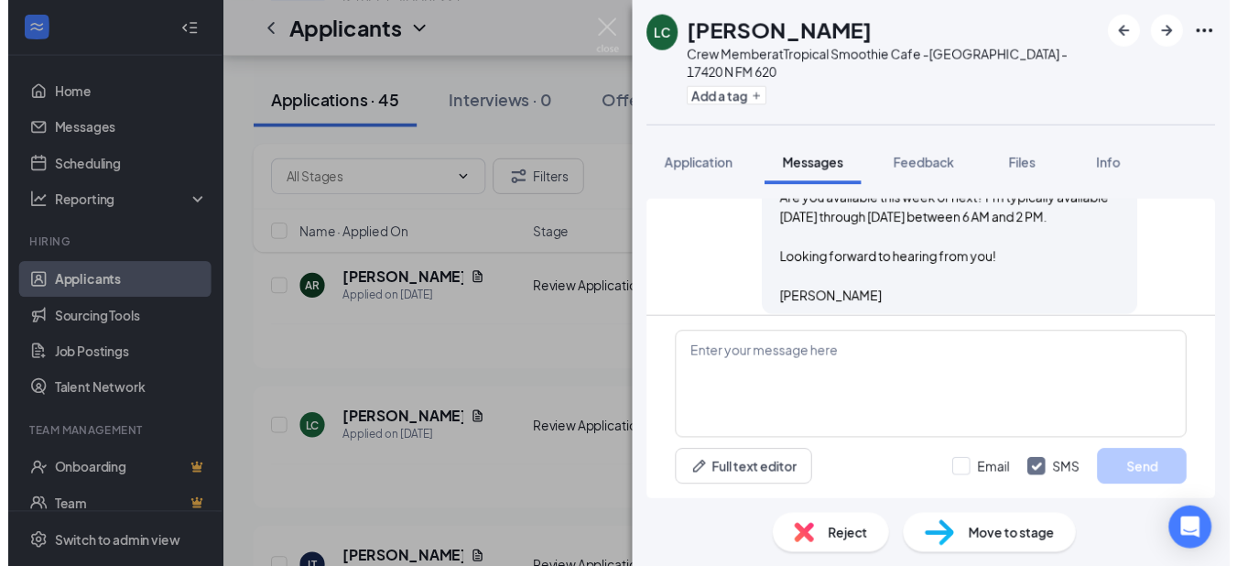
scroll to position [606, 0]
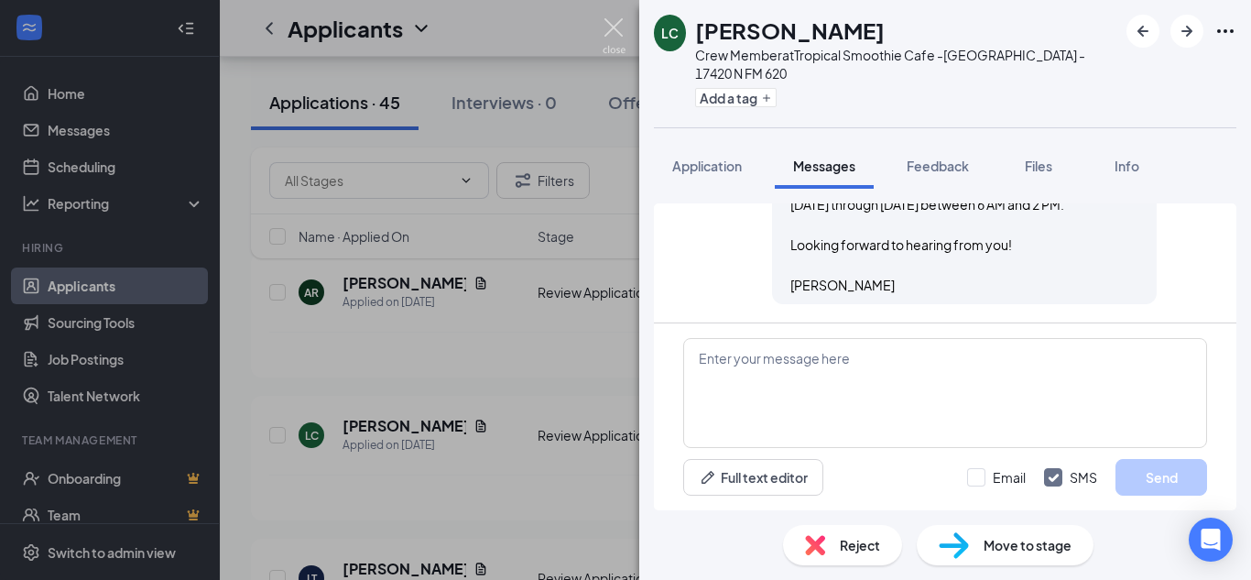
click at [621, 36] on img at bounding box center [614, 36] width 23 height 36
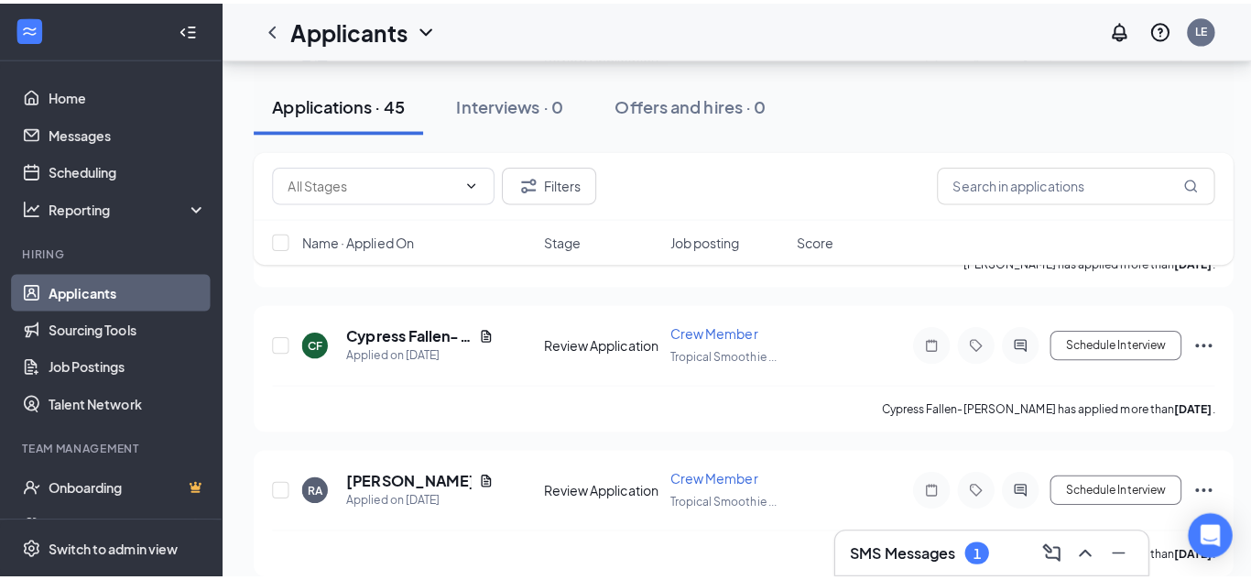
scroll to position [656, 0]
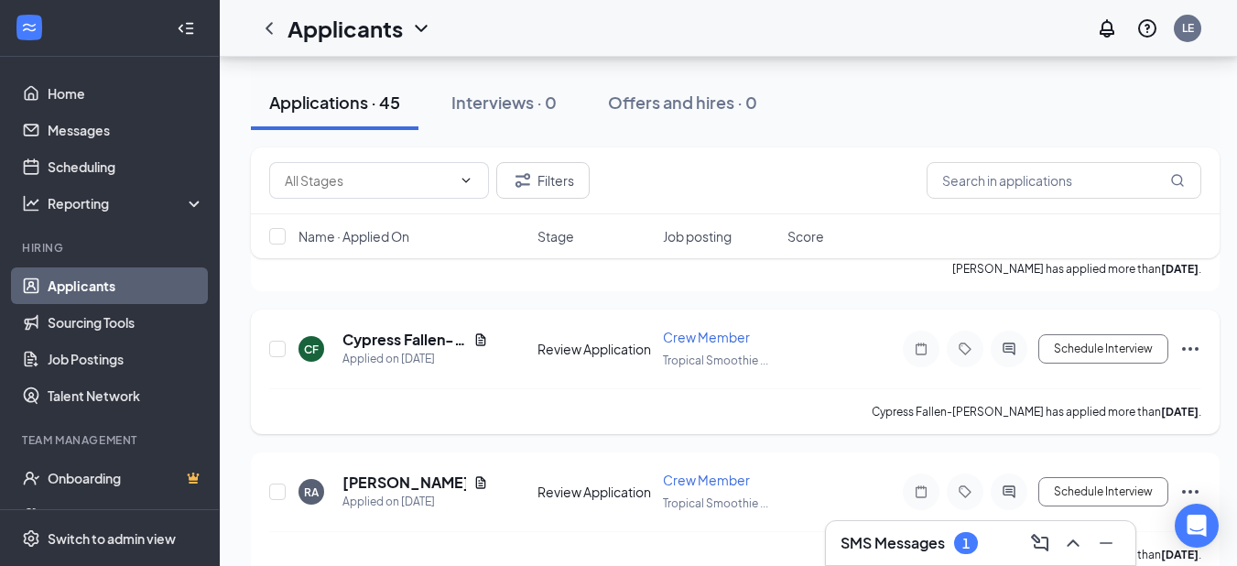
click at [1011, 353] on icon "ActiveChat" at bounding box center [1009, 349] width 22 height 15
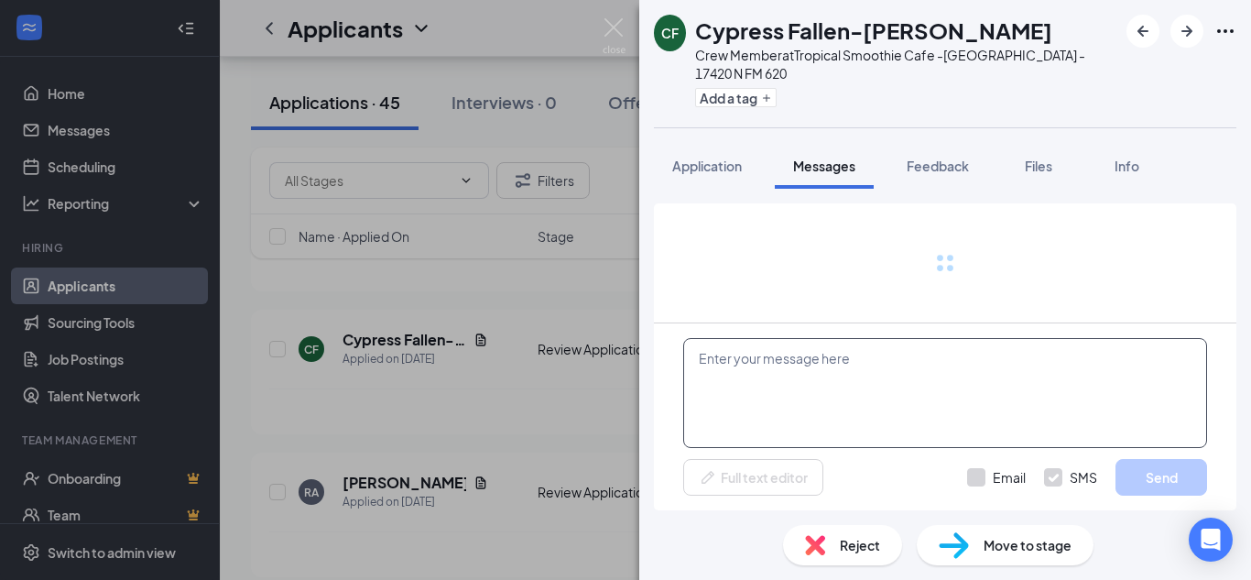
click at [767, 407] on textarea at bounding box center [945, 393] width 524 height 110
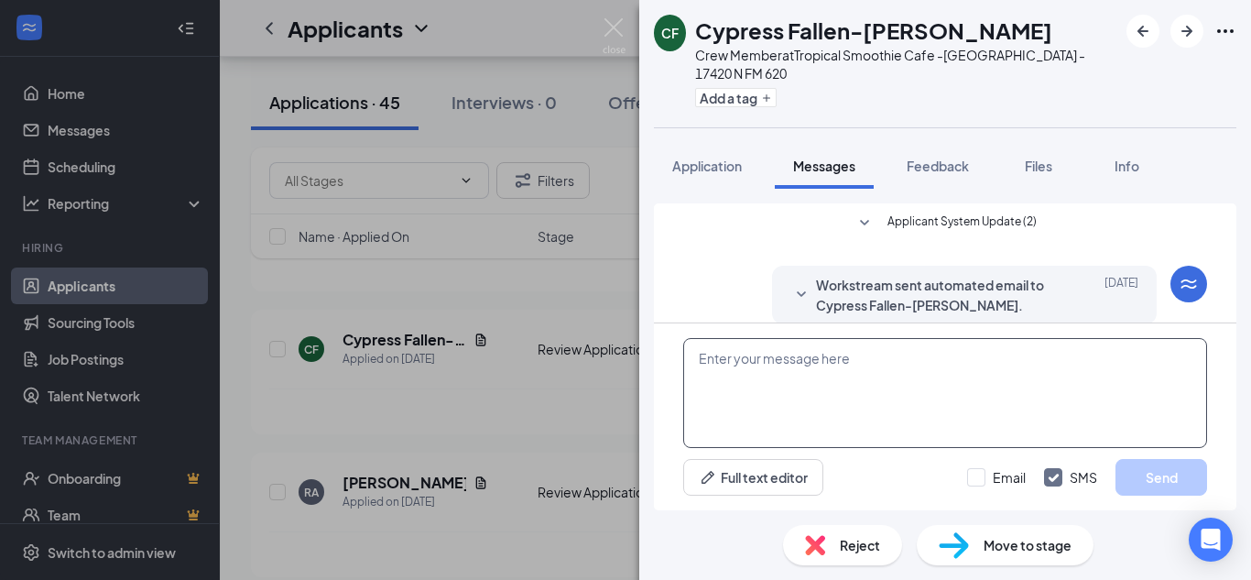
paste textarea "Good morning, Thank you for applying for our crew member position at Tropical S…"
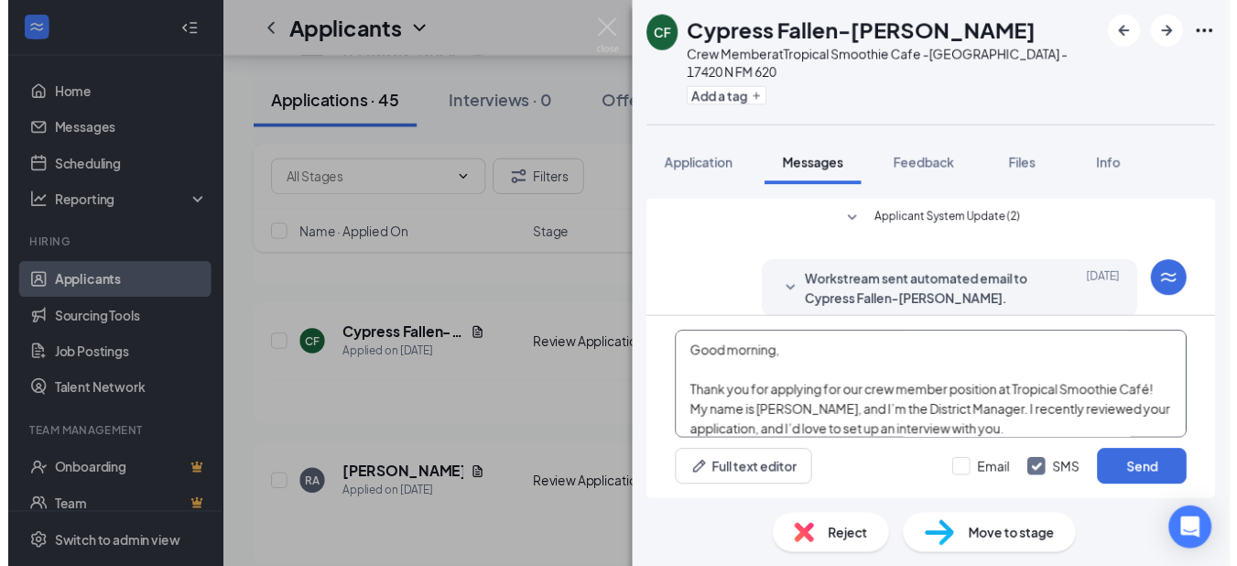
scroll to position [161, 0]
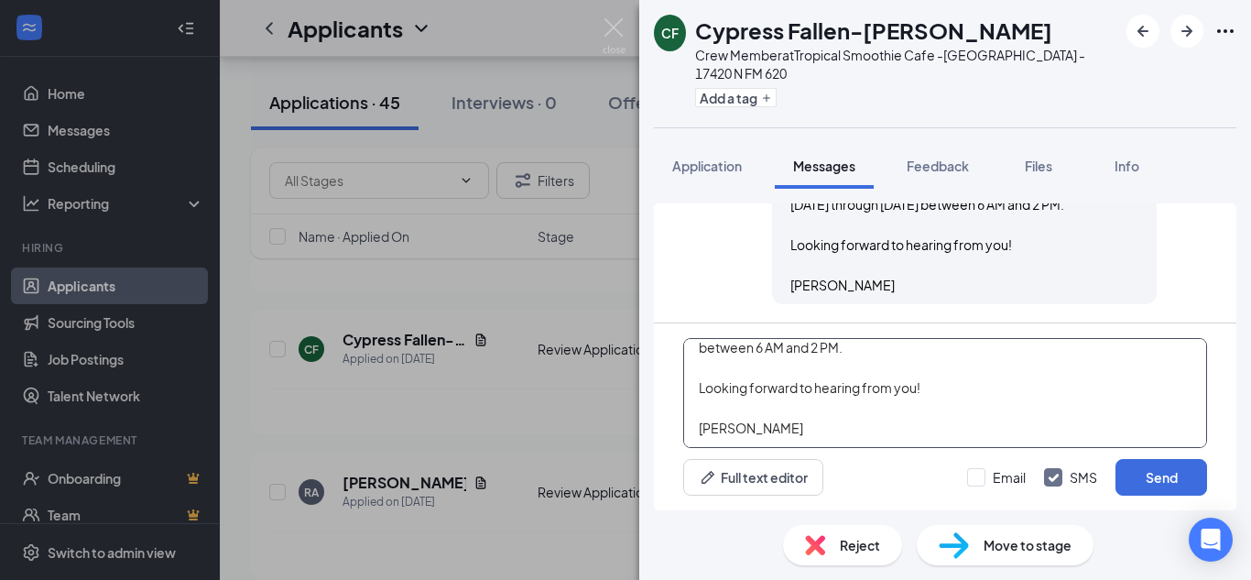
type textarea "Good morning, Thank you for applying for our crew member position at Tropical S…"
click at [617, 20] on img at bounding box center [614, 36] width 23 height 36
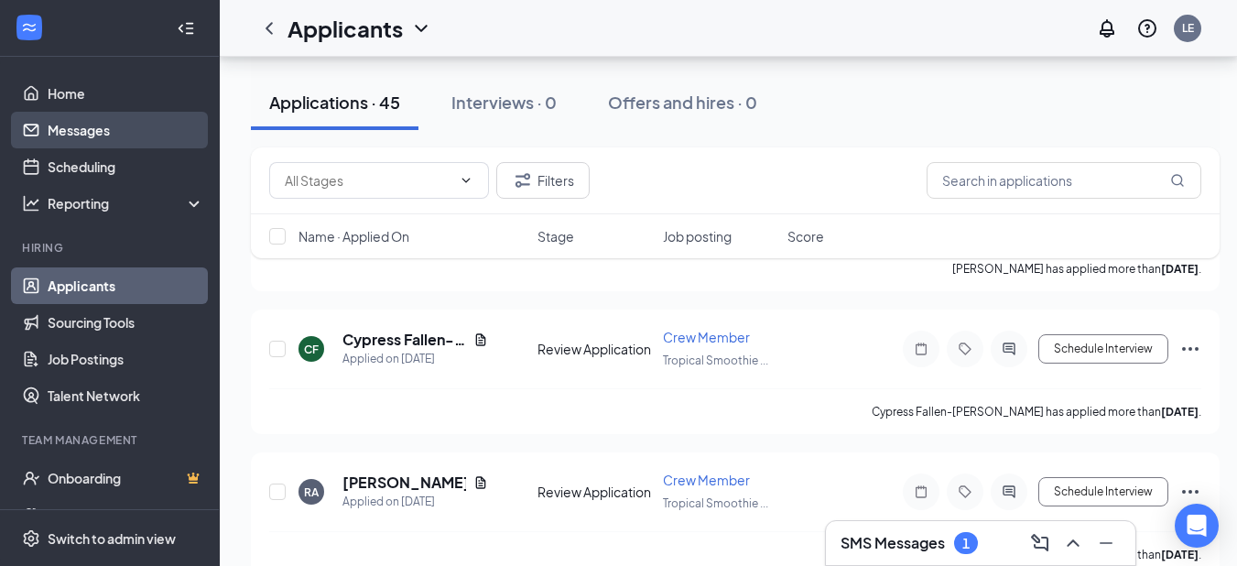
click at [124, 124] on link "Messages" at bounding box center [126, 130] width 157 height 37
